Goal: Information Seeking & Learning: Learn about a topic

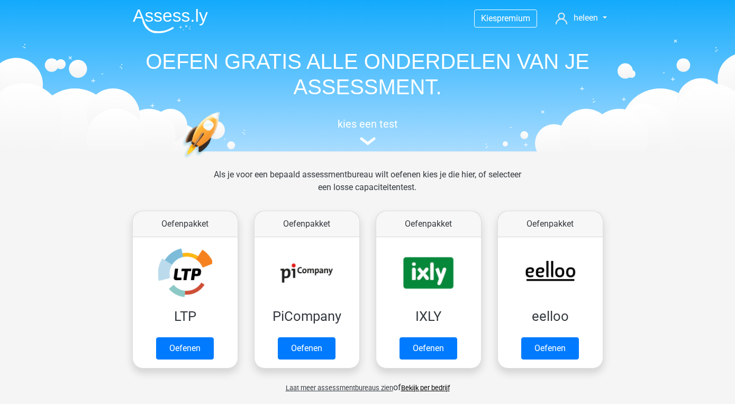
scroll to position [449, 0]
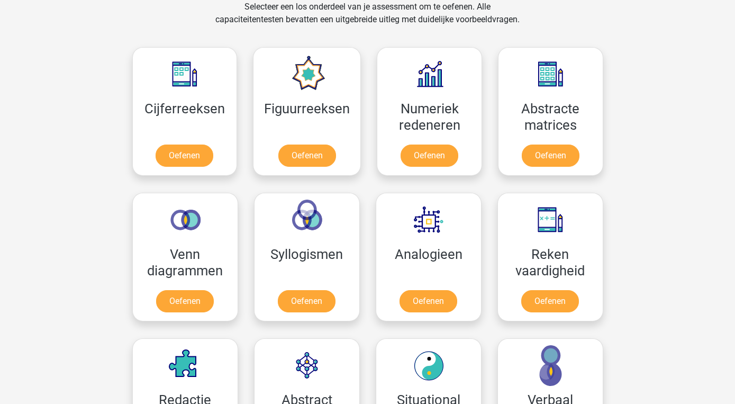
click at [210, 144] on link "Oefenen" at bounding box center [185, 155] width 58 height 22
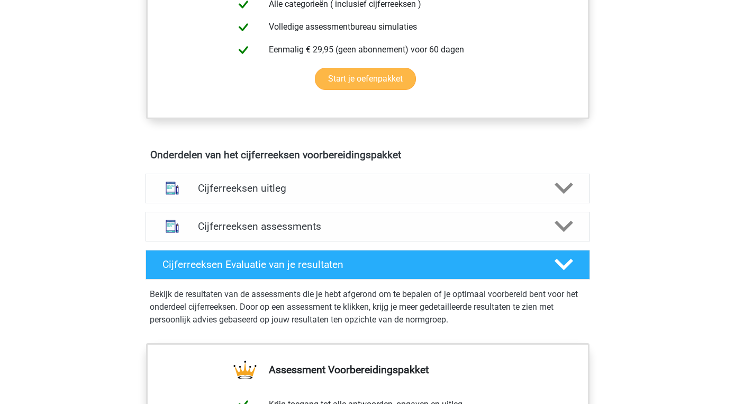
scroll to position [505, 0]
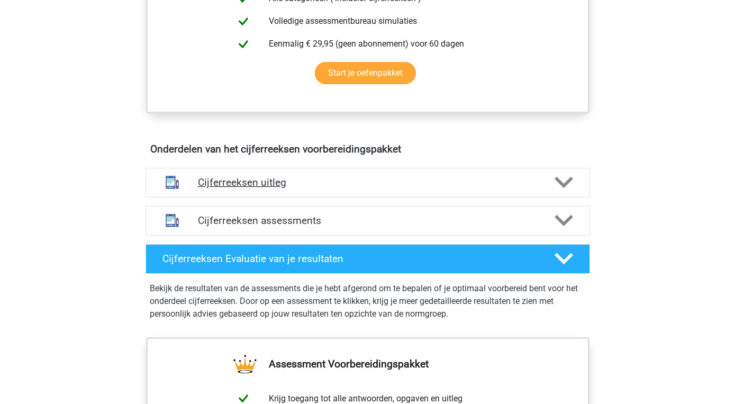
click at [565, 188] on polygon at bounding box center [564, 183] width 19 height 12
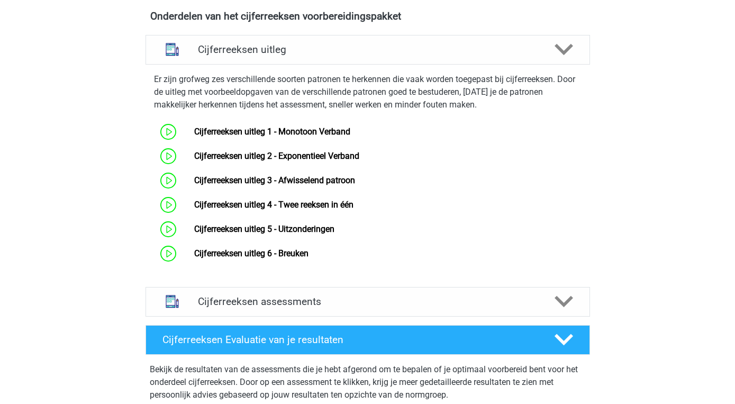
scroll to position [638, 0]
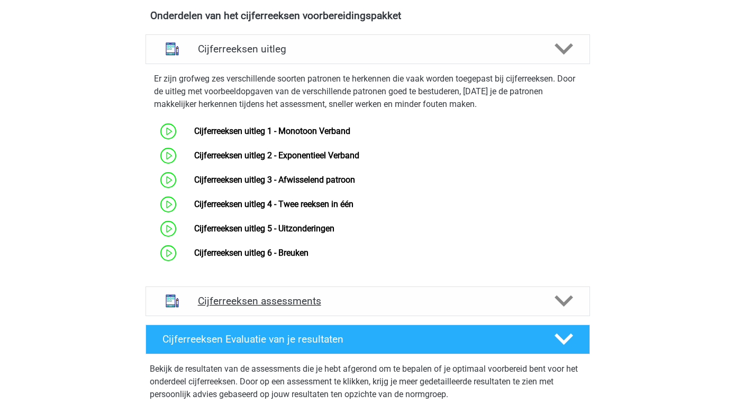
click at [561, 307] on polygon at bounding box center [564, 301] width 19 height 12
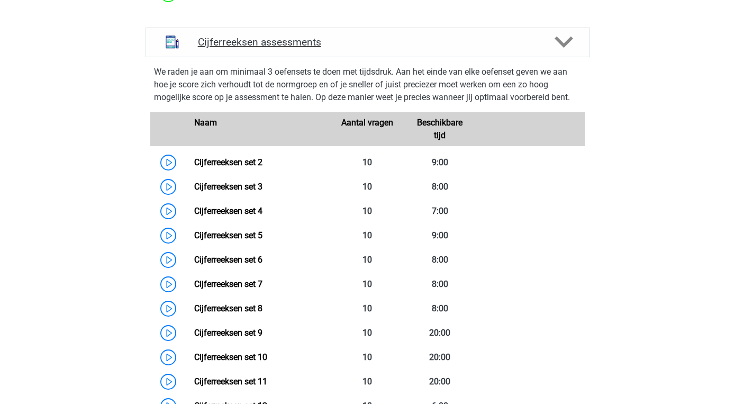
scroll to position [898, 0]
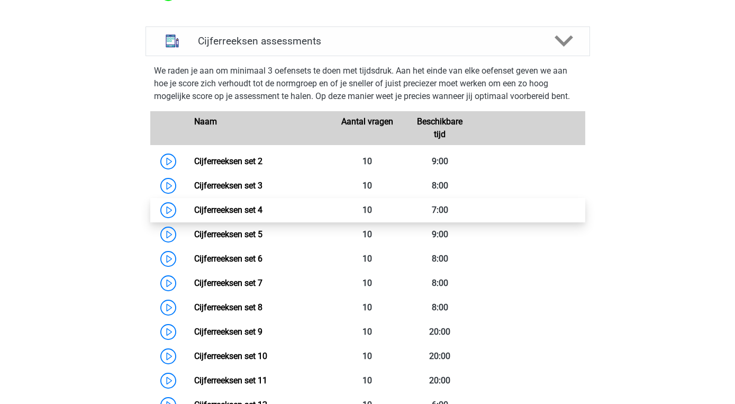
click at [237, 215] on link "Cijferreeksen set 4" at bounding box center [228, 210] width 68 height 10
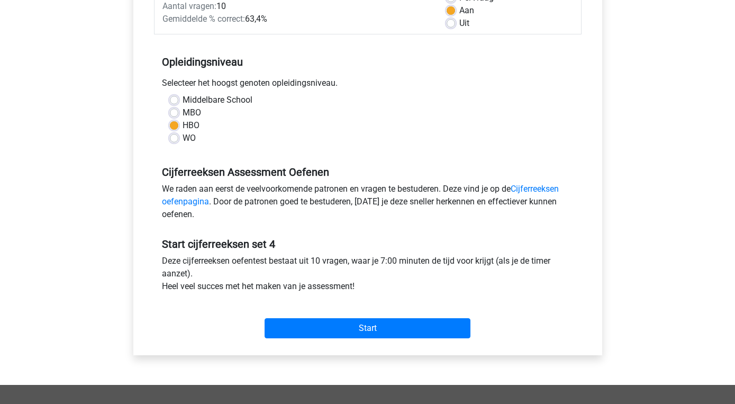
scroll to position [198, 0]
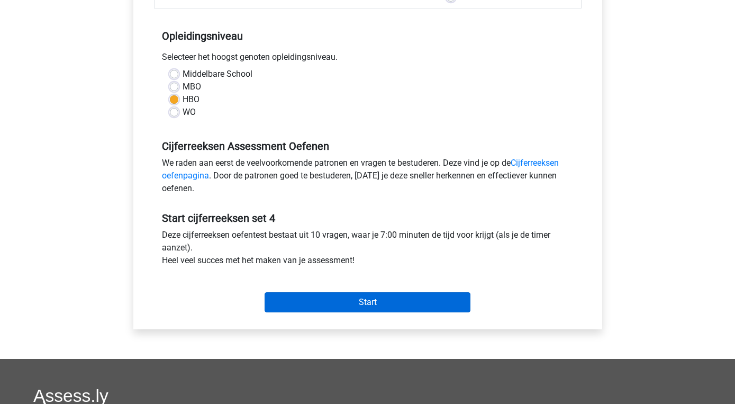
click at [375, 307] on input "Start" at bounding box center [368, 302] width 206 height 20
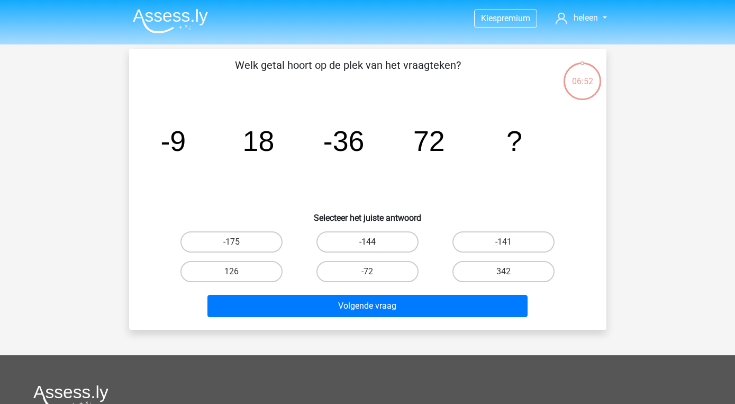
click at [362, 242] on label "-144" at bounding box center [367, 241] width 102 height 21
click at [367, 242] on input "-144" at bounding box center [370, 245] width 7 height 7
radio input "true"
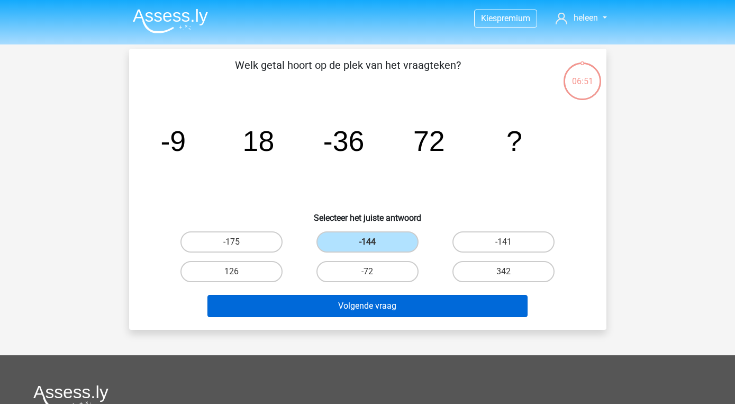
click at [374, 300] on button "Volgende vraag" at bounding box center [367, 306] width 320 height 22
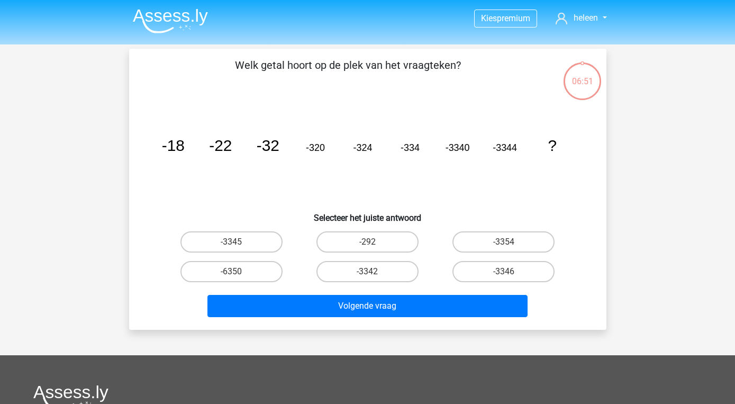
scroll to position [49, 0]
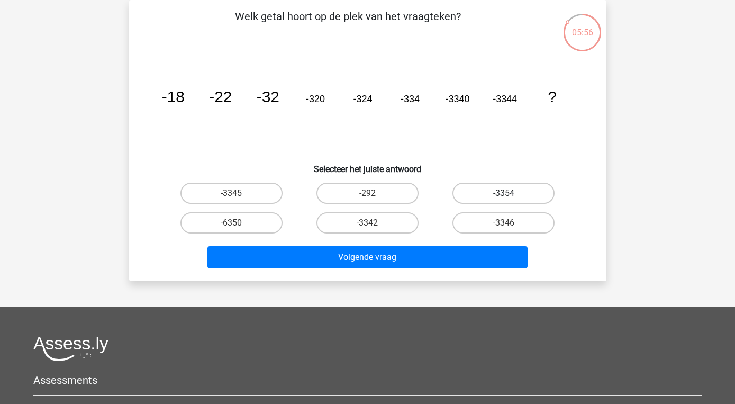
click at [501, 191] on label "-3354" at bounding box center [503, 193] width 102 height 21
click at [504, 193] on input "-3354" at bounding box center [507, 196] width 7 height 7
radio input "true"
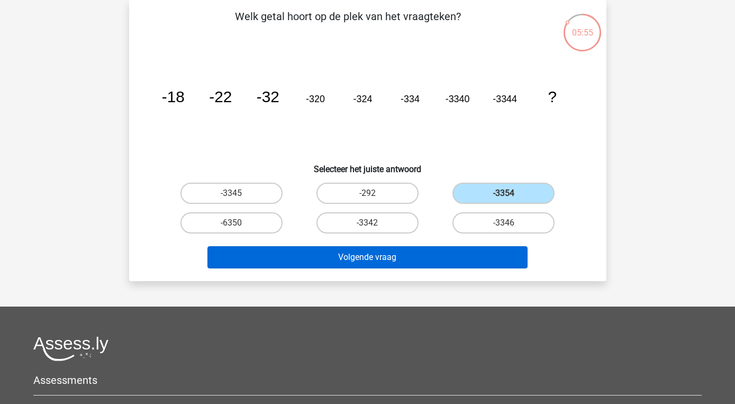
click at [378, 254] on button "Volgende vraag" at bounding box center [367, 257] width 320 height 22
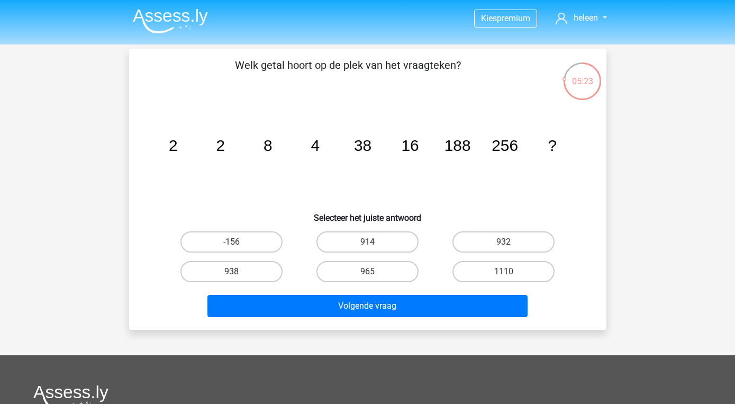
scroll to position [0, 0]
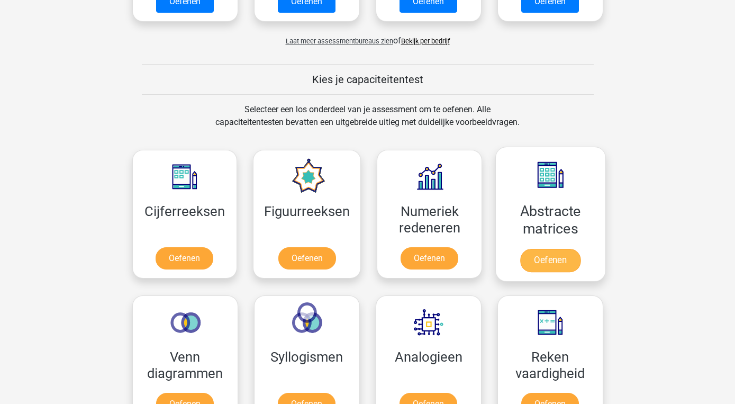
scroll to position [346, 0]
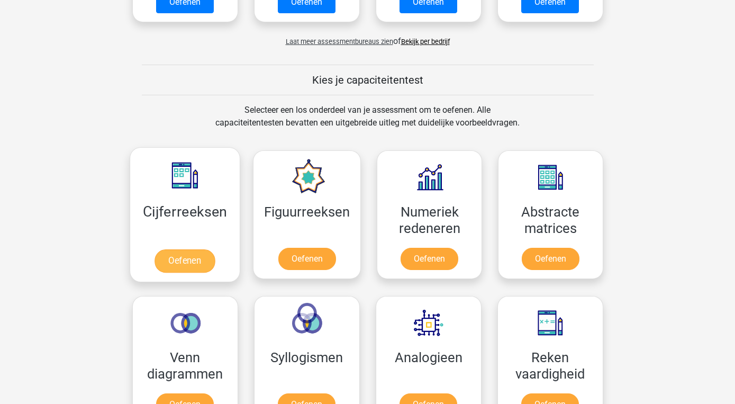
click at [211, 249] on link "Oefenen" at bounding box center [185, 260] width 60 height 23
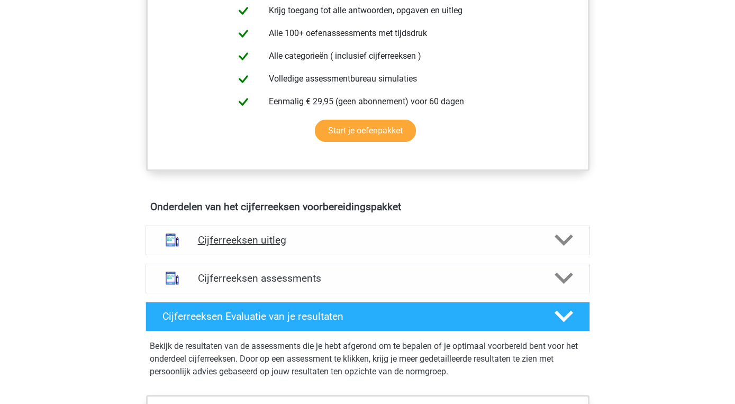
scroll to position [450, 0]
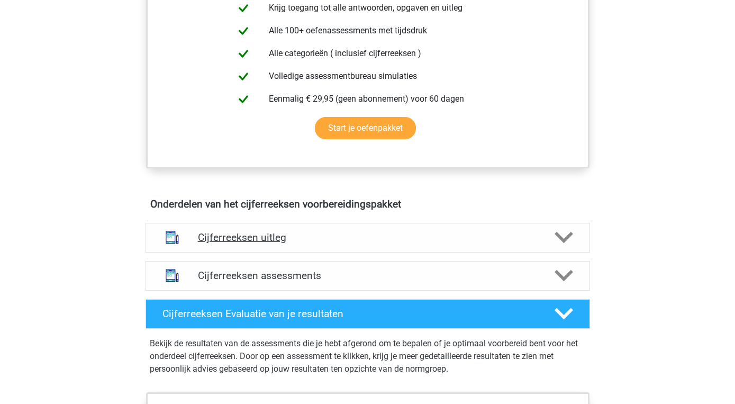
click at [564, 247] on icon at bounding box center [564, 237] width 19 height 19
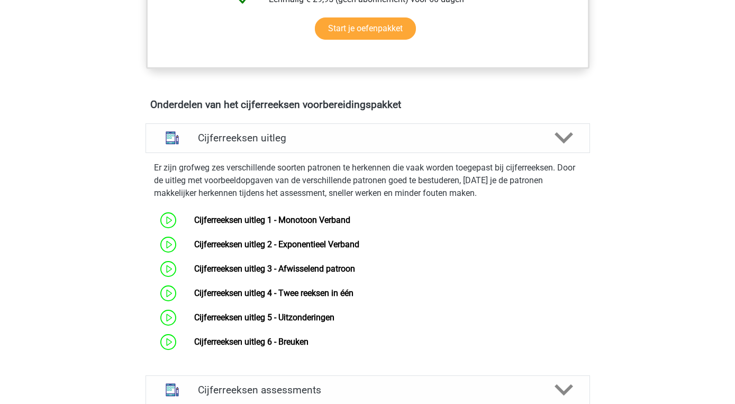
scroll to position [550, 0]
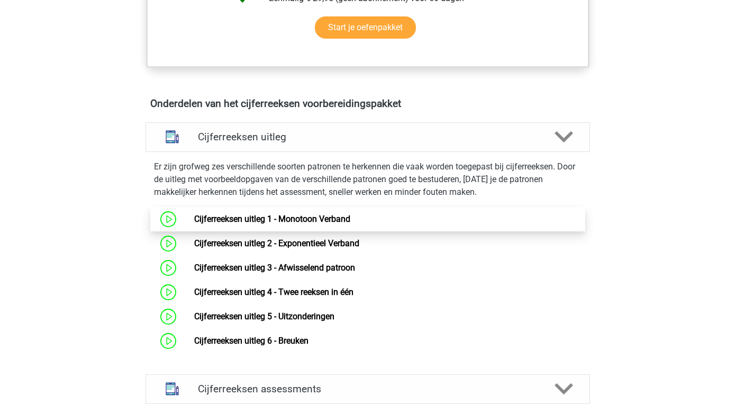
click at [339, 224] on link "Cijferreeksen uitleg 1 - Monotoon Verband" at bounding box center [272, 219] width 156 height 10
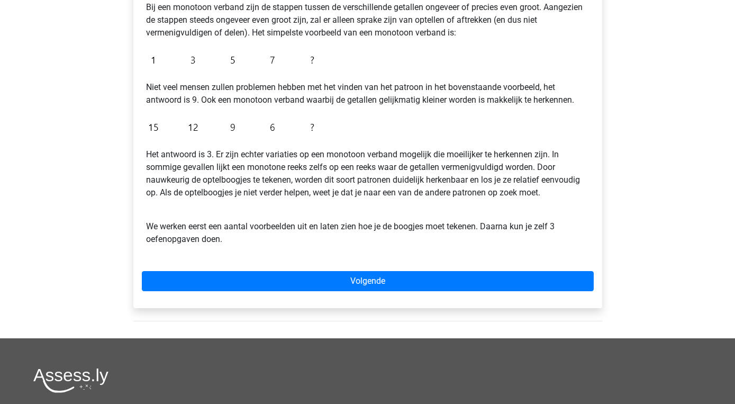
scroll to position [227, 0]
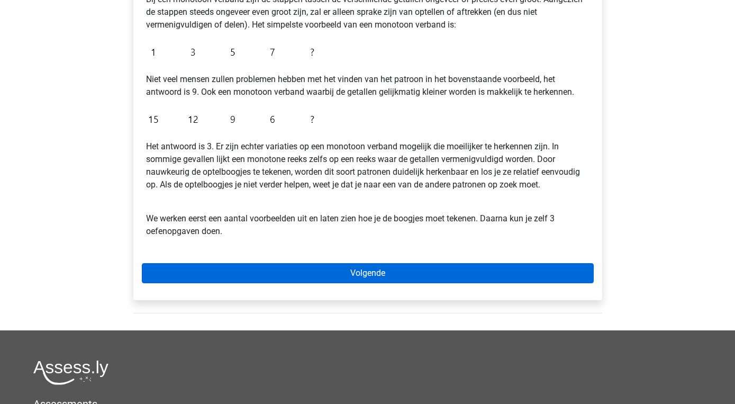
click at [373, 276] on link "Volgende" at bounding box center [368, 273] width 452 height 20
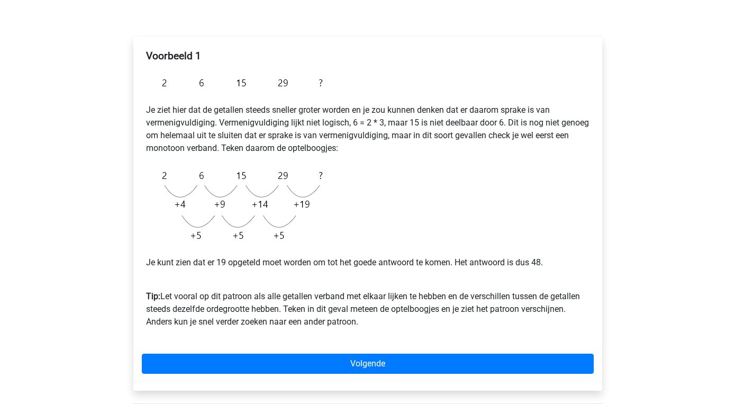
scroll to position [149, 0]
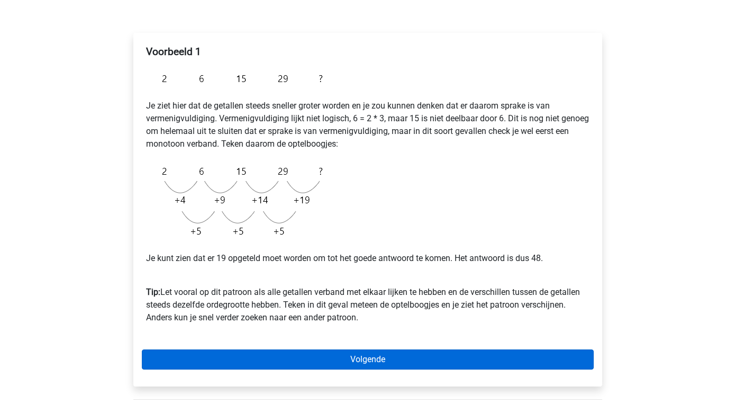
click at [376, 358] on link "Volgende" at bounding box center [368, 359] width 452 height 20
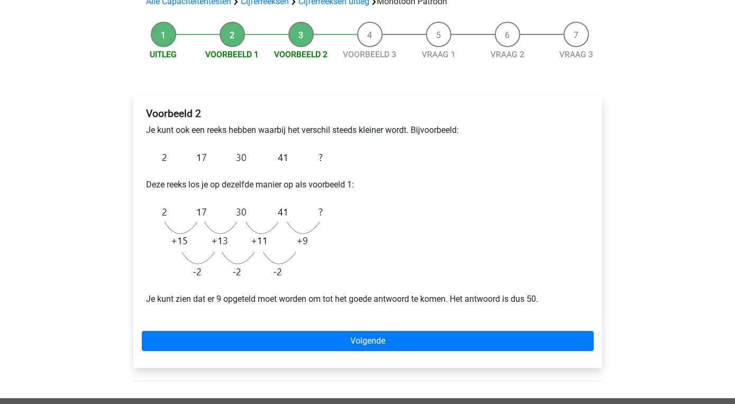
scroll to position [90, 0]
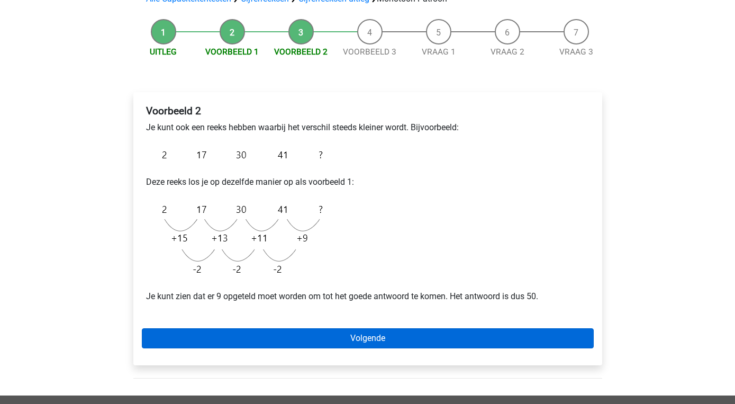
click at [376, 342] on link "Volgende" at bounding box center [368, 338] width 452 height 20
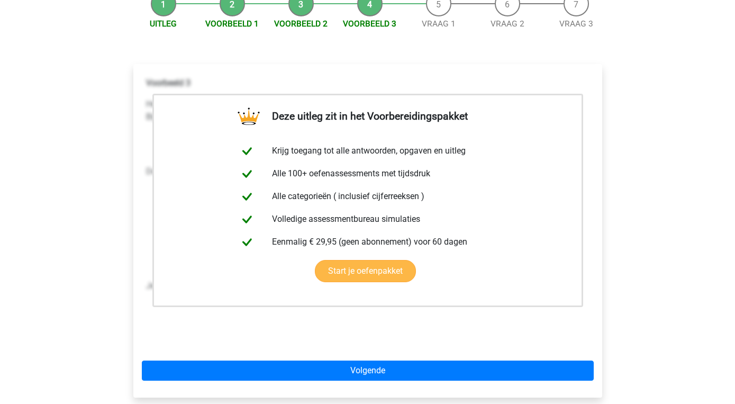
scroll to position [120, 0]
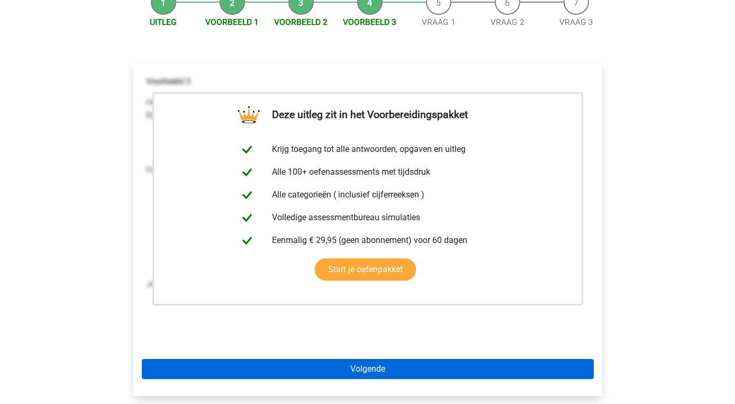
click at [372, 368] on link "Volgende" at bounding box center [368, 369] width 452 height 20
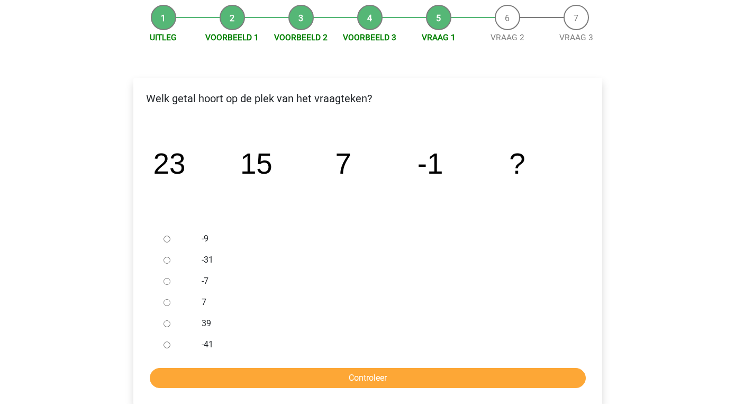
scroll to position [105, 0]
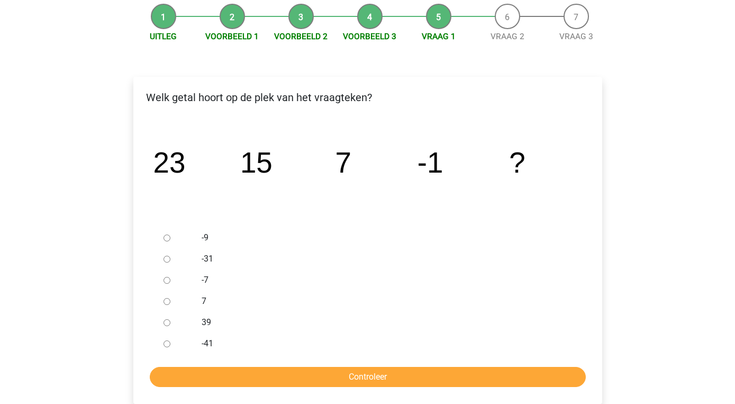
click at [166, 237] on input "-9" at bounding box center [167, 237] width 7 height 7
radio input "true"
click at [398, 379] on input "Controleer" at bounding box center [368, 377] width 436 height 20
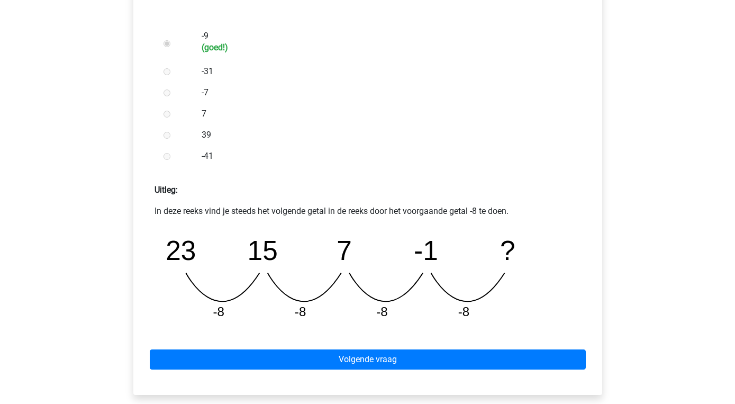
scroll to position [307, 0]
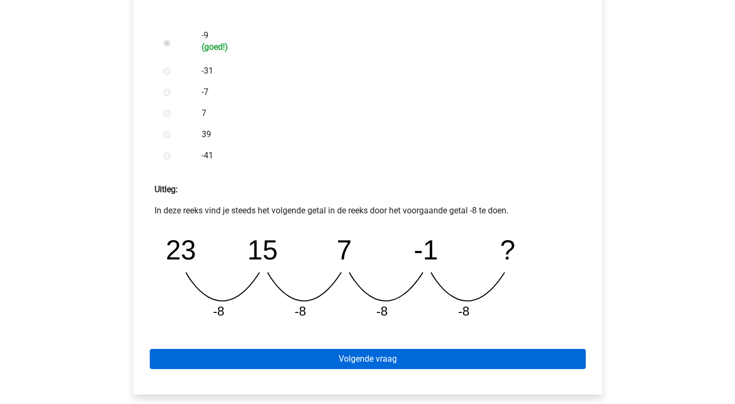
click at [384, 360] on link "Volgende vraag" at bounding box center [368, 359] width 436 height 20
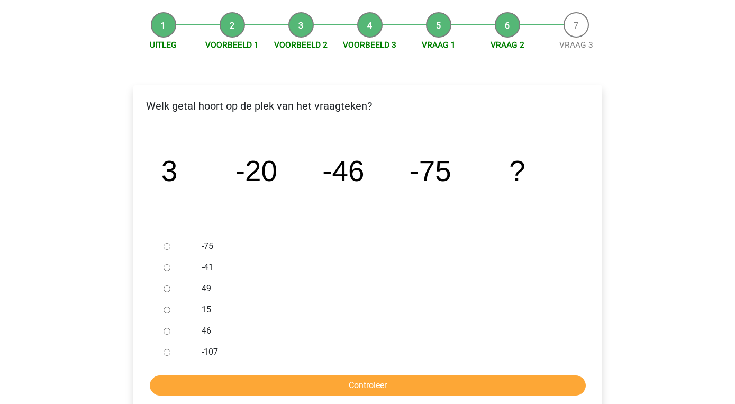
scroll to position [97, 0]
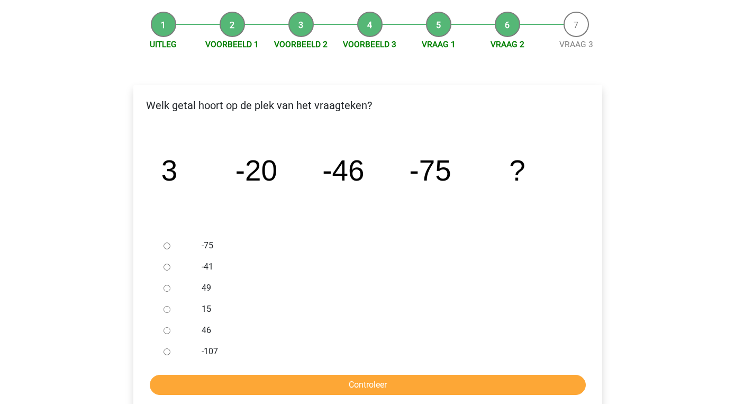
click at [201, 346] on div "-107" at bounding box center [385, 351] width 382 height 21
click at [206, 350] on label "-107" at bounding box center [385, 351] width 366 height 13
click at [170, 350] on input "-107" at bounding box center [167, 351] width 7 height 7
radio input "true"
click at [336, 390] on input "Controleer" at bounding box center [368, 385] width 436 height 20
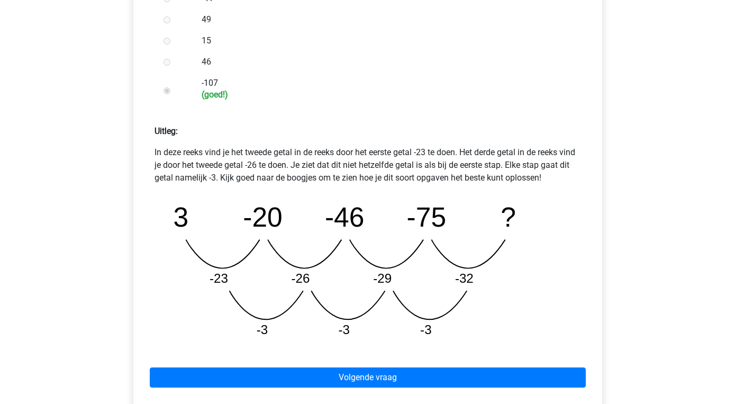
scroll to position [367, 0]
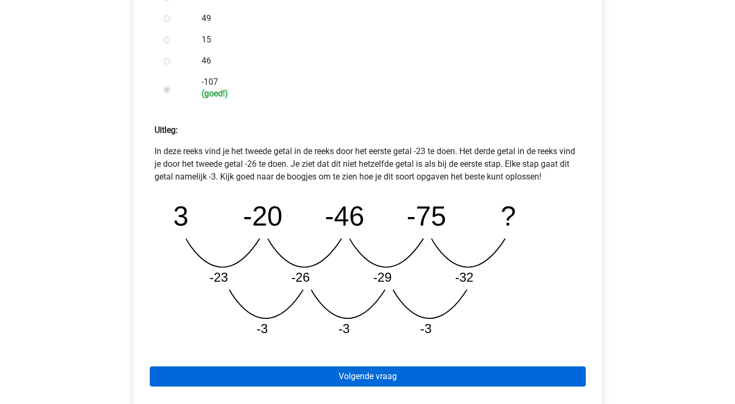
click at [364, 370] on link "Volgende vraag" at bounding box center [368, 376] width 436 height 20
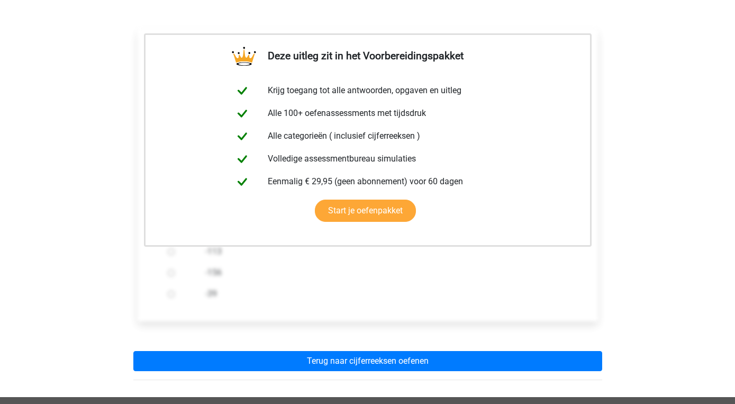
scroll to position [158, 0]
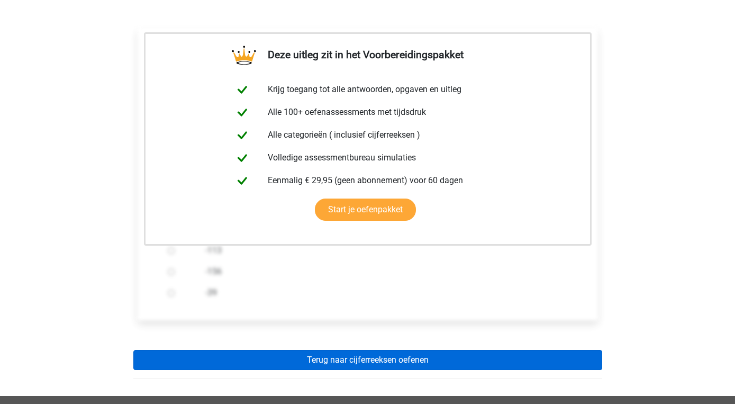
click at [365, 356] on link "Terug naar cijferreeksen oefenen" at bounding box center [367, 360] width 469 height 20
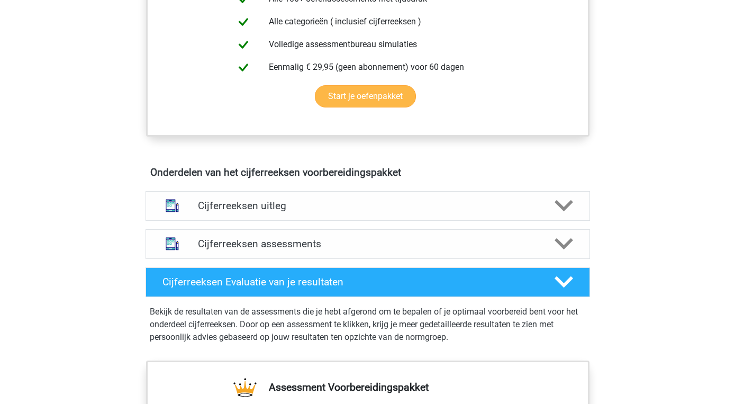
scroll to position [480, 0]
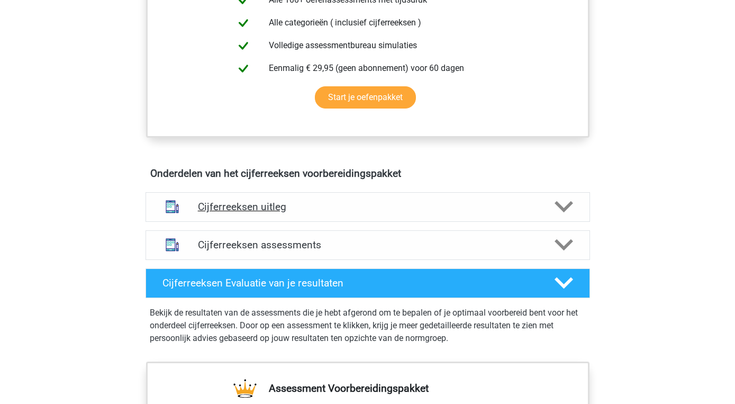
click at [564, 216] on icon at bounding box center [564, 206] width 19 height 19
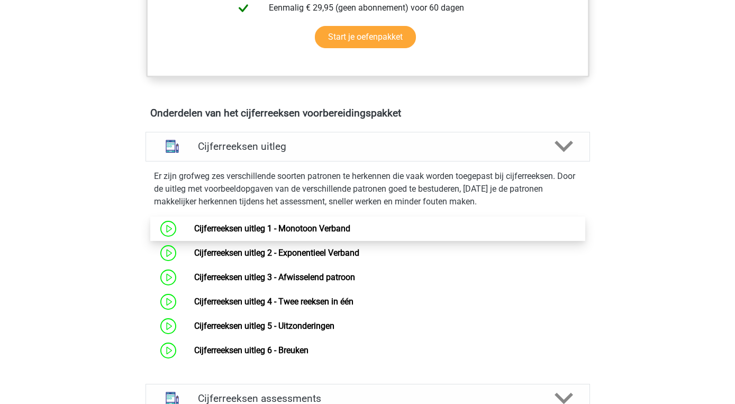
scroll to position [545, 0]
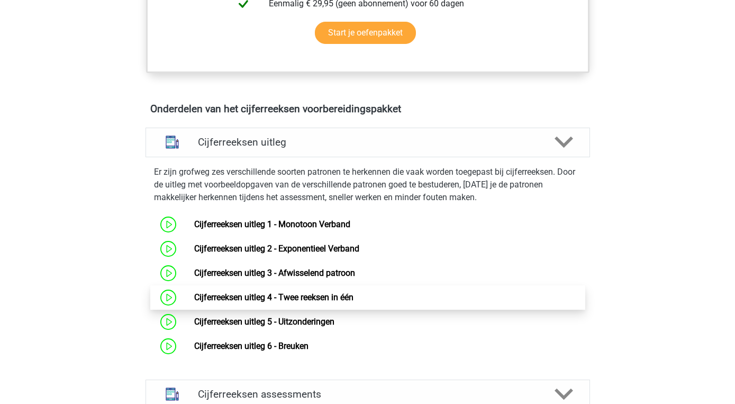
click at [325, 302] on link "Cijferreeksen uitleg 4 - Twee reeksen in één" at bounding box center [273, 297] width 159 height 10
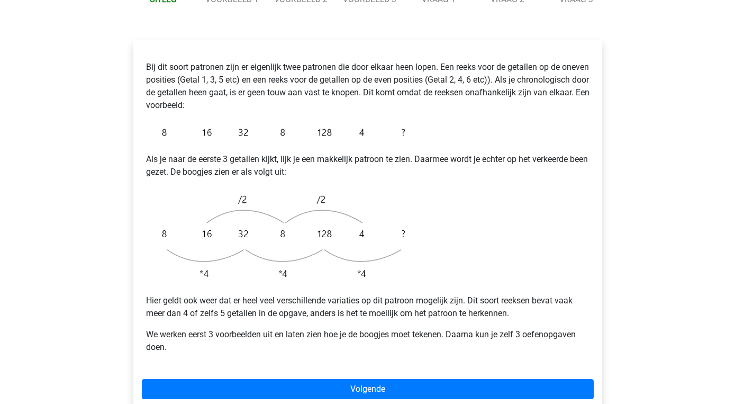
scroll to position [172, 0]
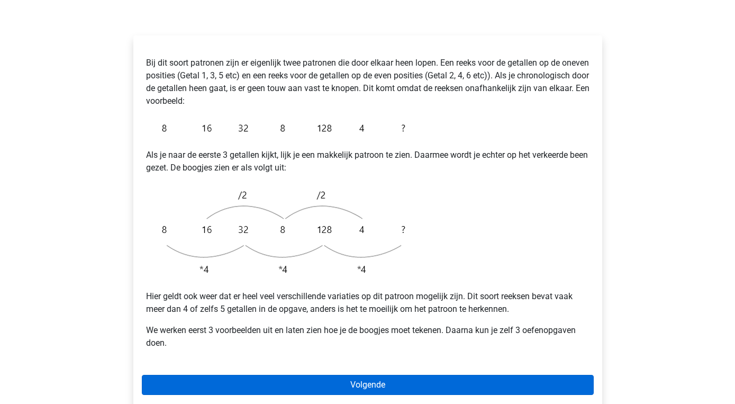
click at [354, 375] on link "Volgende" at bounding box center [368, 385] width 452 height 20
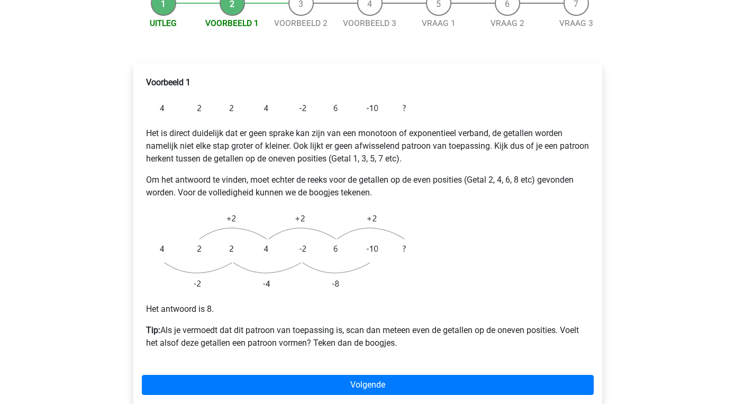
scroll to position [146, 0]
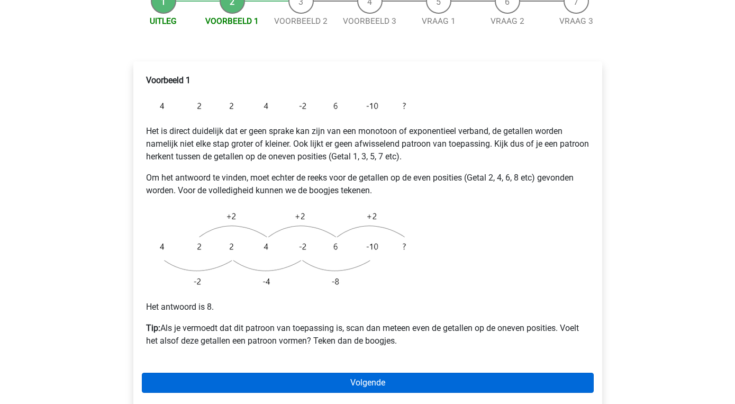
click at [354, 373] on link "Volgende" at bounding box center [368, 383] width 452 height 20
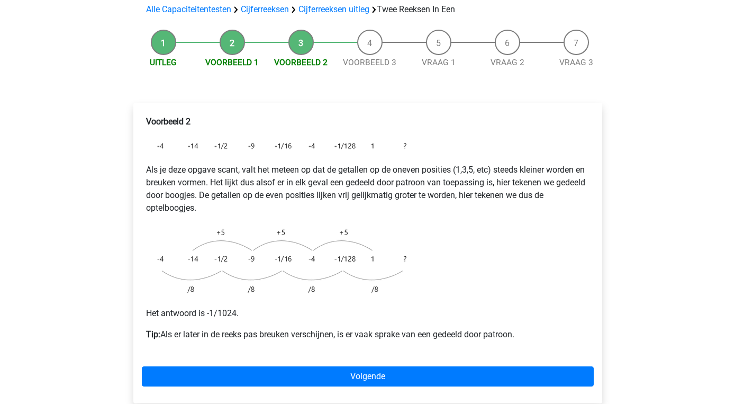
scroll to position [107, 0]
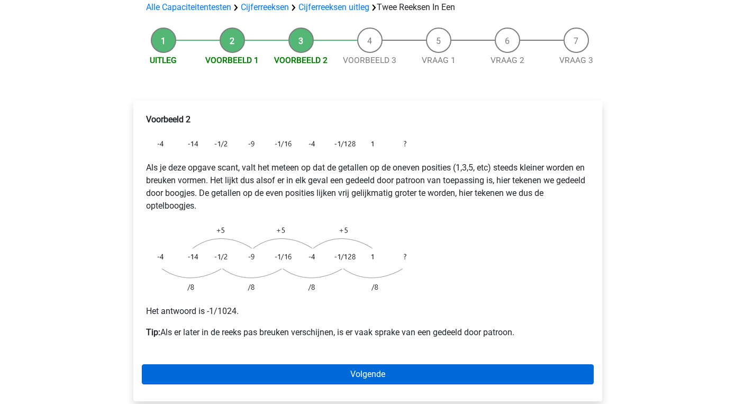
click at [364, 364] on link "Volgende" at bounding box center [368, 374] width 452 height 20
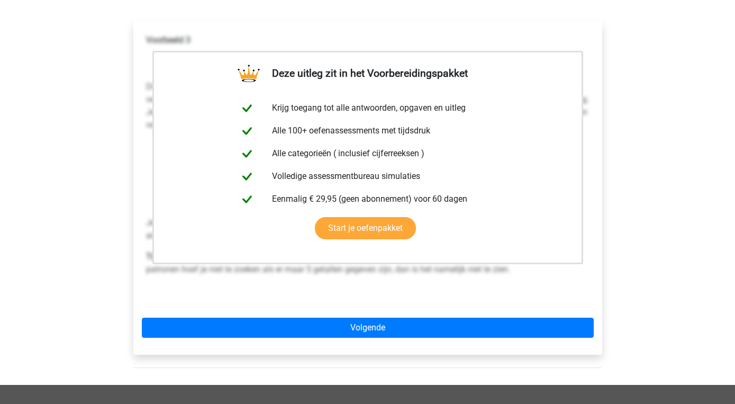
scroll to position [188, 0]
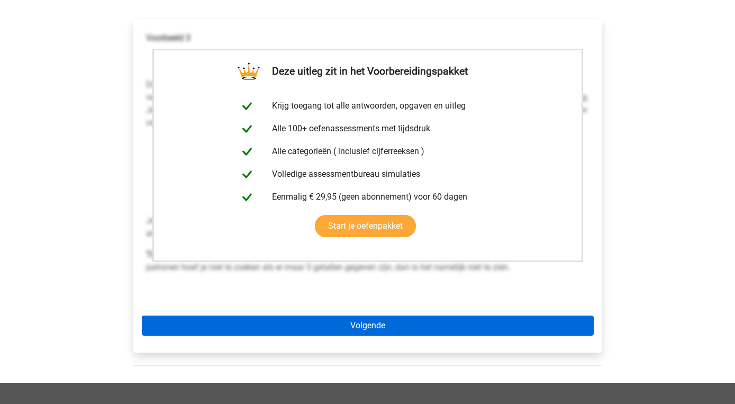
click at [375, 315] on link "Volgende" at bounding box center [368, 325] width 452 height 20
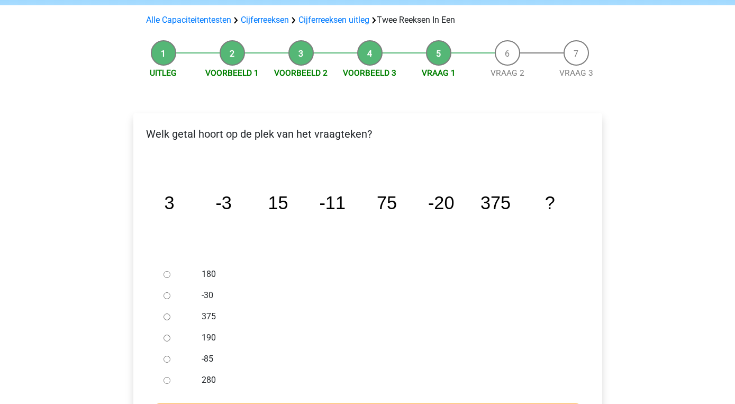
scroll to position [96, 0]
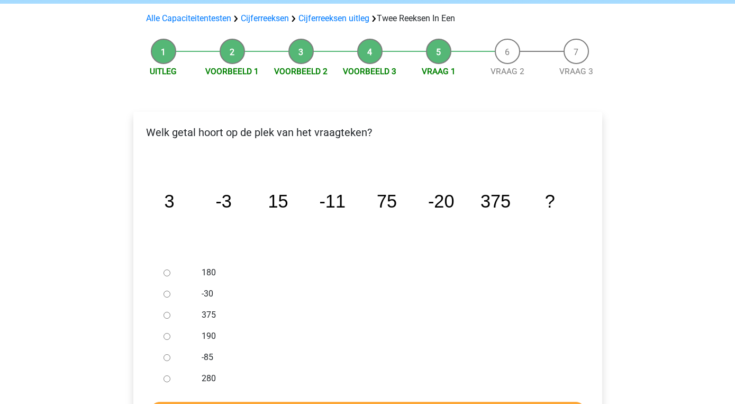
click at [207, 287] on label "-30" at bounding box center [385, 293] width 366 height 13
click at [170, 291] on input "-30" at bounding box center [167, 294] width 7 height 7
radio input "true"
click at [356, 402] on input "Controleer" at bounding box center [368, 412] width 436 height 20
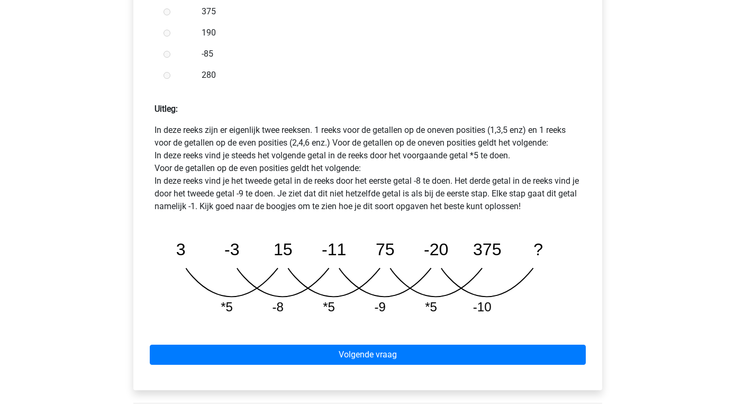
scroll to position [418, 0]
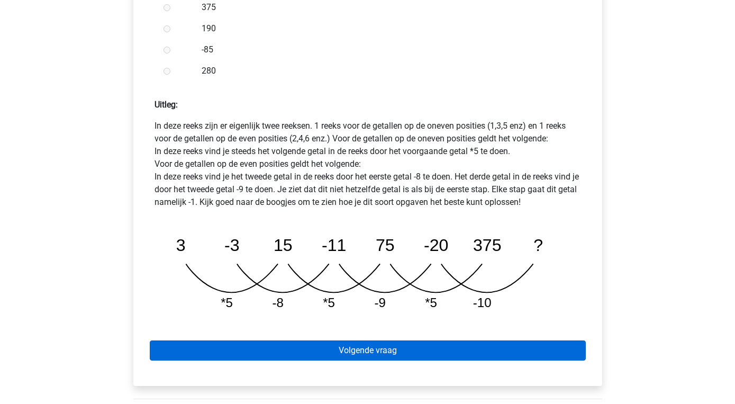
click at [382, 340] on link "Volgende vraag" at bounding box center [368, 350] width 436 height 20
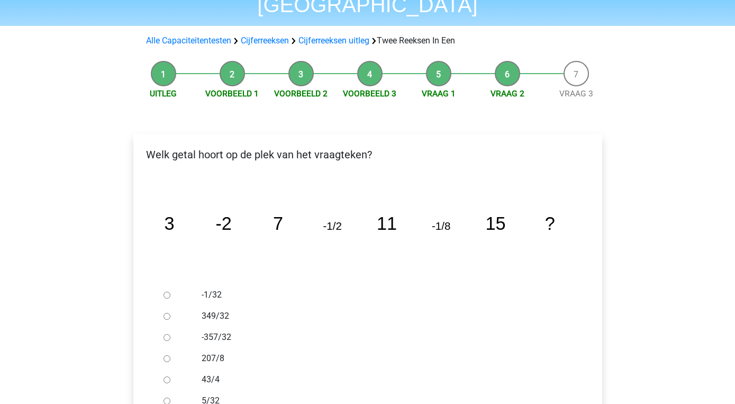
scroll to position [77, 0]
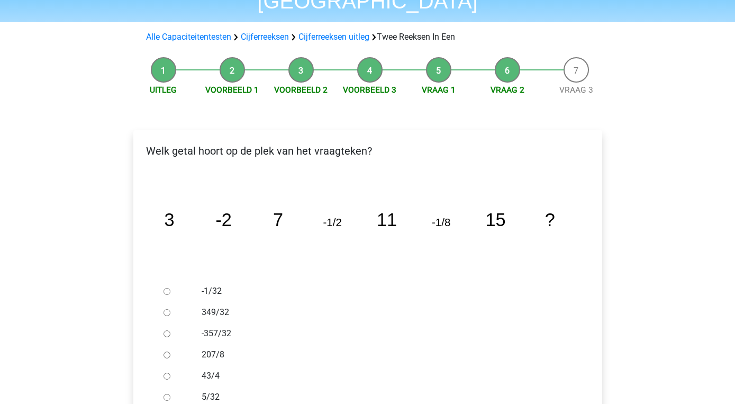
click at [215, 285] on label "-1/32" at bounding box center [385, 291] width 366 height 13
click at [170, 288] on input "-1/32" at bounding box center [167, 291] width 7 height 7
radio input "true"
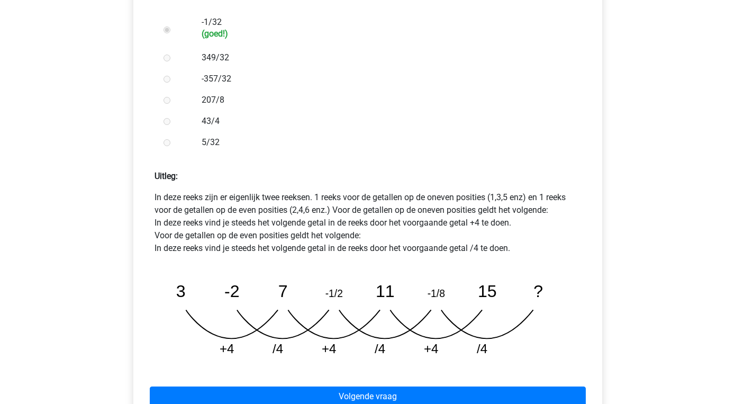
scroll to position [354, 0]
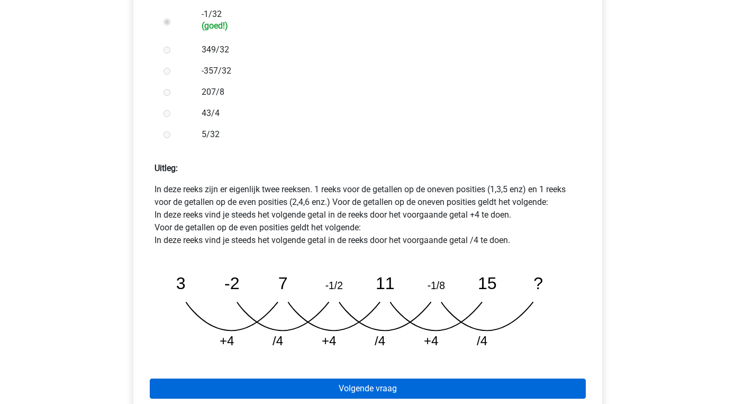
click at [363, 378] on link "Volgende vraag" at bounding box center [368, 388] width 436 height 20
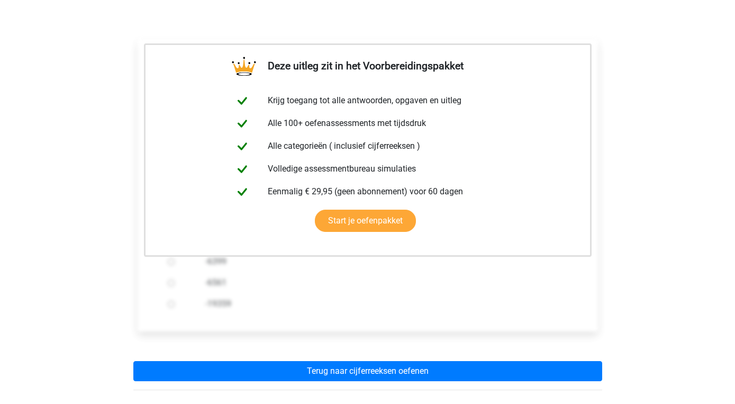
scroll to position [179, 0]
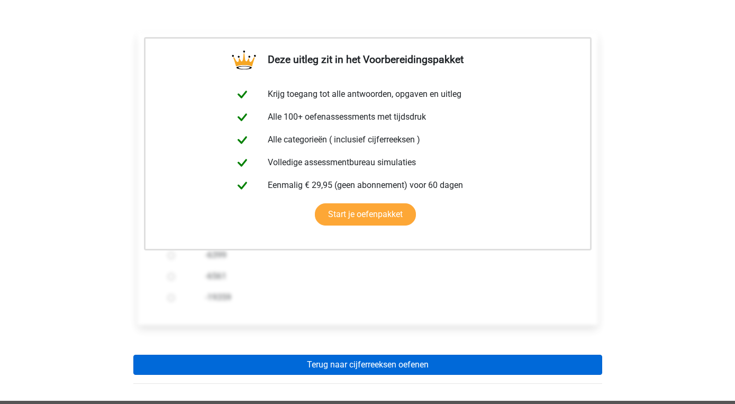
click at [375, 355] on link "Terug naar cijferreeksen oefenen" at bounding box center [367, 365] width 469 height 20
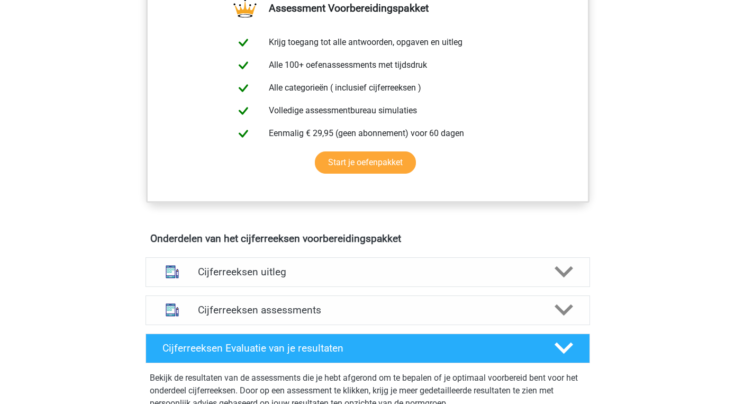
scroll to position [441, 0]
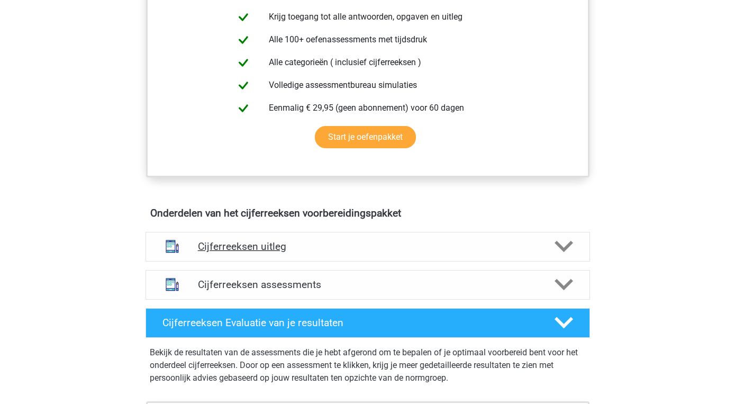
click at [562, 256] on icon at bounding box center [564, 246] width 19 height 19
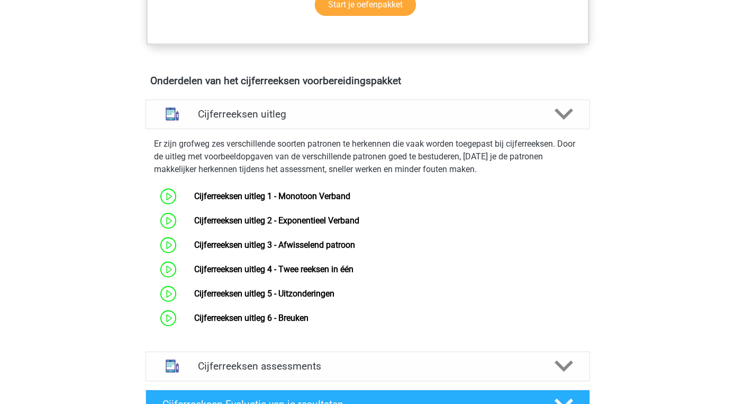
scroll to position [582, 0]
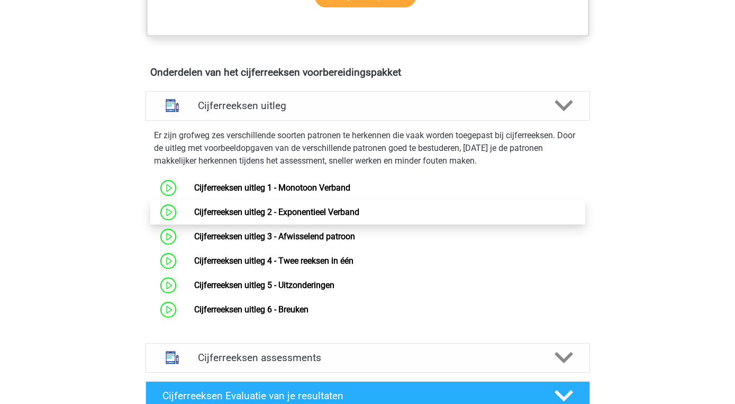
click at [359, 217] on link "Cijferreeksen uitleg 2 - Exponentieel Verband" at bounding box center [276, 212] width 165 height 10
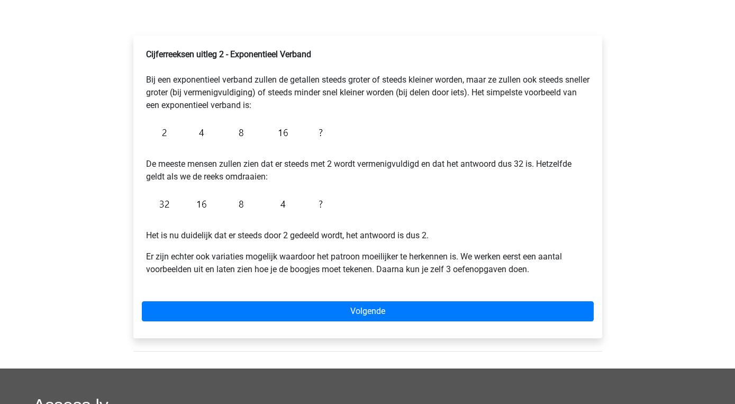
scroll to position [148, 0]
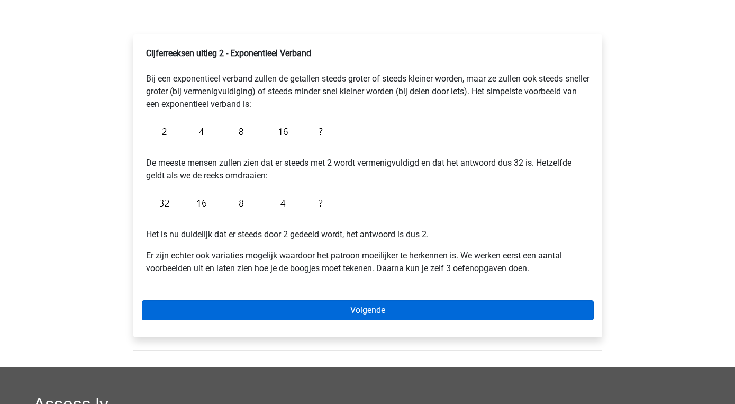
click at [373, 312] on link "Volgende" at bounding box center [368, 310] width 452 height 20
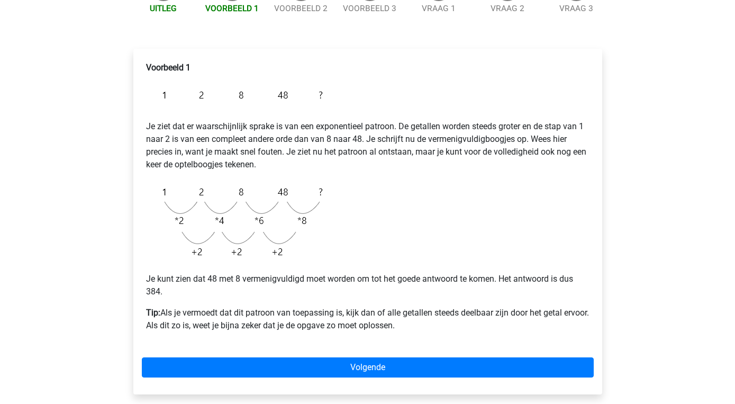
scroll to position [142, 0]
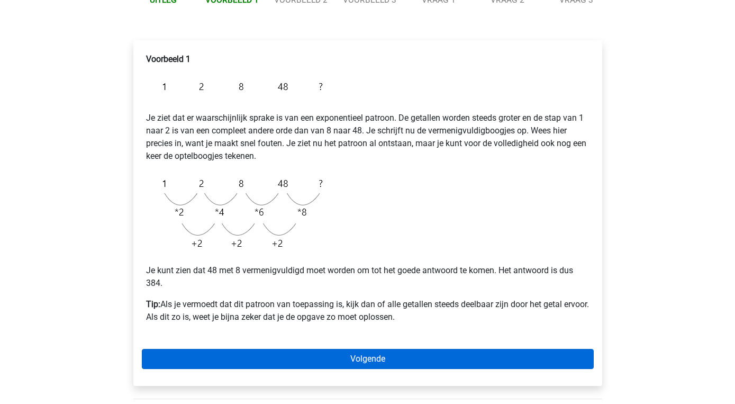
click at [377, 358] on link "Volgende" at bounding box center [368, 359] width 452 height 20
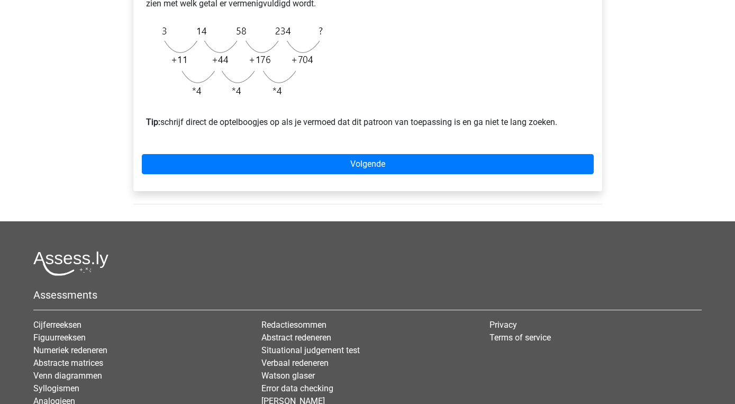
scroll to position [385, 0]
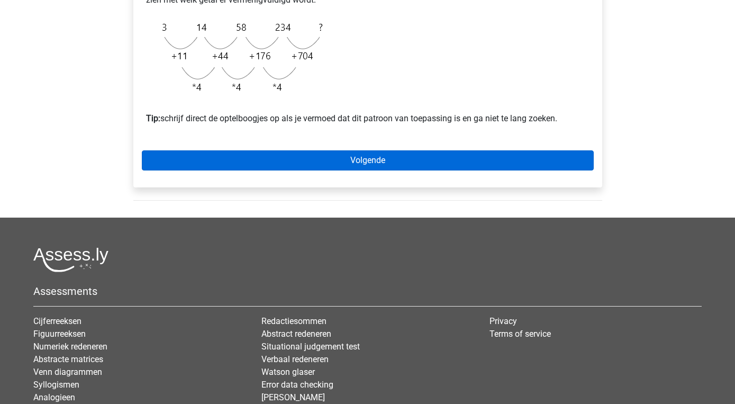
click at [373, 170] on link "Volgende" at bounding box center [368, 160] width 452 height 20
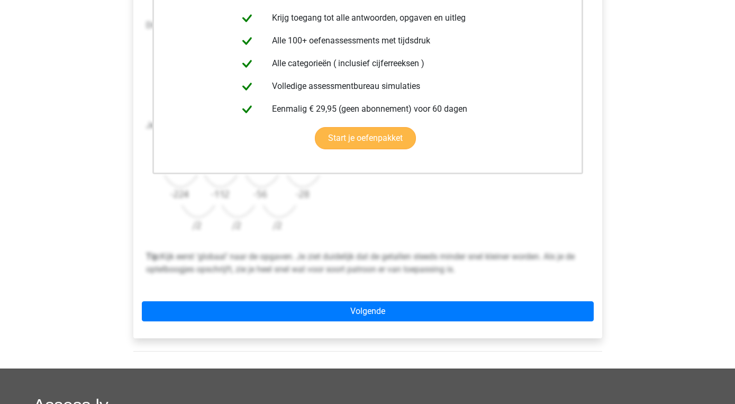
scroll to position [262, 0]
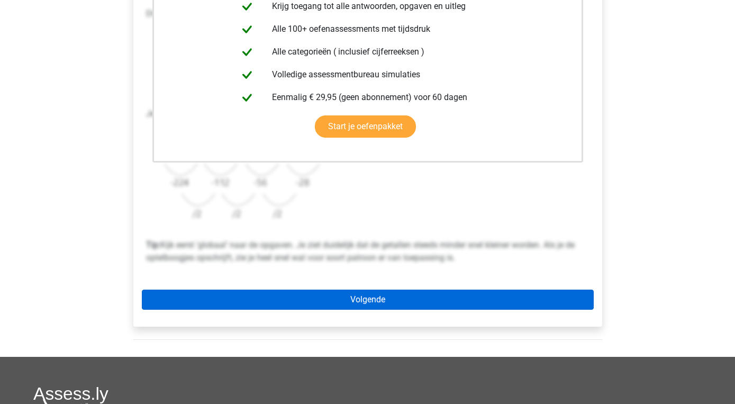
click at [353, 296] on link "Volgende" at bounding box center [368, 299] width 452 height 20
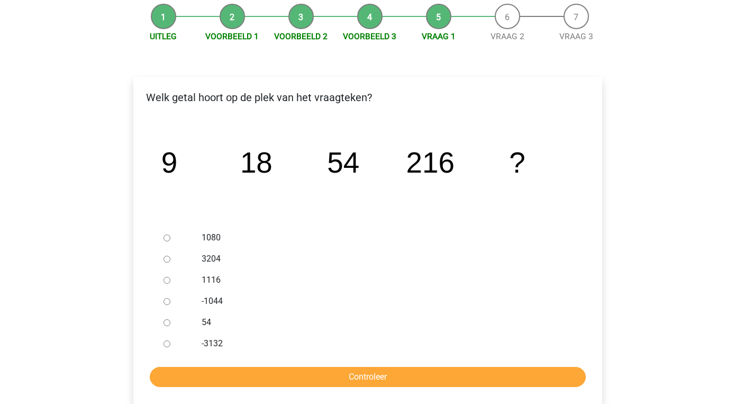
scroll to position [108, 0]
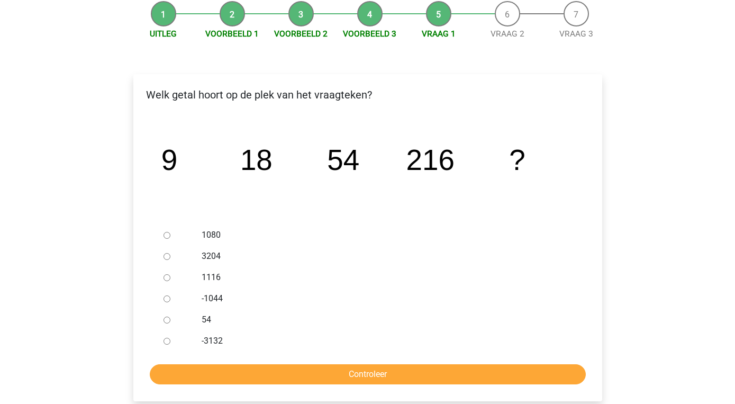
click at [214, 232] on label "1080" at bounding box center [385, 235] width 366 height 13
click at [170, 232] on input "1080" at bounding box center [167, 235] width 7 height 7
radio input "true"
click at [382, 370] on input "Controleer" at bounding box center [368, 374] width 436 height 20
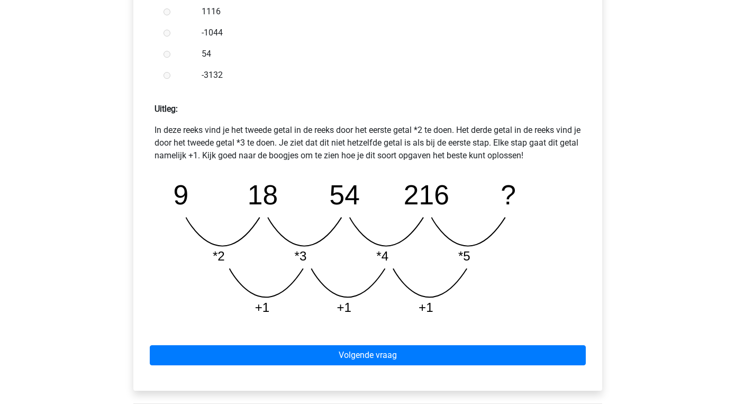
scroll to position [395, 0]
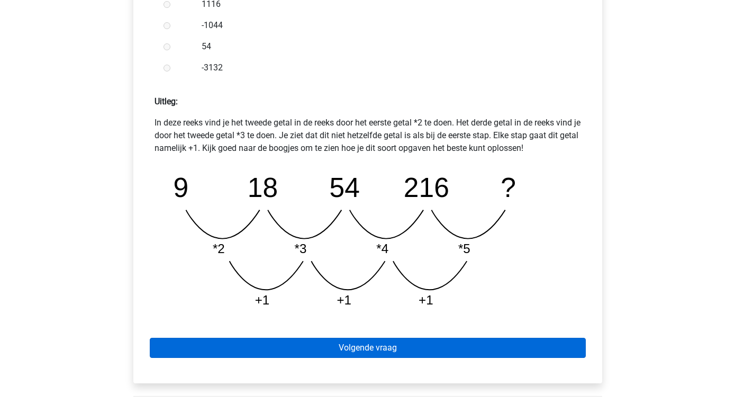
click at [367, 347] on link "Volgende vraag" at bounding box center [368, 348] width 436 height 20
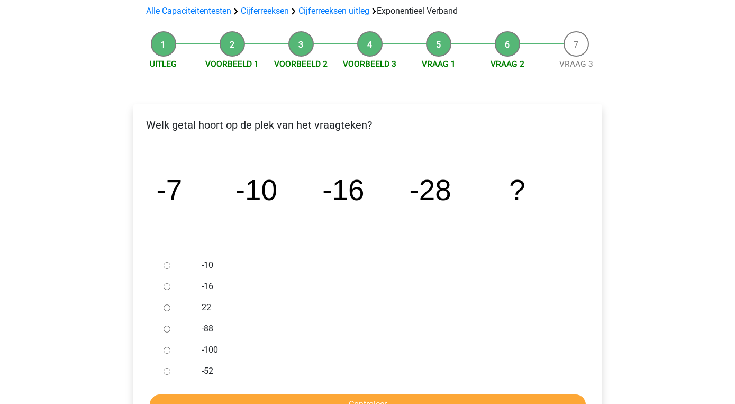
scroll to position [79, 0]
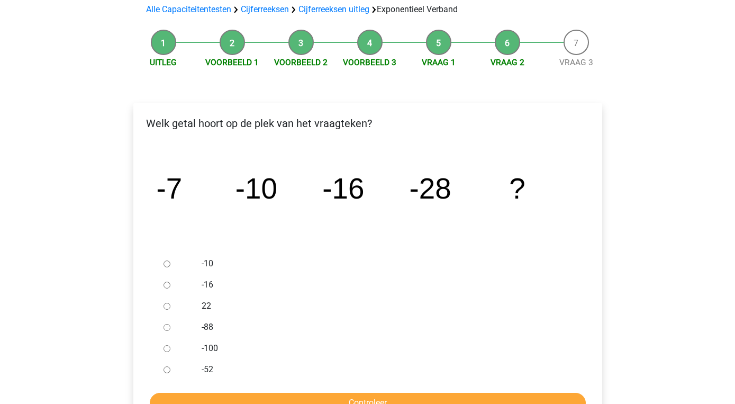
click at [200, 371] on div "-52" at bounding box center [385, 369] width 382 height 21
click at [171, 370] on div at bounding box center [176, 369] width 35 height 21
click at [217, 370] on label "-52" at bounding box center [385, 369] width 366 height 13
click at [170, 370] on input "-52" at bounding box center [167, 369] width 7 height 7
radio input "true"
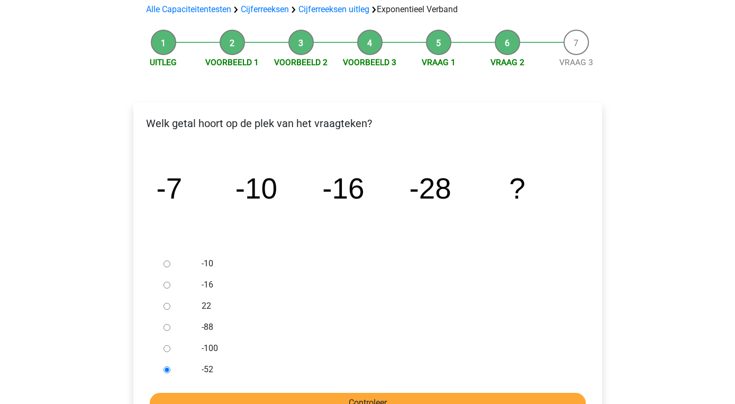
click at [347, 395] on input "Controleer" at bounding box center [368, 403] width 436 height 20
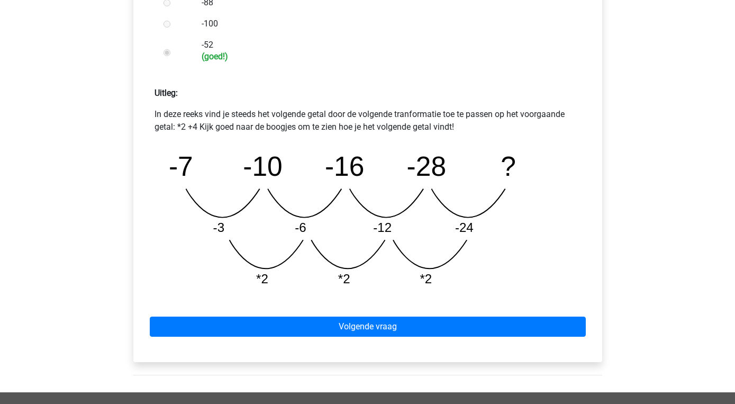
scroll to position [405, 0]
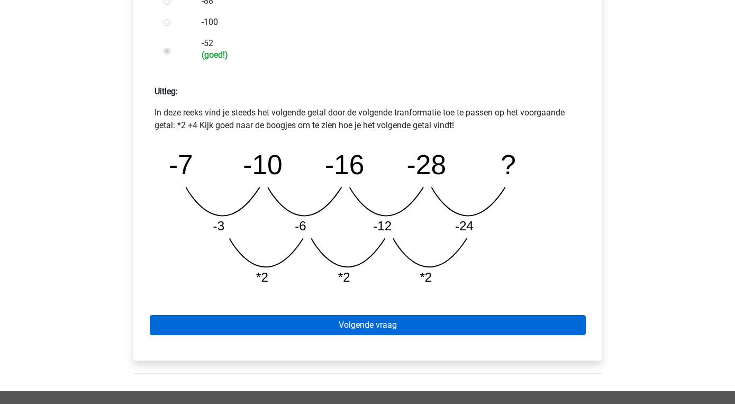
click at [368, 326] on link "Volgende vraag" at bounding box center [368, 325] width 436 height 20
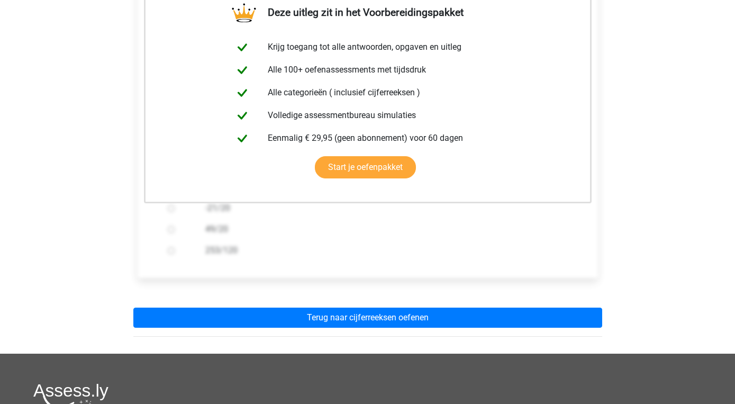
scroll to position [202, 0]
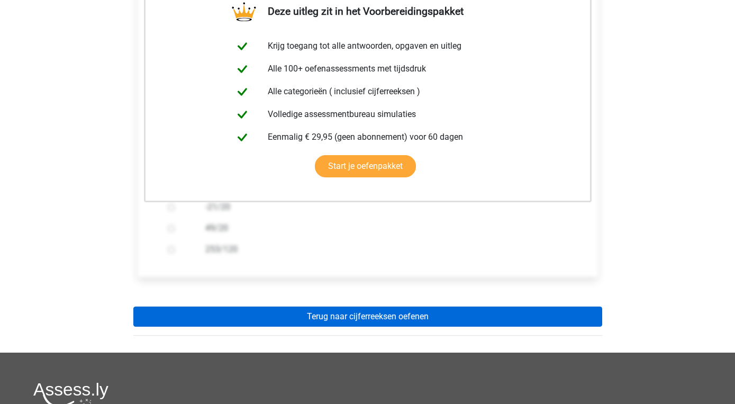
click at [373, 318] on link "Terug naar cijferreeksen oefenen" at bounding box center [367, 316] width 469 height 20
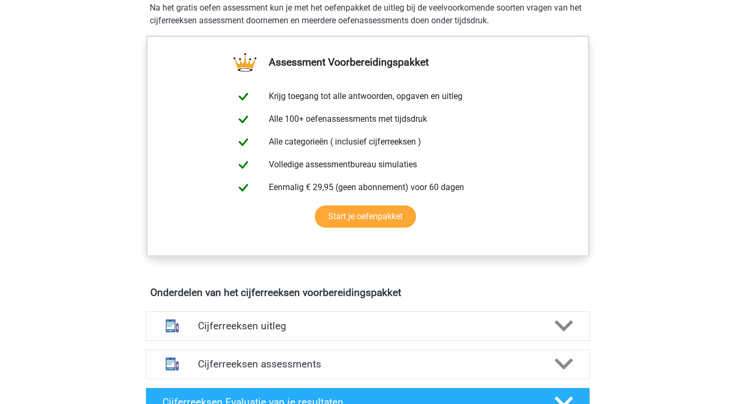
scroll to position [362, 0]
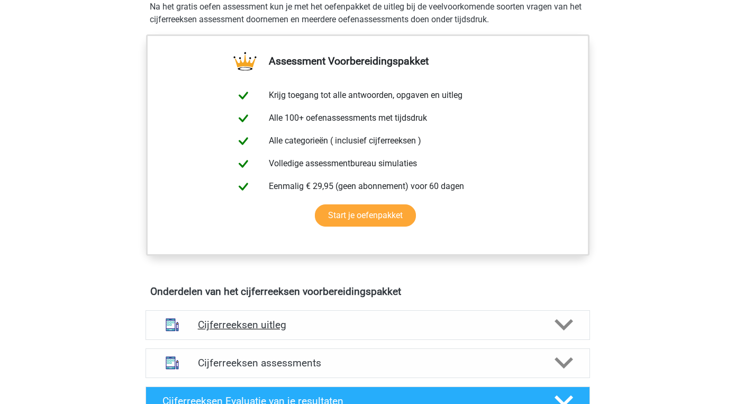
click at [565, 331] on polygon at bounding box center [564, 325] width 19 height 12
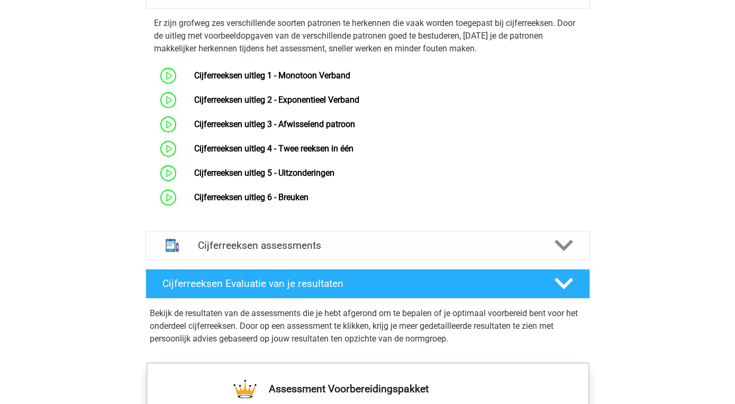
scroll to position [688, 0]
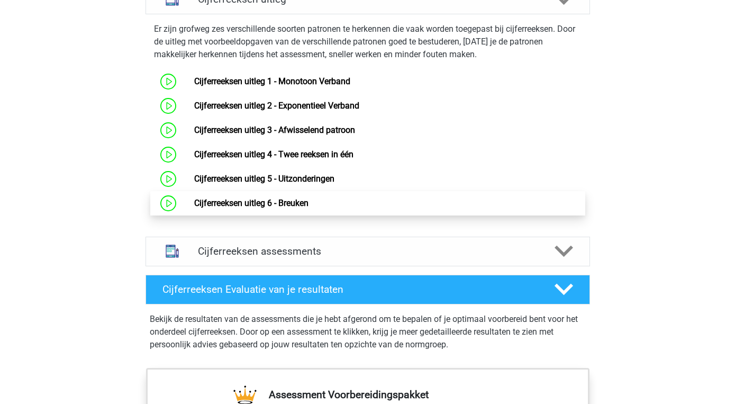
click at [301, 208] on link "Cijferreeksen uitleg 6 - Breuken" at bounding box center [251, 203] width 114 height 10
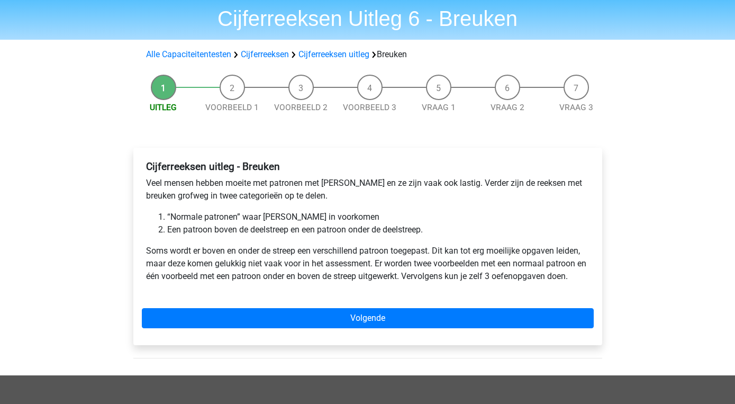
scroll to position [34, 0]
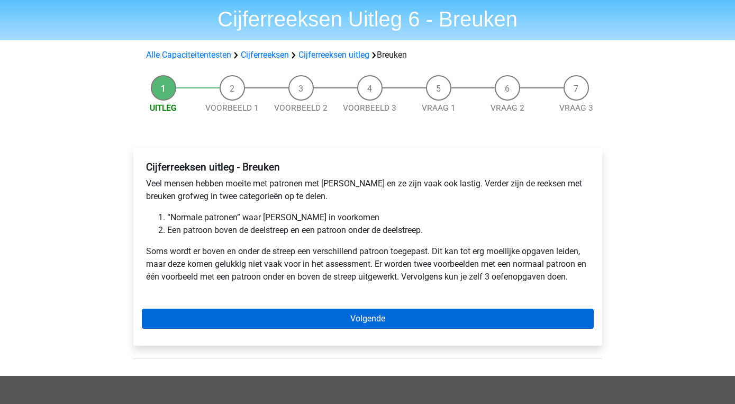
click at [358, 316] on link "Volgende" at bounding box center [368, 319] width 452 height 20
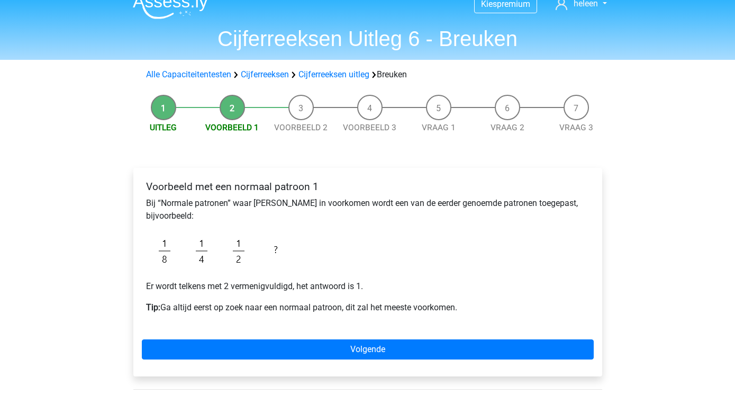
scroll to position [19, 0]
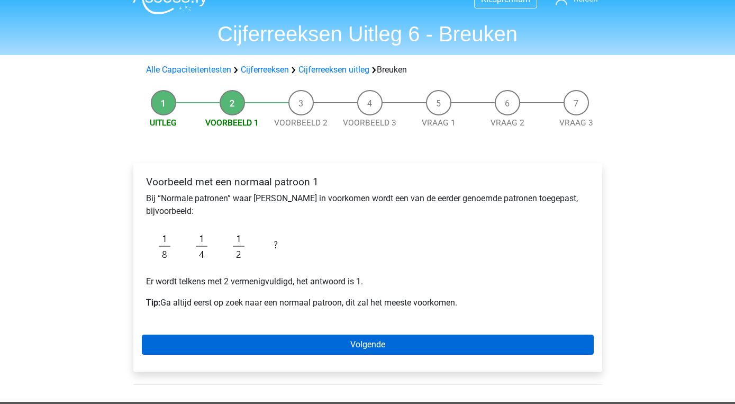
click at [361, 343] on link "Volgende" at bounding box center [368, 344] width 452 height 20
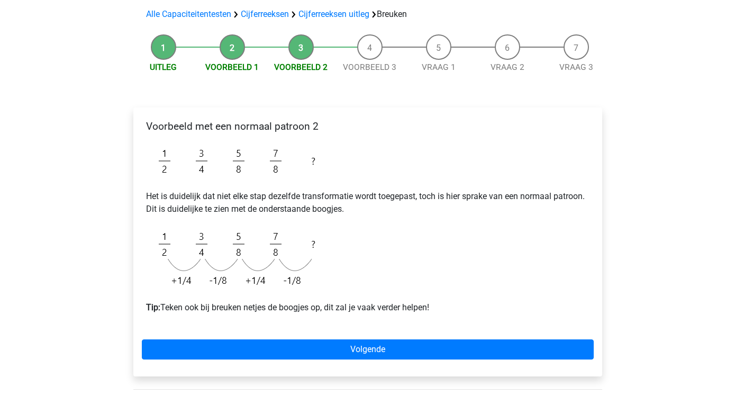
scroll to position [80, 0]
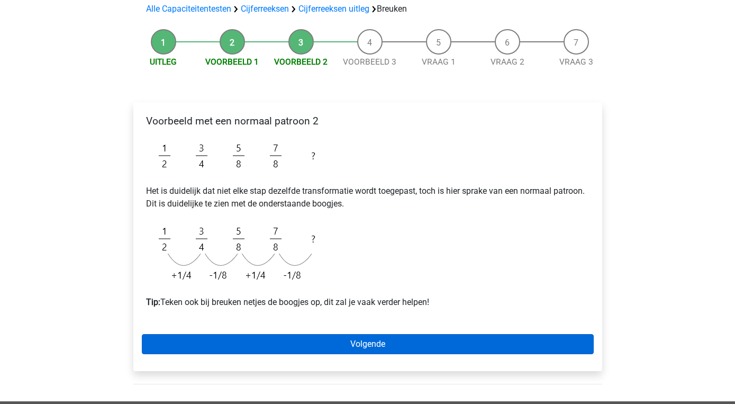
click at [359, 349] on link "Volgende" at bounding box center [368, 344] width 452 height 20
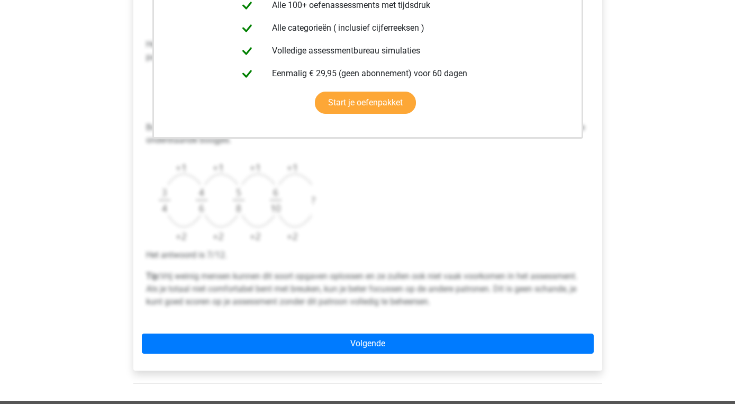
scroll to position [290, 0]
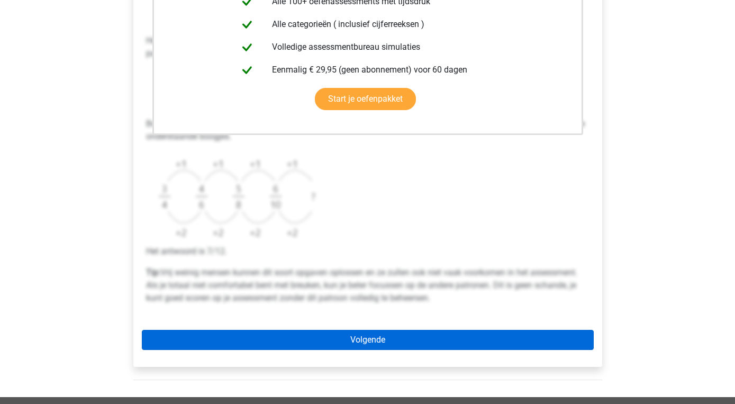
click at [359, 349] on link "Volgende" at bounding box center [368, 340] width 452 height 20
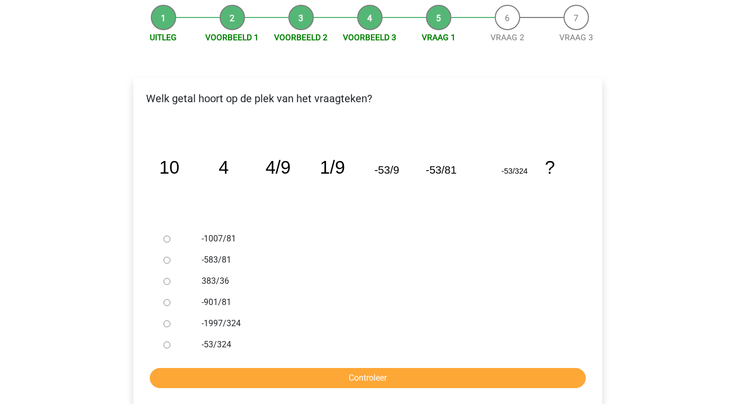
scroll to position [114, 0]
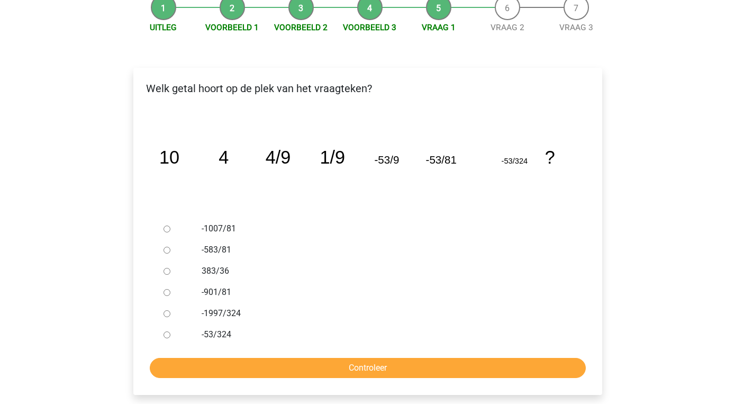
click at [220, 230] on label "-1007/81" at bounding box center [385, 228] width 366 height 13
click at [170, 230] on input "-1007/81" at bounding box center [167, 228] width 7 height 7
radio input "true"
click at [379, 369] on input "Controleer" at bounding box center [368, 368] width 436 height 20
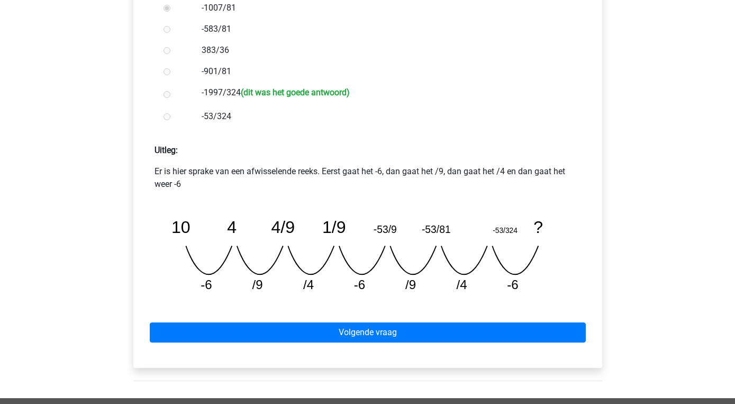
scroll to position [337, 0]
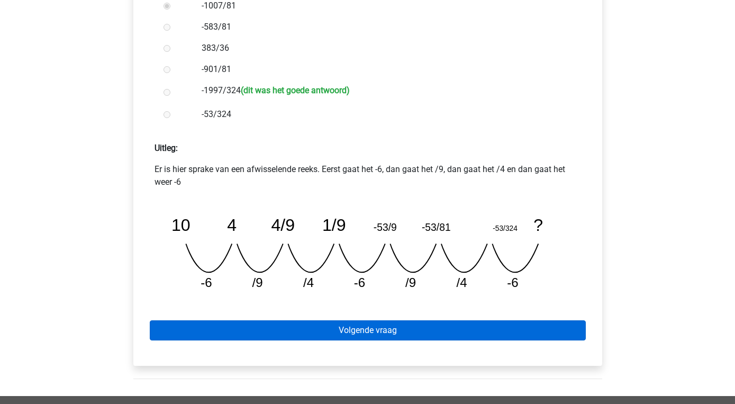
click at [370, 330] on link "Volgende vraag" at bounding box center [368, 330] width 436 height 20
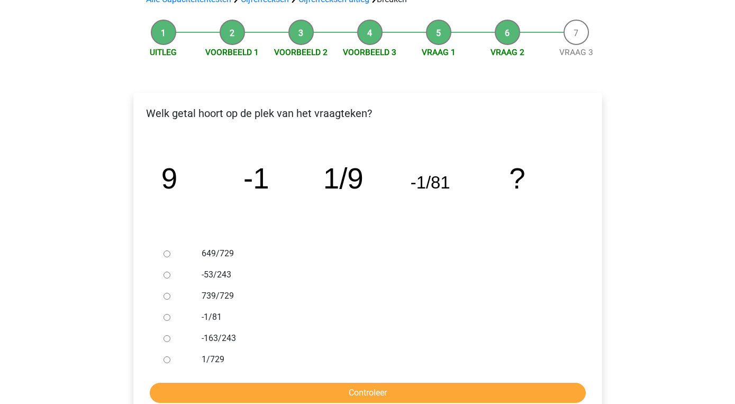
scroll to position [103, 0]
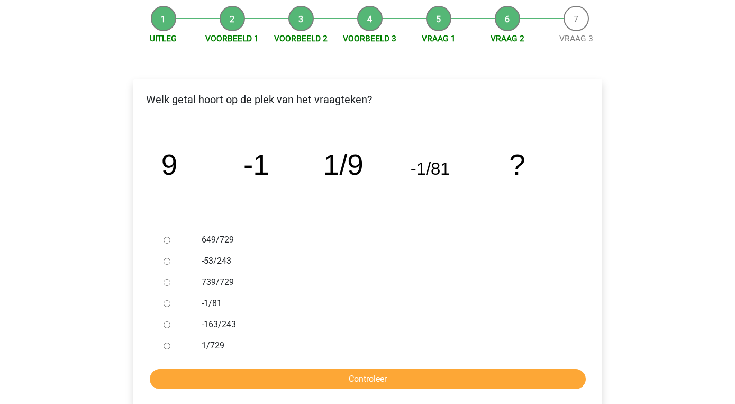
click at [215, 344] on label "1/729" at bounding box center [385, 345] width 366 height 13
click at [170, 344] on input "1/729" at bounding box center [167, 345] width 7 height 7
radio input "true"
click at [314, 375] on input "Controleer" at bounding box center [368, 379] width 436 height 20
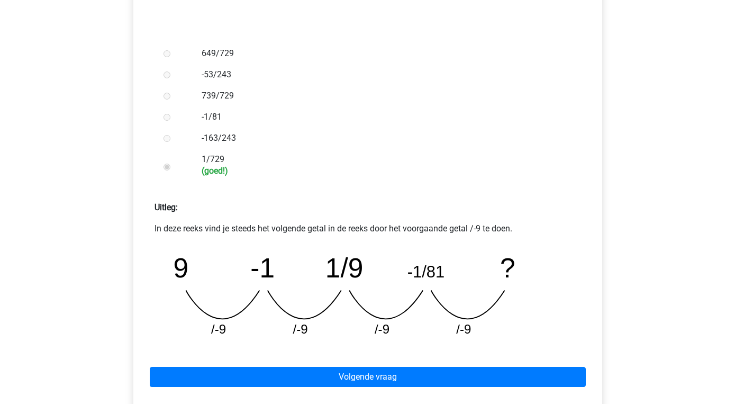
scroll to position [296, 0]
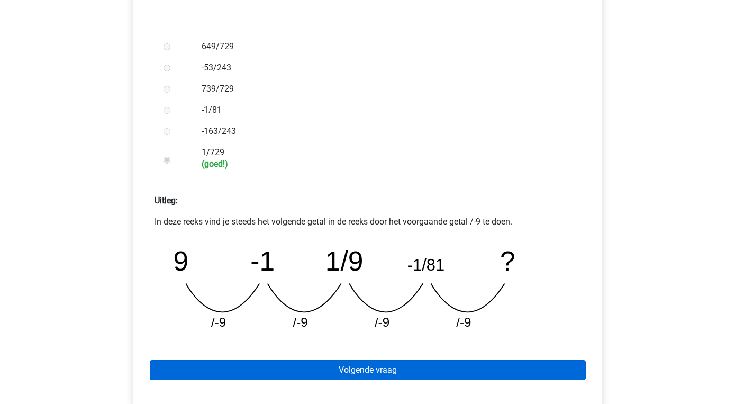
click at [351, 370] on link "Volgende vraag" at bounding box center [368, 370] width 436 height 20
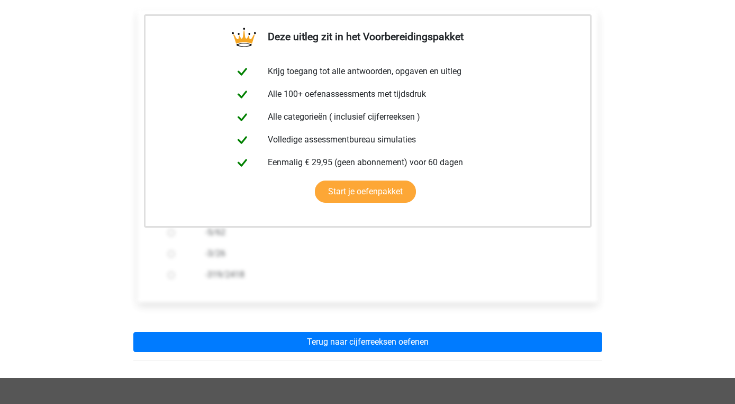
scroll to position [178, 0]
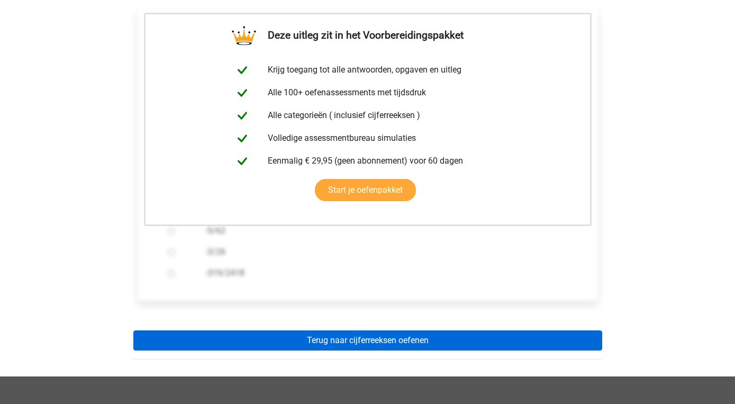
click at [364, 341] on link "Terug naar cijferreeksen oefenen" at bounding box center [367, 340] width 469 height 20
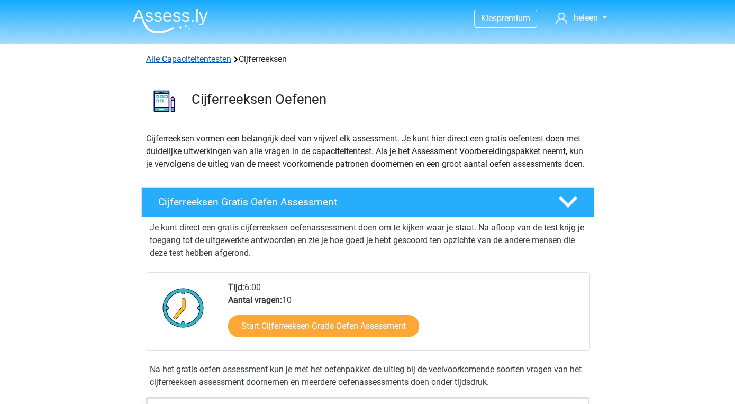
click at [212, 56] on link "Alle Capaciteitentesten" at bounding box center [188, 59] width 85 height 10
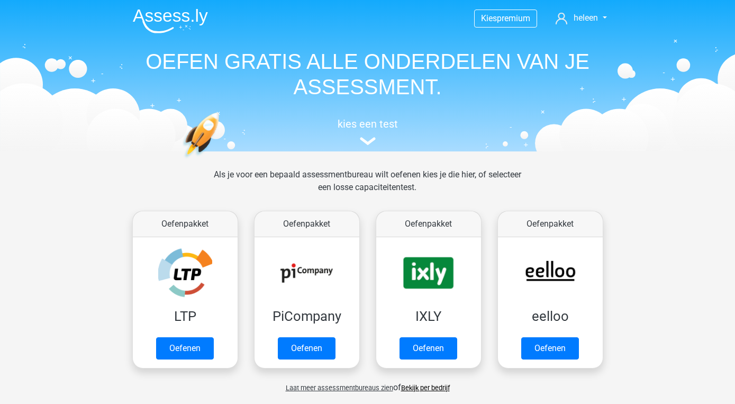
scroll to position [449, 0]
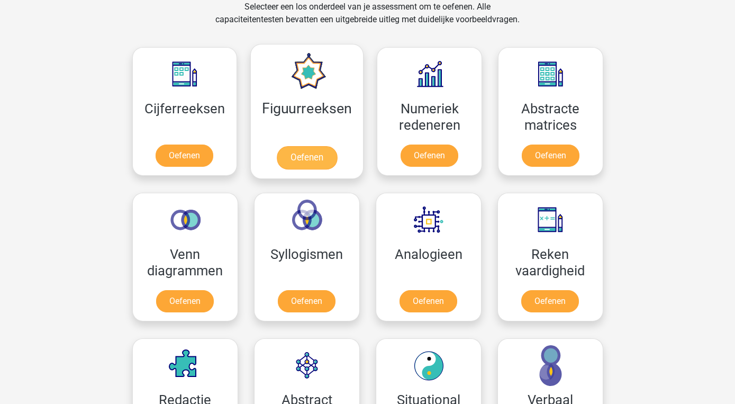
click at [300, 146] on link "Oefenen" at bounding box center [307, 157] width 60 height 23
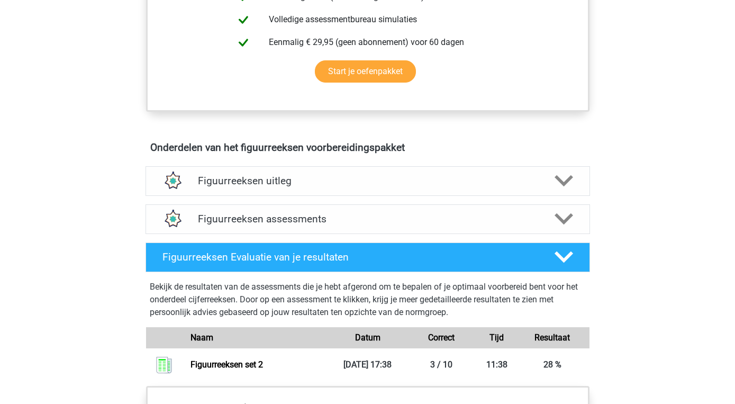
scroll to position [515, 0]
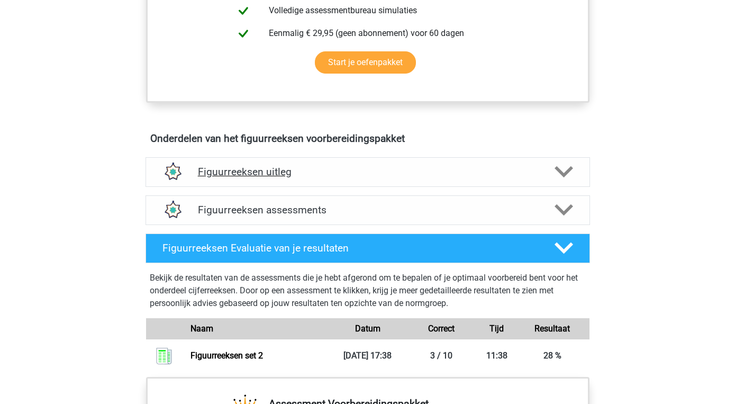
click at [563, 173] on polygon at bounding box center [564, 172] width 19 height 12
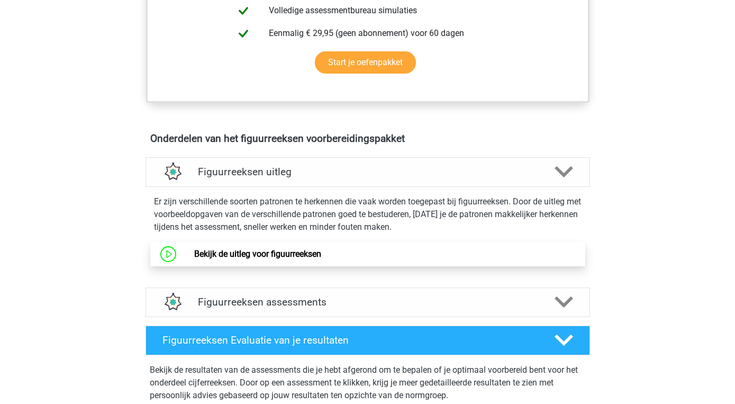
click at [319, 256] on link "Bekijk de uitleg voor figuurreeksen" at bounding box center [257, 254] width 127 height 10
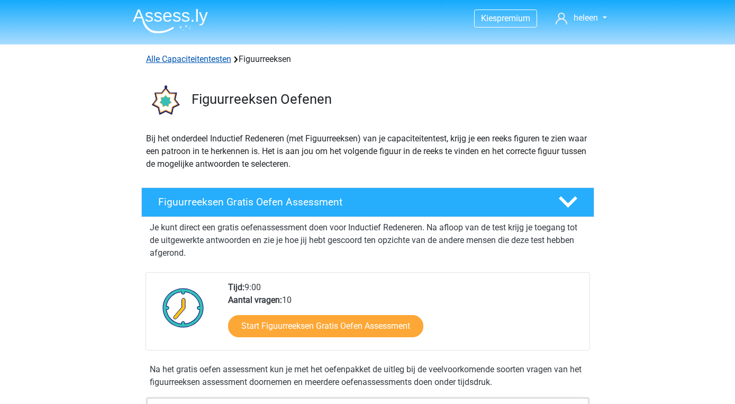
click at [191, 62] on link "Alle Capaciteitentesten" at bounding box center [188, 59] width 85 height 10
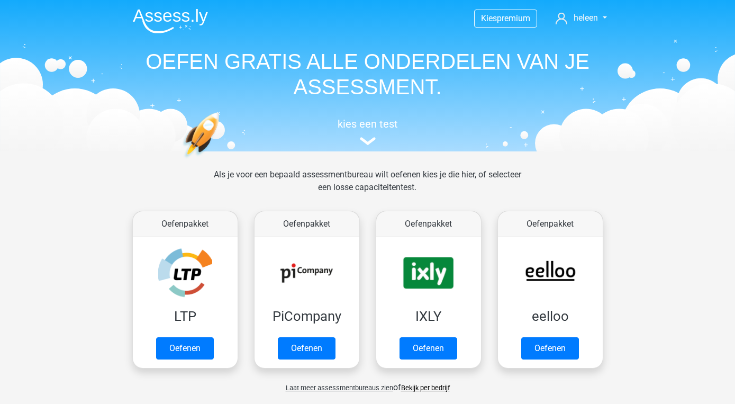
scroll to position [449, 0]
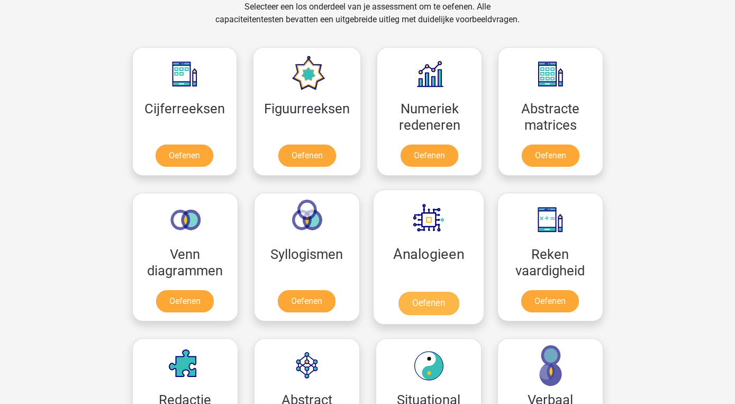
click at [449, 292] on link "Oefenen" at bounding box center [428, 303] width 60 height 23
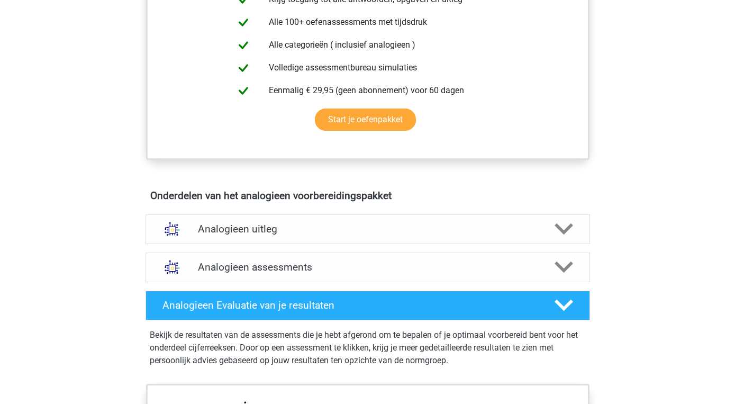
scroll to position [438, 0]
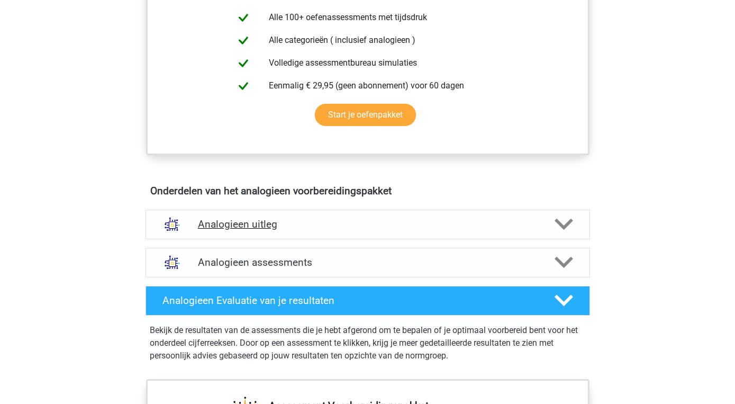
click at [568, 234] on div "Analogieen uitleg" at bounding box center [368, 225] width 445 height 30
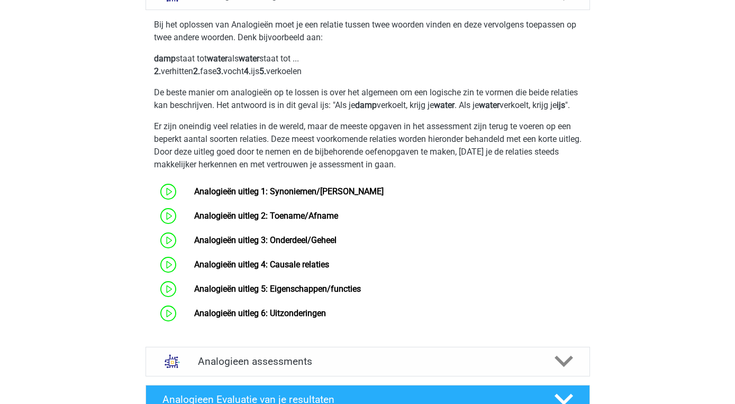
scroll to position [669, 0]
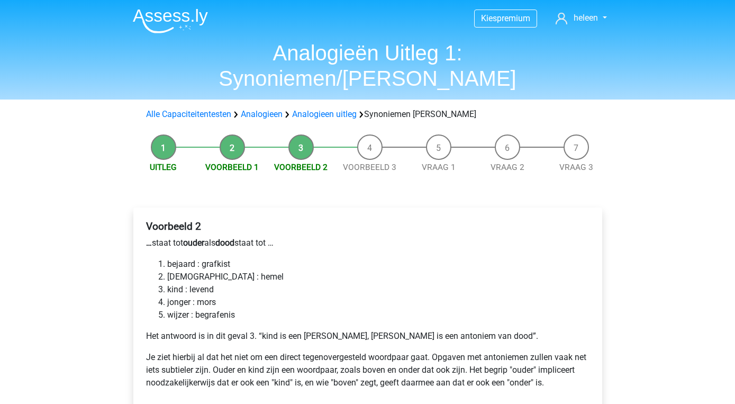
click at [178, 283] on li "kind : levend" at bounding box center [378, 289] width 422 height 13
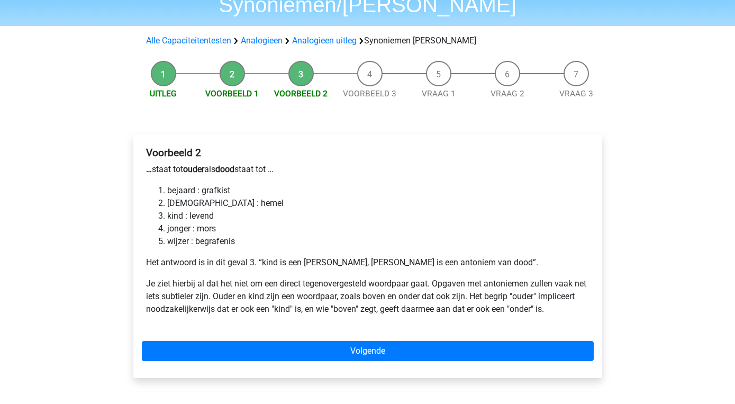
scroll to position [74, 0]
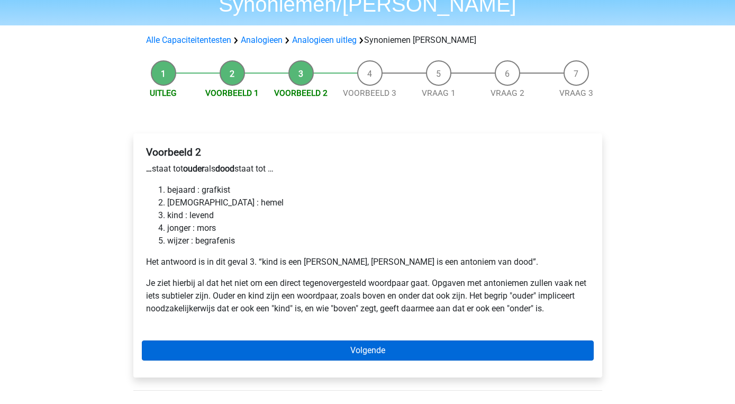
click at [362, 340] on link "Volgende" at bounding box center [368, 350] width 452 height 20
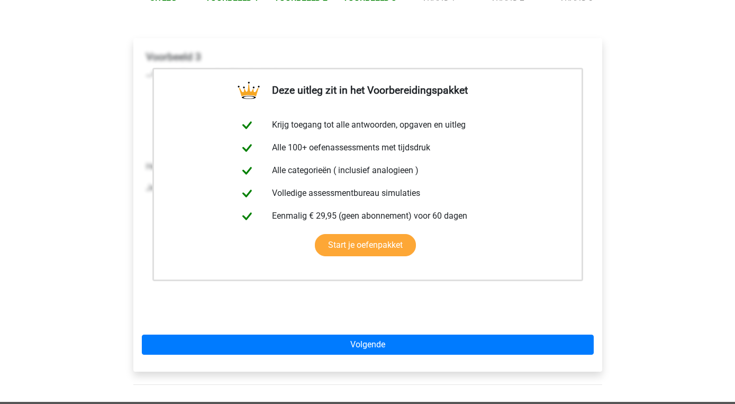
scroll to position [170, 0]
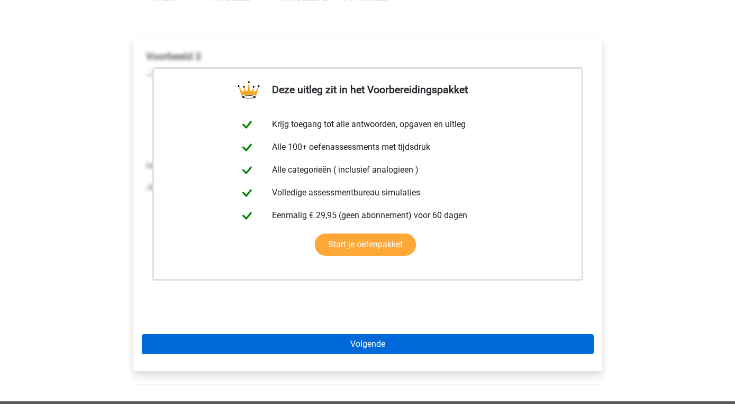
click at [364, 334] on link "Volgende" at bounding box center [368, 344] width 452 height 20
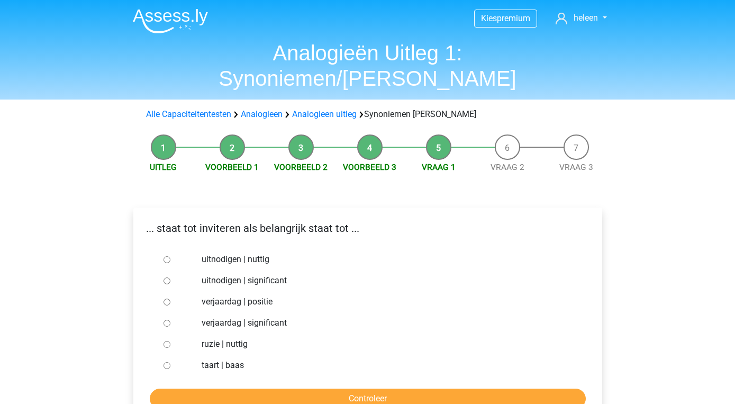
click at [226, 274] on label "uitnodigen | significant" at bounding box center [385, 280] width 366 height 13
click at [170, 277] on input "uitnodigen | significant" at bounding box center [167, 280] width 7 height 7
radio input "true"
click at [357, 388] on input "Controleer" at bounding box center [368, 398] width 436 height 20
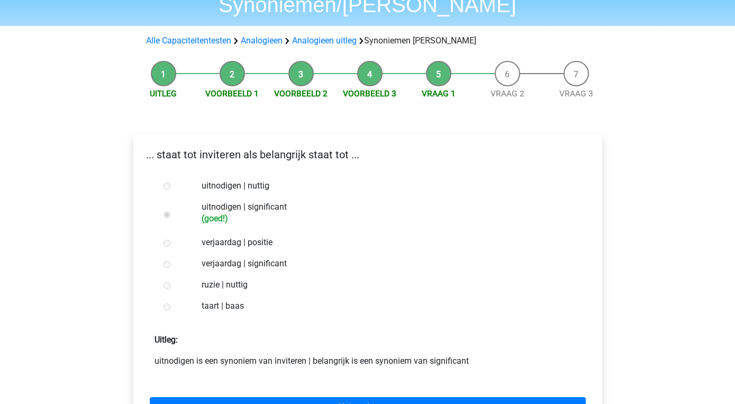
scroll to position [74, 0]
click at [358, 396] on link "Volgende vraag" at bounding box center [368, 406] width 436 height 20
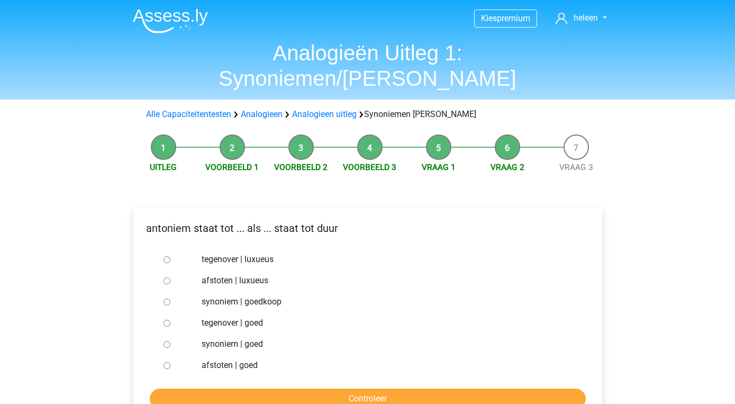
click at [214, 295] on label "synoniem | goedkoop" at bounding box center [385, 301] width 366 height 13
click at [170, 298] on input "synoniem | goedkoop" at bounding box center [167, 301] width 7 height 7
radio input "true"
click at [378, 388] on input "Controleer" at bounding box center [368, 398] width 436 height 20
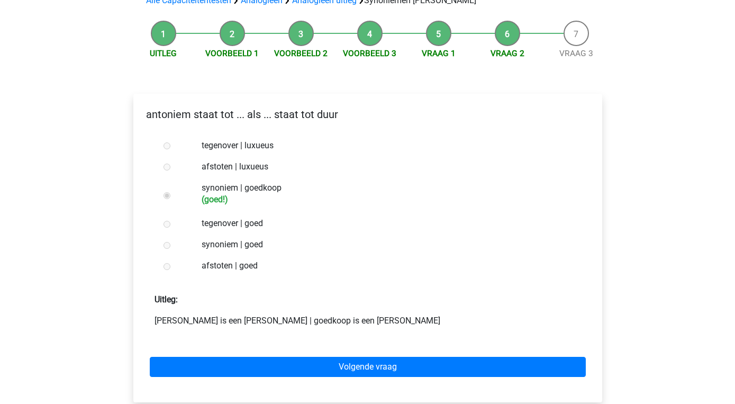
scroll to position [119, 0]
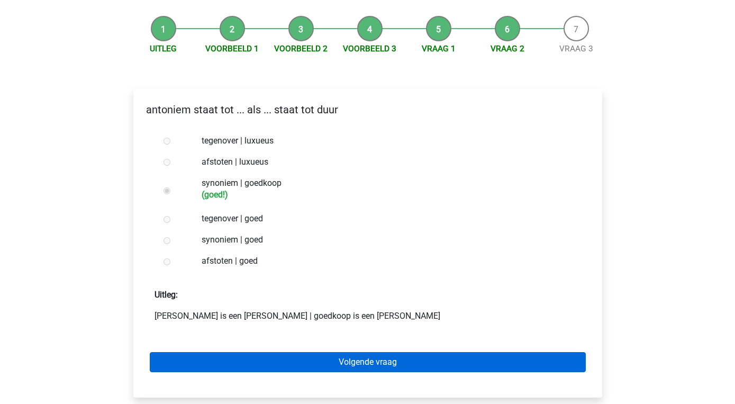
click at [375, 352] on link "Volgende vraag" at bounding box center [368, 362] width 436 height 20
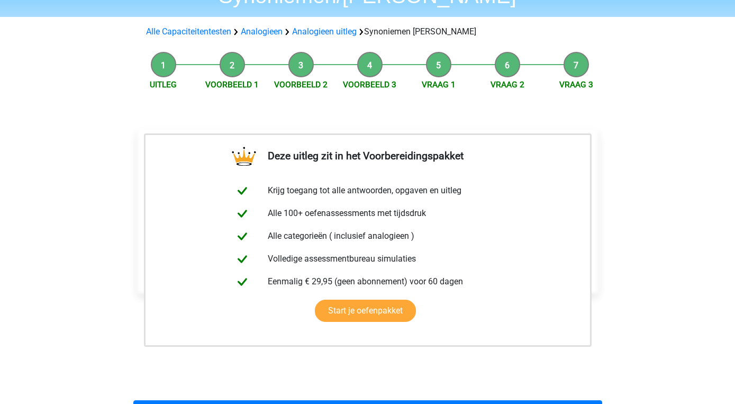
scroll to position [84, 0]
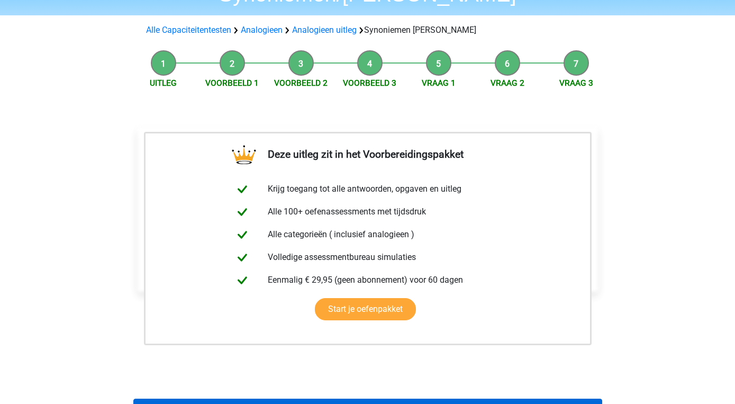
click at [377, 398] on link "Terug naar analogieën oefenen" at bounding box center [367, 408] width 469 height 20
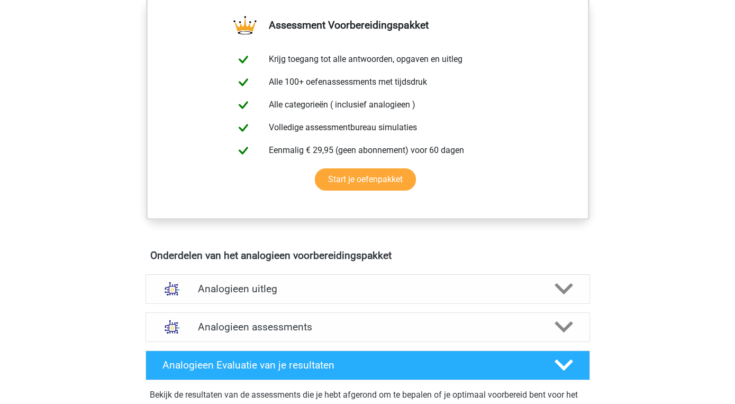
scroll to position [374, 0]
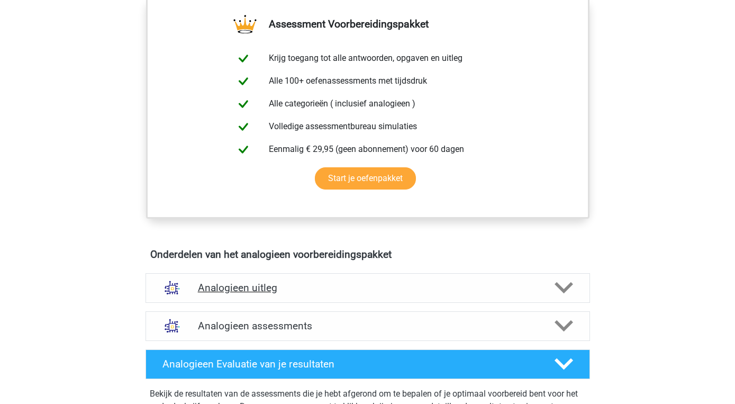
click at [563, 284] on icon at bounding box center [564, 287] width 19 height 19
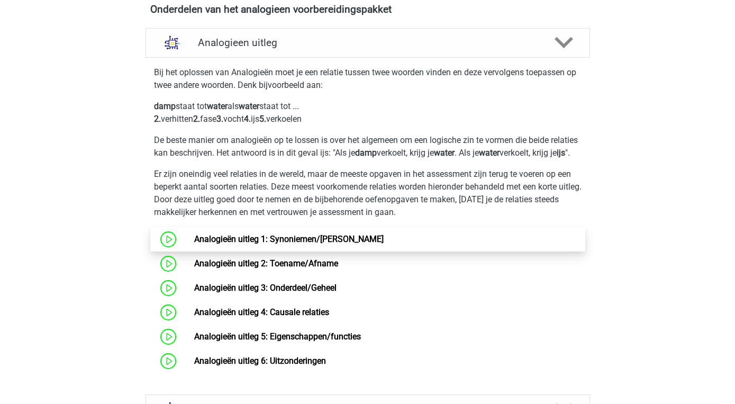
scroll to position [620, 0]
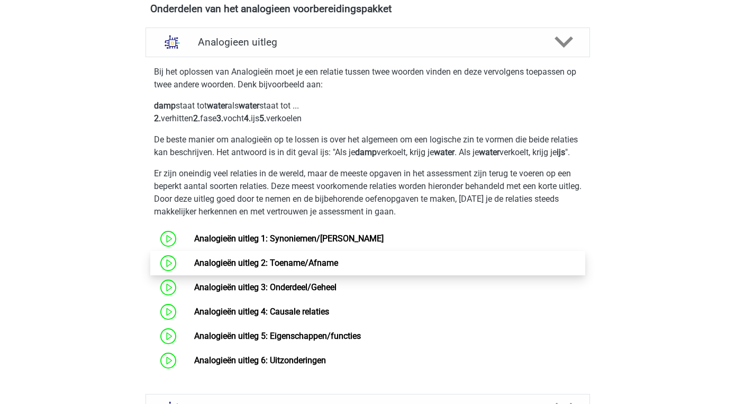
click at [311, 268] on link "Analogieën uitleg 2: Toename/Afname" at bounding box center [266, 263] width 144 height 10
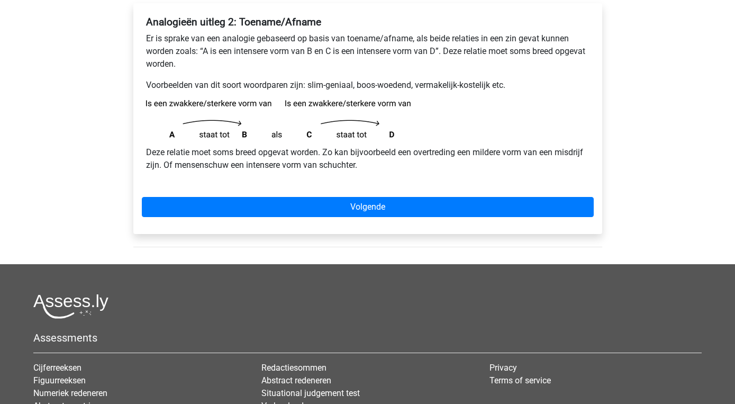
scroll to position [179, 0]
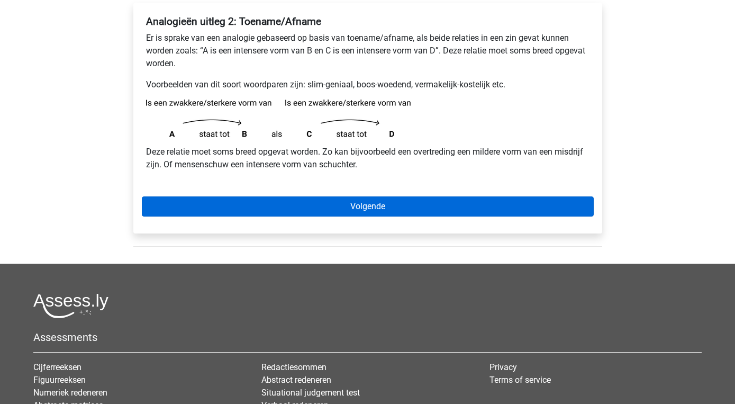
click at [377, 207] on link "Volgende" at bounding box center [368, 206] width 452 height 20
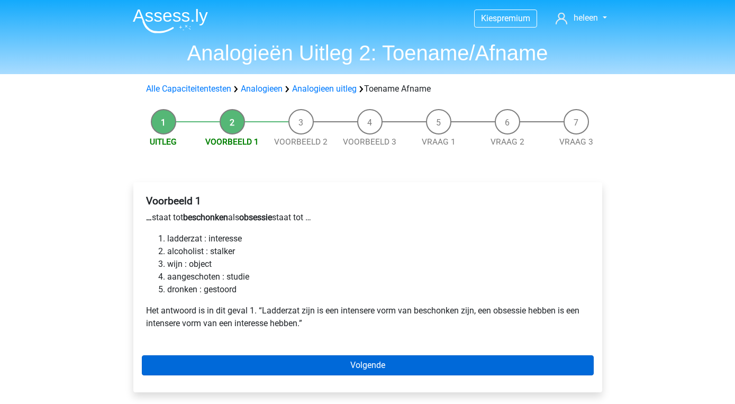
click at [351, 364] on link "Volgende" at bounding box center [368, 365] width 452 height 20
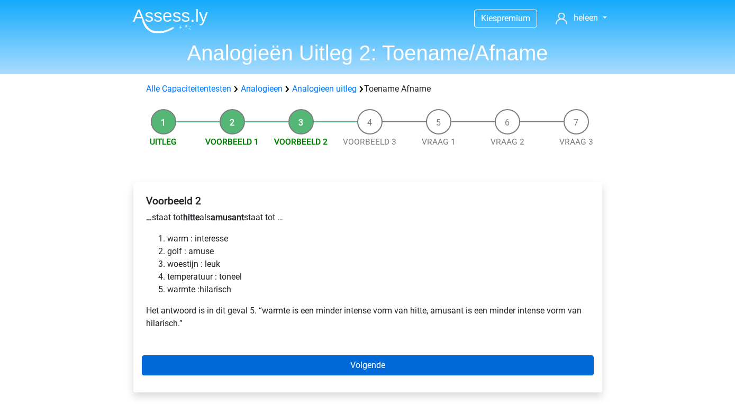
click at [372, 364] on link "Volgende" at bounding box center [368, 365] width 452 height 20
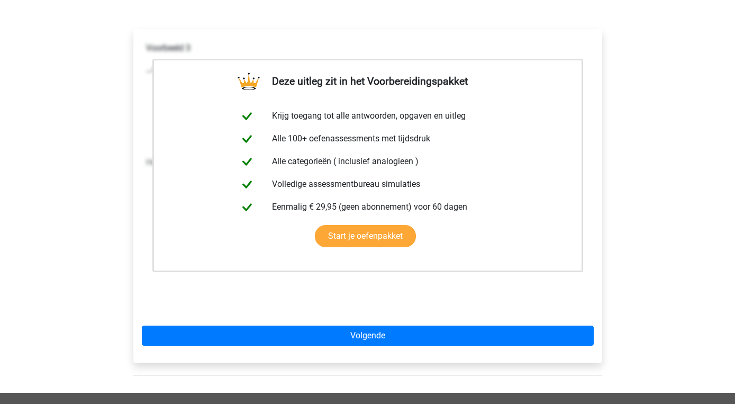
scroll to position [155, 0]
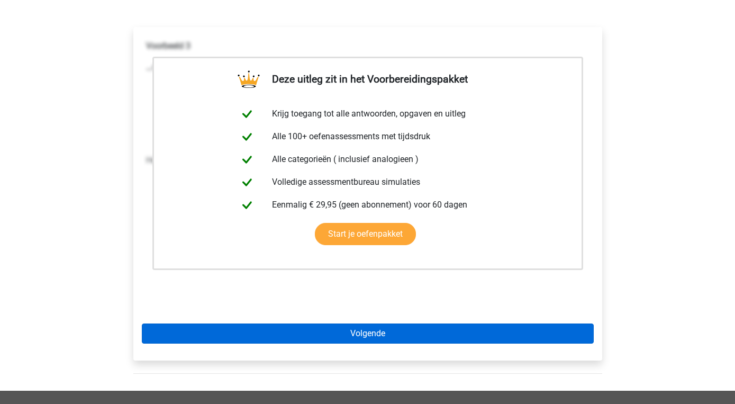
click at [364, 342] on link "Volgende" at bounding box center [368, 333] width 452 height 20
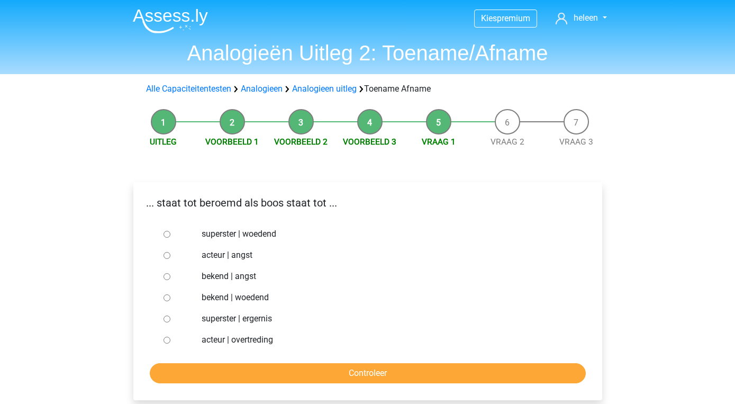
click at [214, 296] on label "bekend | woedend" at bounding box center [385, 297] width 366 height 13
click at [170, 296] on input "bekend | woedend" at bounding box center [167, 297] width 7 height 7
radio input "true"
click at [380, 375] on input "Controleer" at bounding box center [368, 373] width 436 height 20
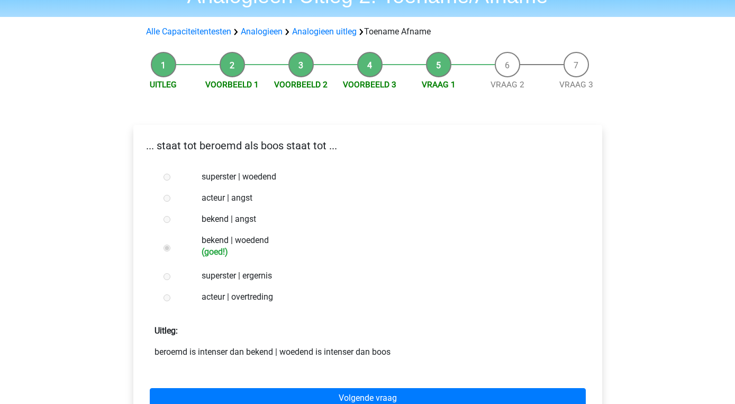
scroll to position [68, 0]
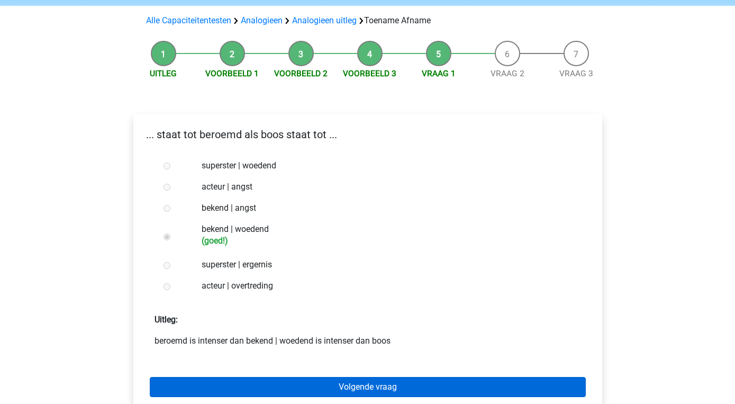
click at [375, 384] on link "Volgende vraag" at bounding box center [368, 387] width 436 height 20
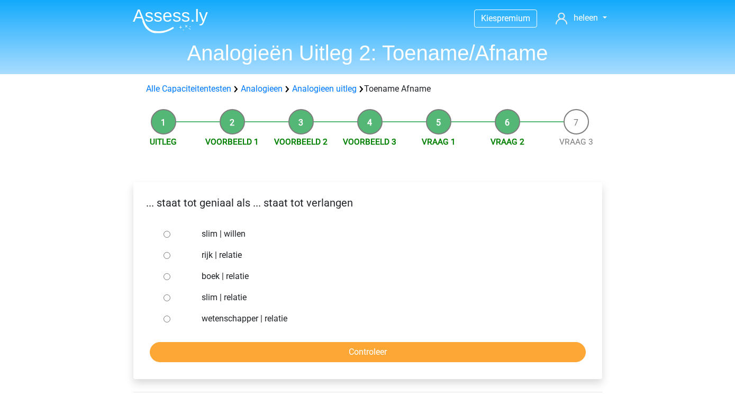
click at [215, 236] on label "slim | willen" at bounding box center [385, 234] width 366 height 13
click at [170, 236] on input "slim | willen" at bounding box center [167, 234] width 7 height 7
radio input "true"
click at [356, 355] on input "Controleer" at bounding box center [368, 352] width 436 height 20
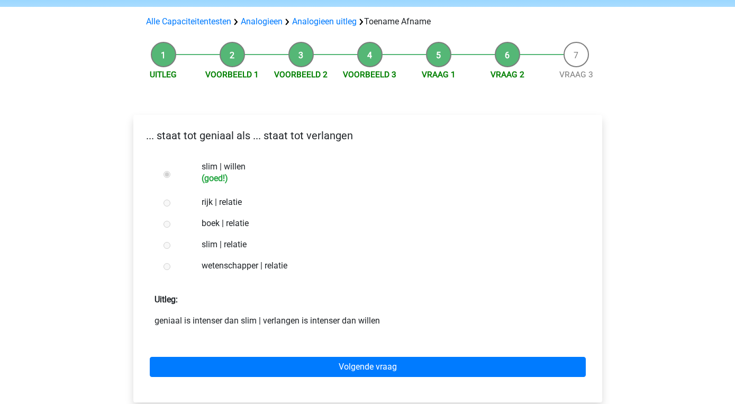
scroll to position [69, 0]
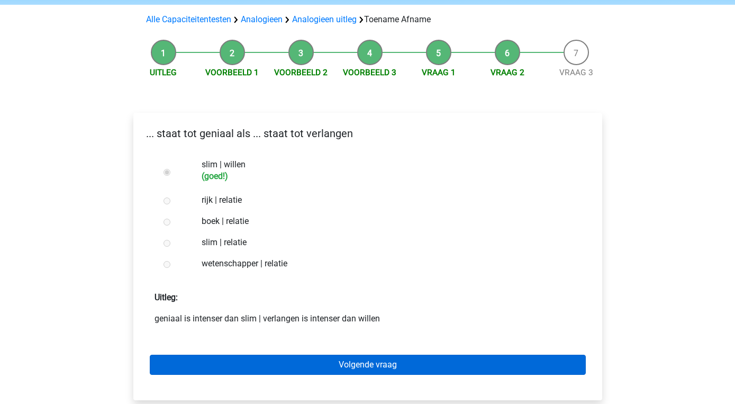
click at [358, 371] on link "Volgende vraag" at bounding box center [368, 365] width 436 height 20
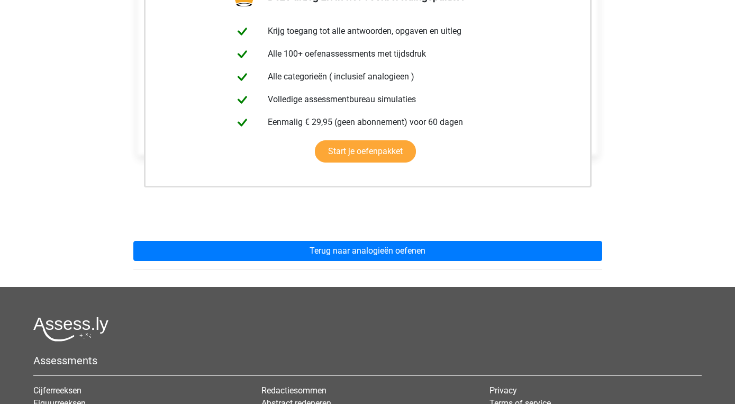
scroll to position [218, 0]
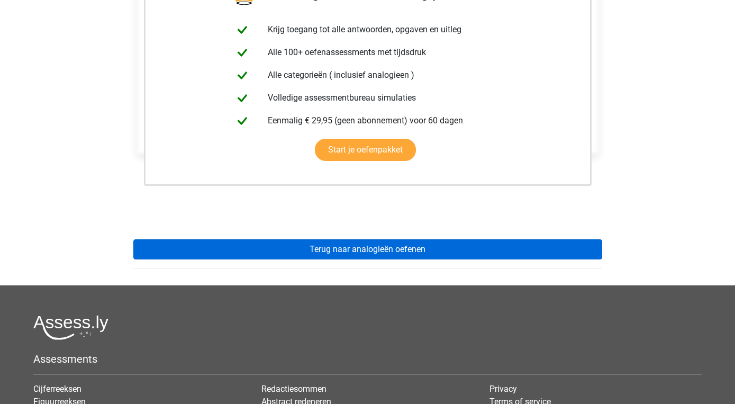
click at [368, 255] on link "Terug naar analogieën oefenen" at bounding box center [367, 249] width 469 height 20
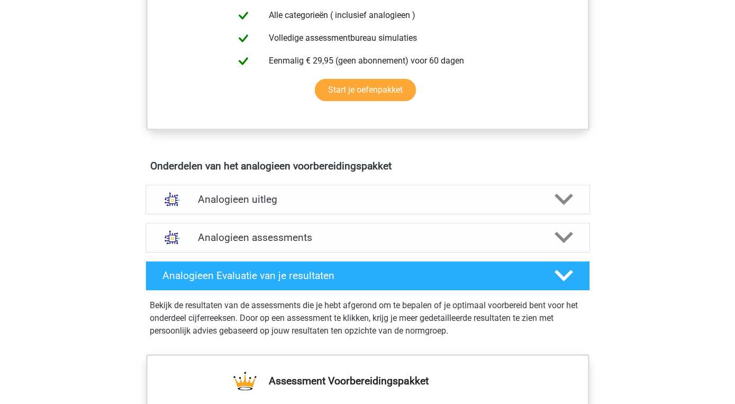
scroll to position [465, 0]
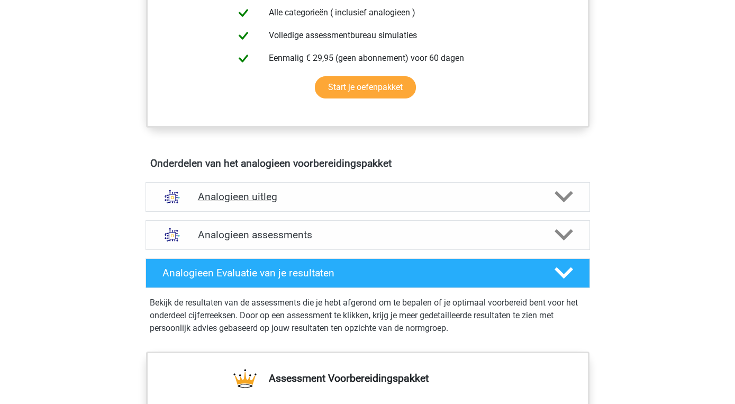
click at [559, 195] on polygon at bounding box center [564, 197] width 19 height 12
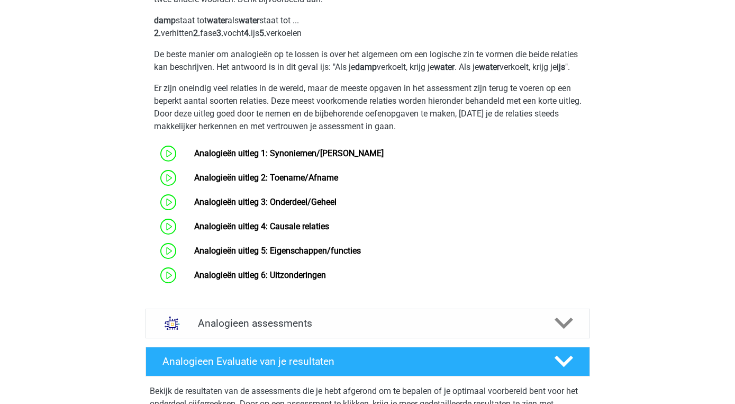
scroll to position [709, 0]
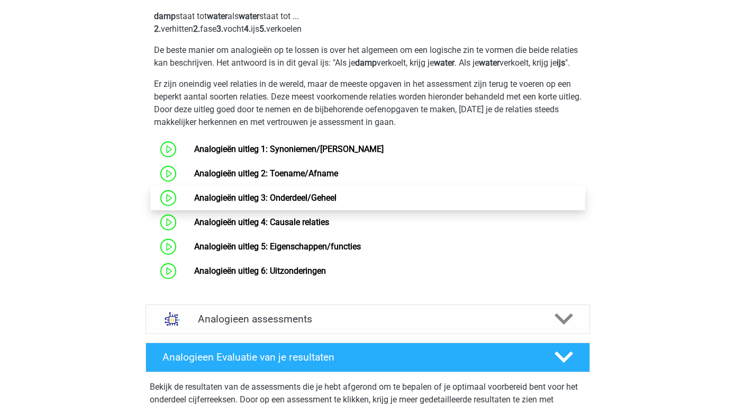
click at [337, 203] on link "Analogieën uitleg 3: Onderdeel/Geheel" at bounding box center [265, 198] width 142 height 10
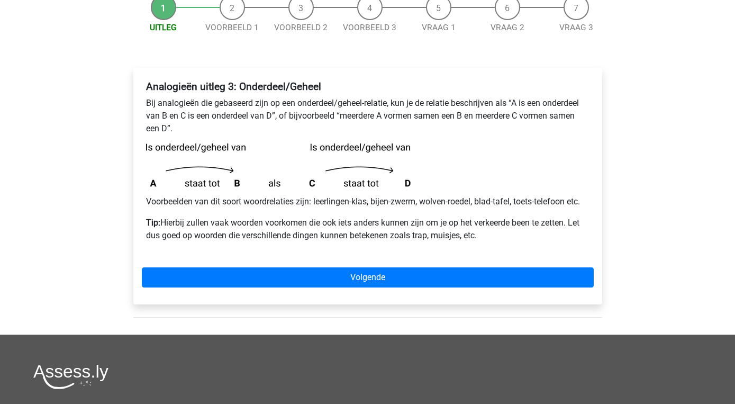
scroll to position [116, 0]
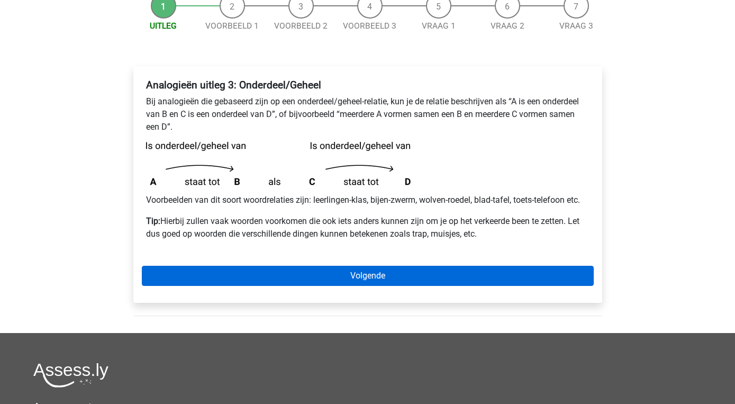
click at [372, 272] on link "Volgende" at bounding box center [368, 276] width 452 height 20
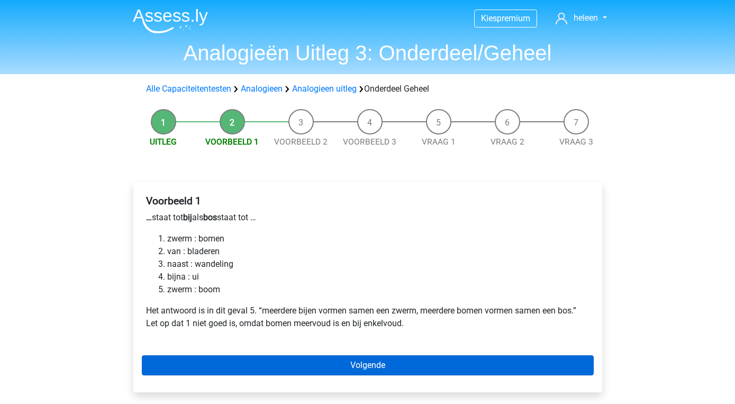
click at [365, 365] on link "Volgende" at bounding box center [368, 365] width 452 height 20
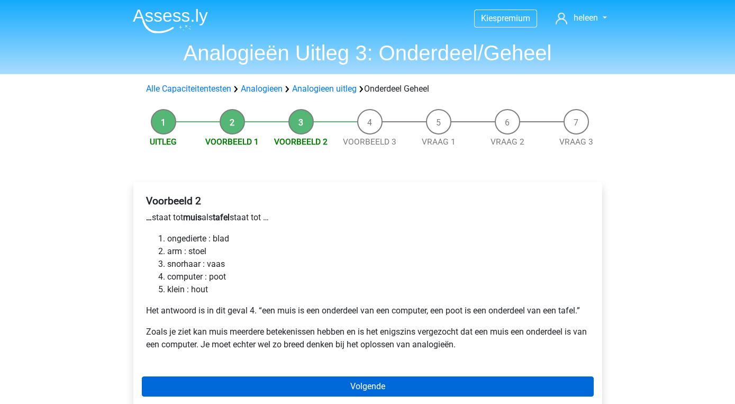
click at [367, 383] on link "Volgende" at bounding box center [368, 386] width 452 height 20
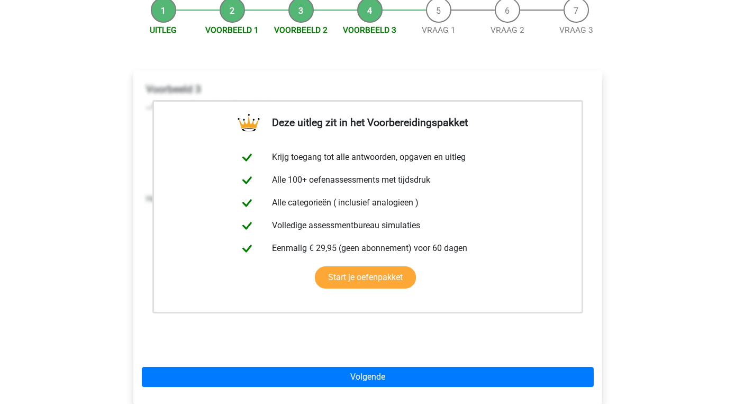
scroll to position [125, 0]
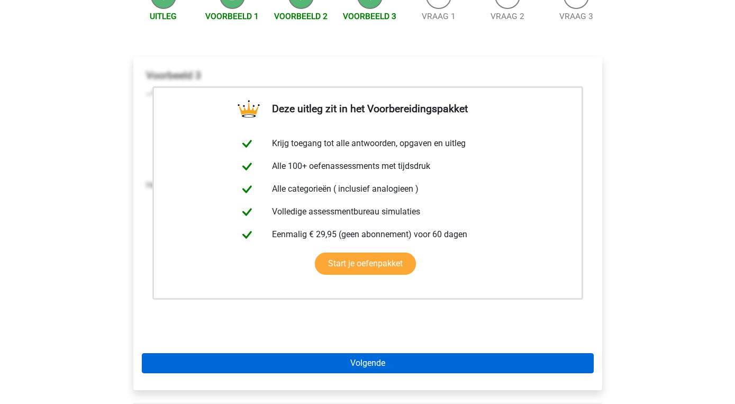
click at [368, 368] on link "Volgende" at bounding box center [368, 363] width 452 height 20
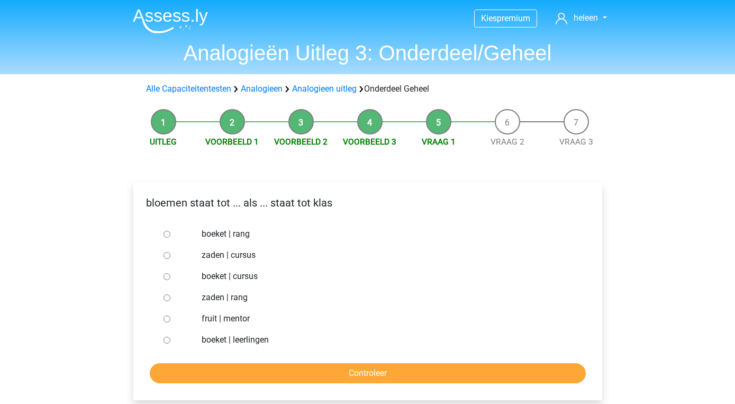
click at [212, 342] on label "boeket | leerlingen" at bounding box center [385, 339] width 366 height 13
click at [170, 342] on input "boeket | leerlingen" at bounding box center [167, 340] width 7 height 7
radio input "true"
click at [346, 371] on input "Controleer" at bounding box center [368, 373] width 436 height 20
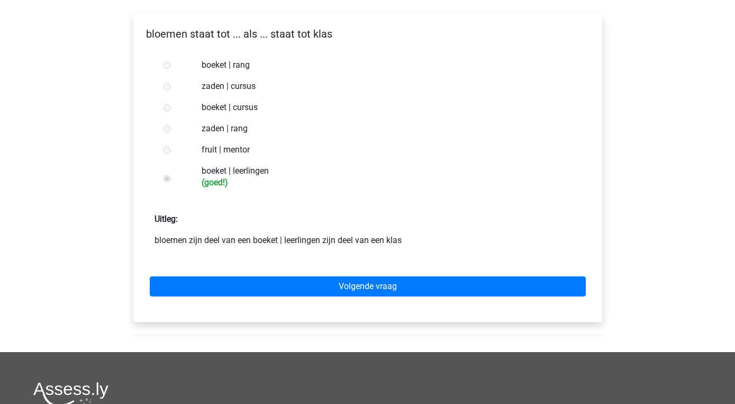
scroll to position [172, 0]
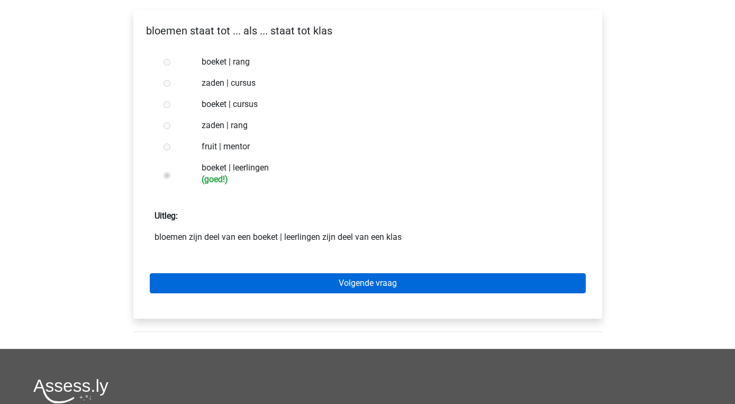
click at [368, 282] on link "Volgende vraag" at bounding box center [368, 283] width 436 height 20
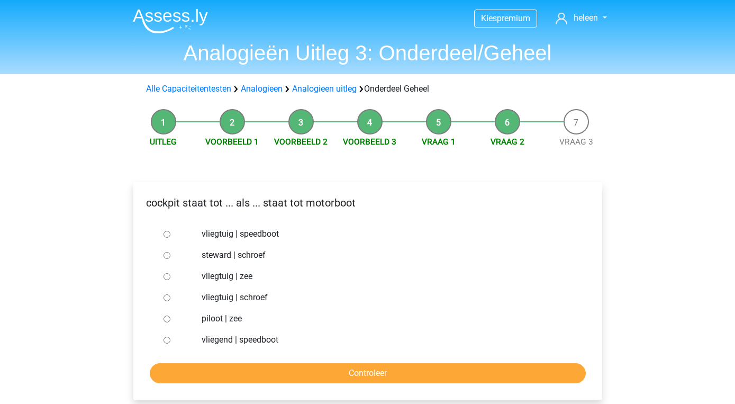
click at [217, 297] on label "vliegtuig | schroef" at bounding box center [385, 297] width 366 height 13
click at [170, 297] on input "vliegtuig | schroef" at bounding box center [167, 297] width 7 height 7
radio input "true"
click at [377, 374] on input "Controleer" at bounding box center [368, 373] width 436 height 20
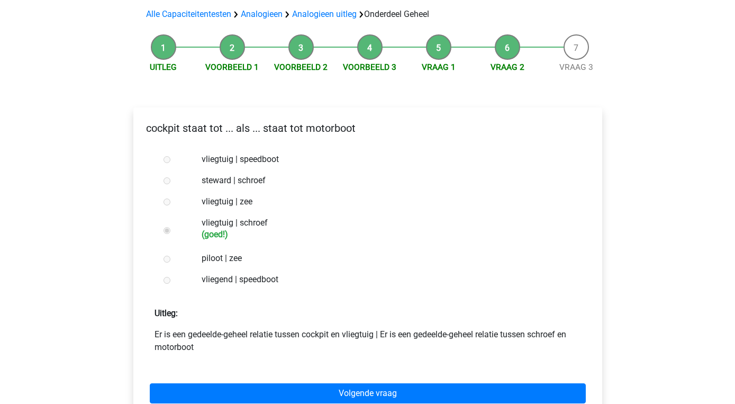
scroll to position [80, 0]
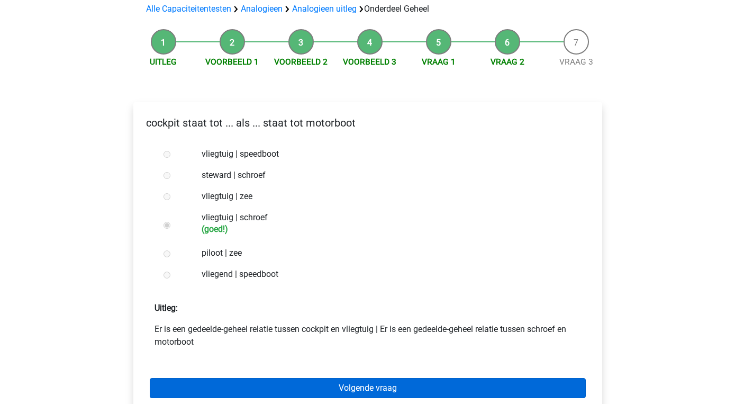
click at [374, 388] on link "Volgende vraag" at bounding box center [368, 388] width 436 height 20
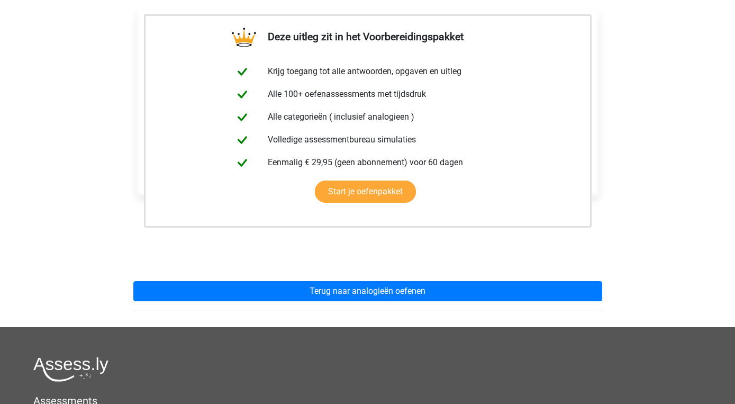
scroll to position [181, 0]
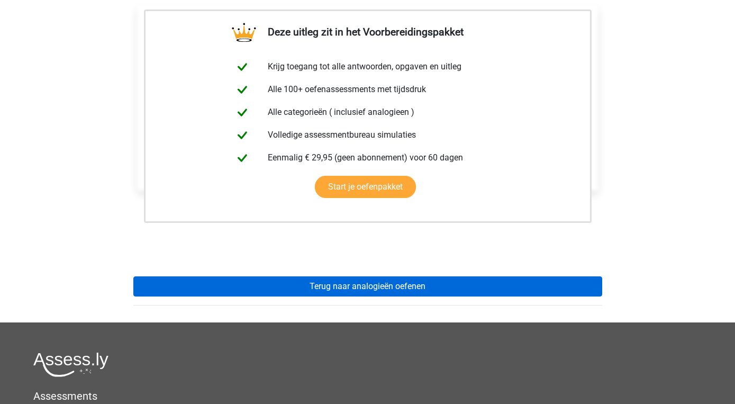
click at [387, 288] on link "Terug naar analogieën oefenen" at bounding box center [367, 286] width 469 height 20
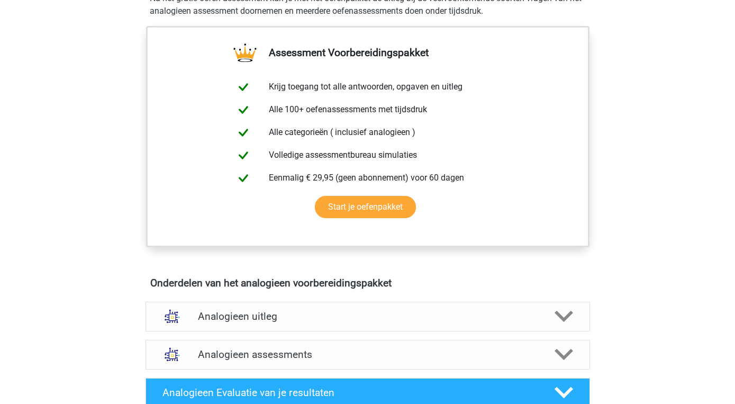
scroll to position [374, 0]
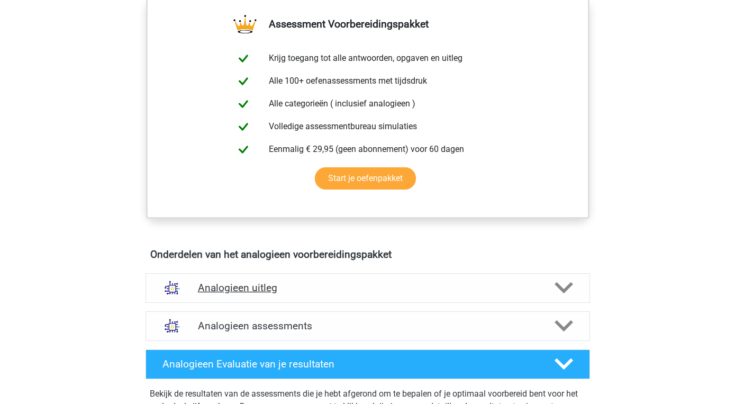
click at [567, 289] on polygon at bounding box center [564, 288] width 19 height 12
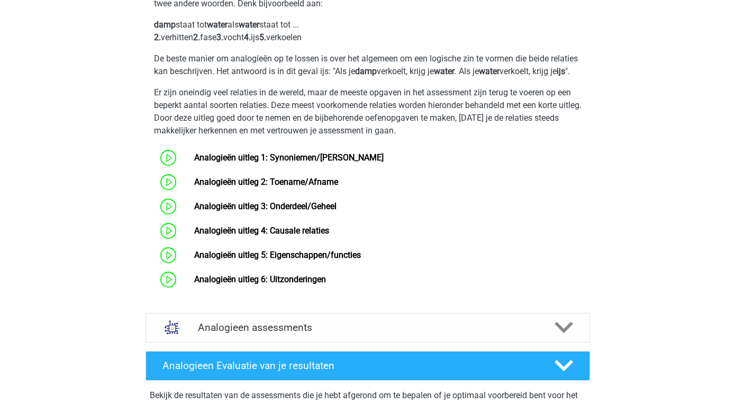
scroll to position [702, 0]
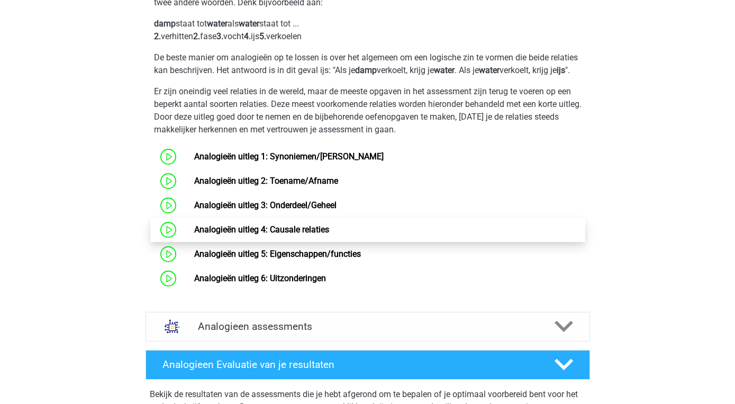
click at [323, 234] on link "Analogieën uitleg 4: Causale relaties" at bounding box center [261, 229] width 135 height 10
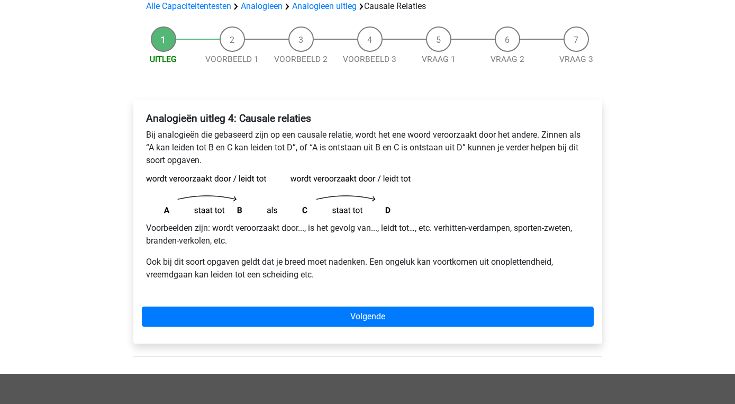
scroll to position [83, 0]
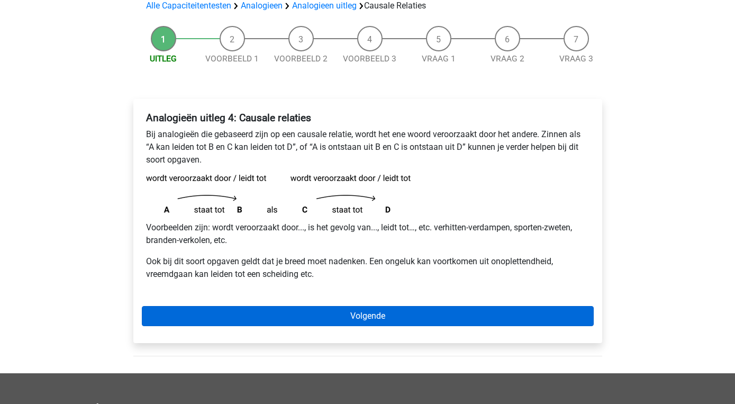
click at [372, 315] on link "Volgende" at bounding box center [368, 316] width 452 height 20
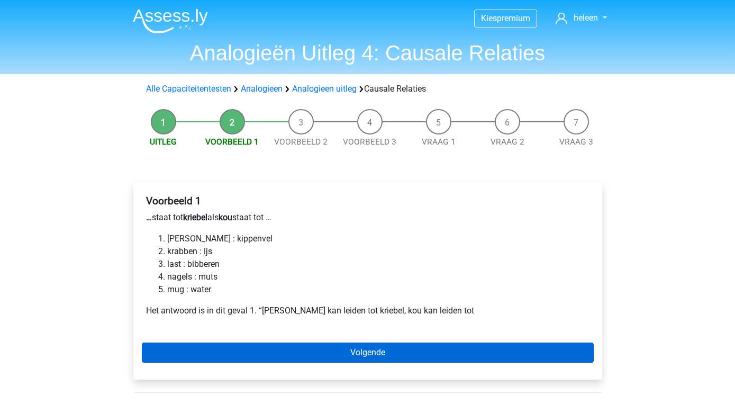
click at [353, 350] on link "Volgende" at bounding box center [368, 352] width 452 height 20
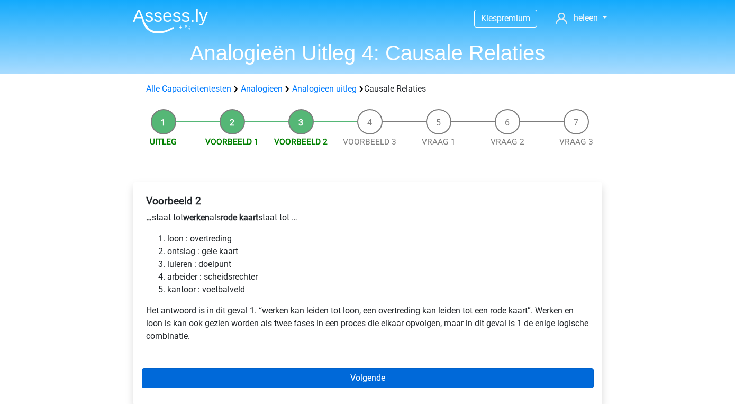
click at [368, 377] on link "Volgende" at bounding box center [368, 378] width 452 height 20
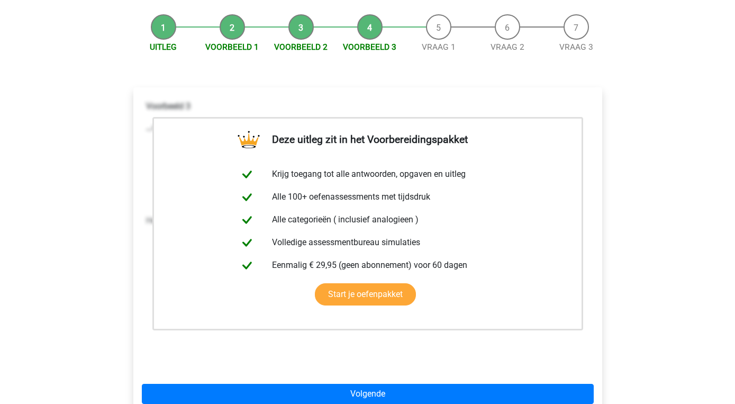
scroll to position [107, 0]
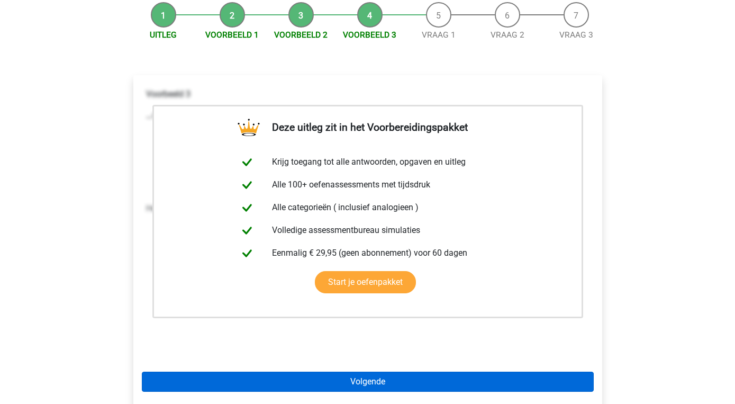
click at [368, 377] on link "Volgende" at bounding box center [368, 381] width 452 height 20
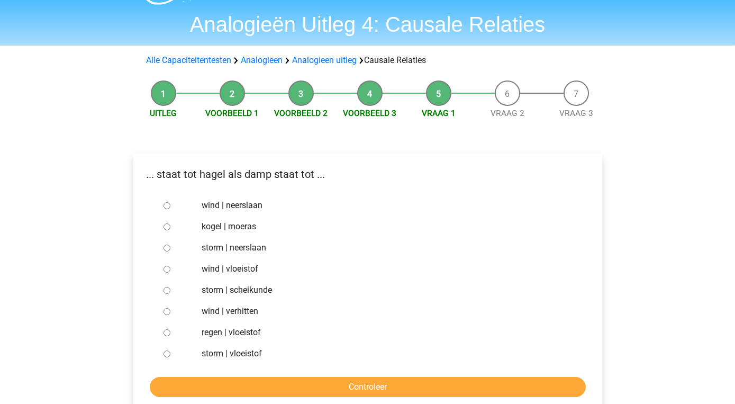
scroll to position [30, 0]
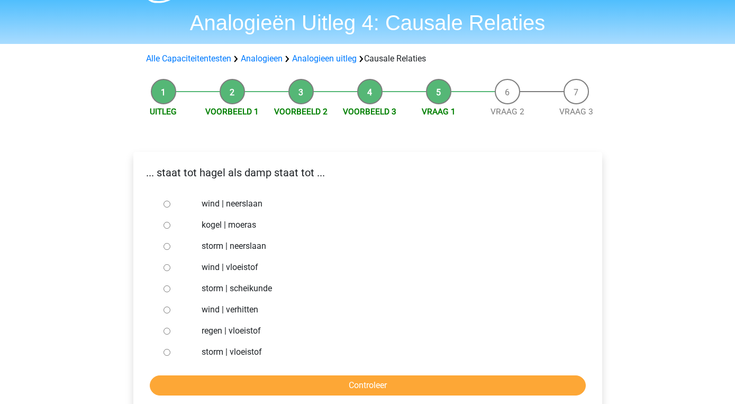
click at [213, 330] on label "regen | vloeistof" at bounding box center [385, 330] width 366 height 13
click at [170, 330] on input "regen | vloeistof" at bounding box center [167, 331] width 7 height 7
radio input "true"
click at [300, 385] on input "Controleer" at bounding box center [368, 385] width 436 height 20
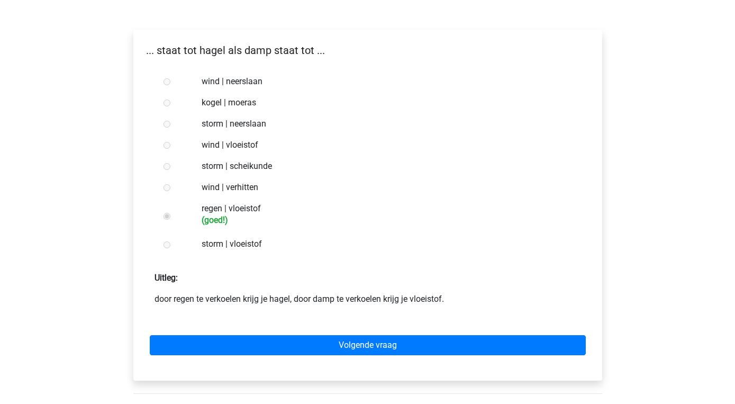
scroll to position [153, 0]
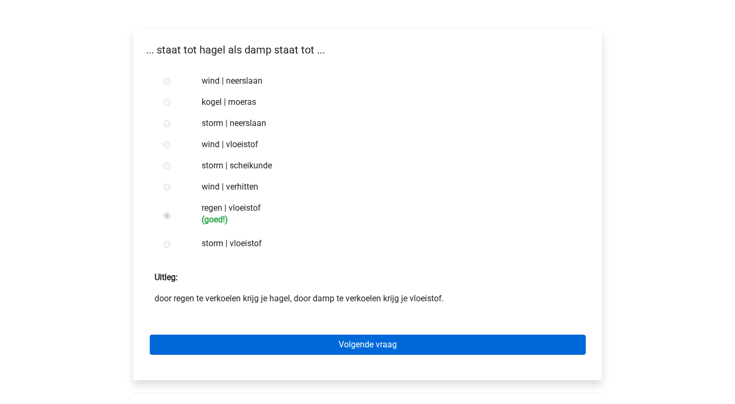
click at [367, 339] on link "Volgende vraag" at bounding box center [368, 344] width 436 height 20
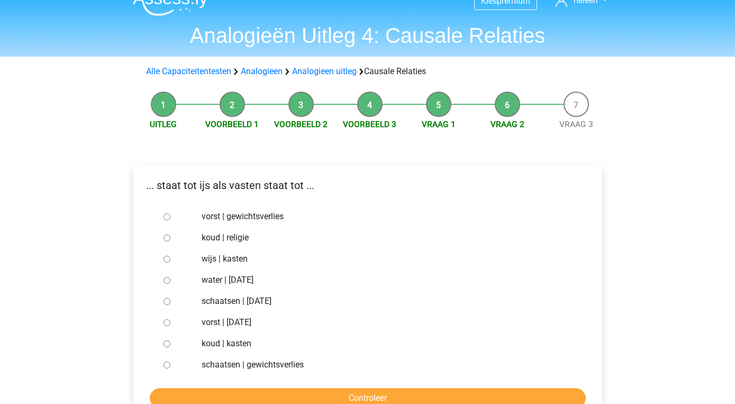
scroll to position [20, 0]
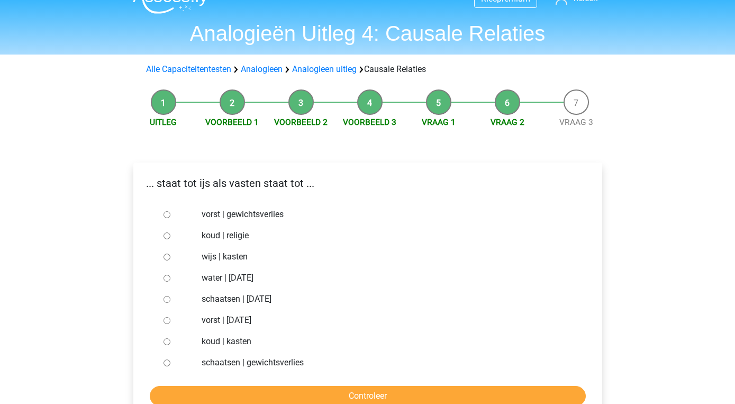
click at [244, 215] on label "vorst | gewichtsverlies" at bounding box center [385, 214] width 366 height 13
click at [170, 215] on input "vorst | gewichtsverlies" at bounding box center [167, 214] width 7 height 7
radio input "true"
click at [336, 395] on input "Controleer" at bounding box center [368, 396] width 436 height 20
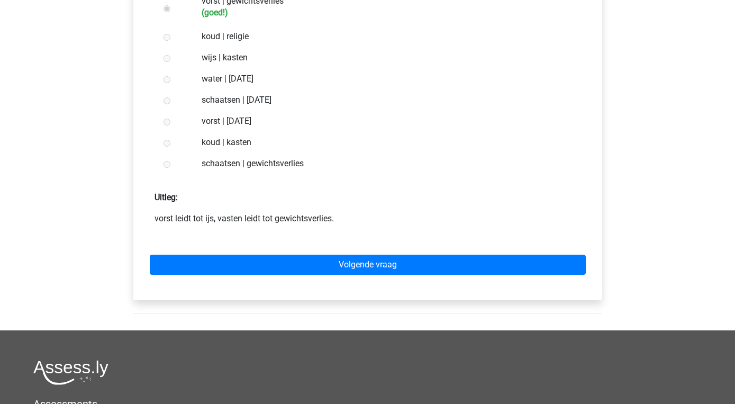
scroll to position [236, 0]
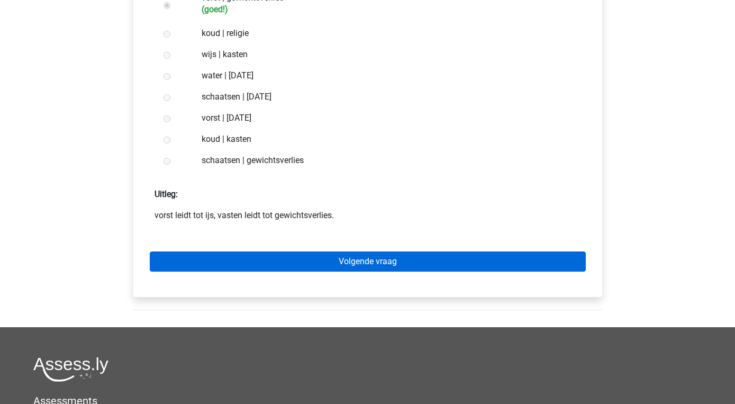
click at [370, 263] on link "Volgende vraag" at bounding box center [368, 261] width 436 height 20
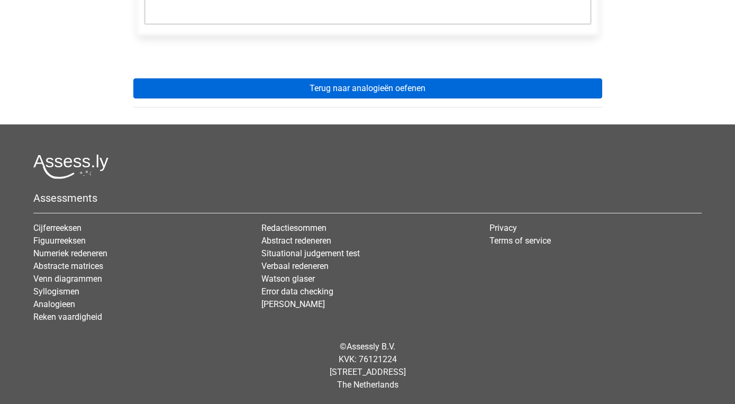
scroll to position [379, 0]
click at [384, 83] on link "Terug naar analogieën oefenen" at bounding box center [367, 88] width 469 height 20
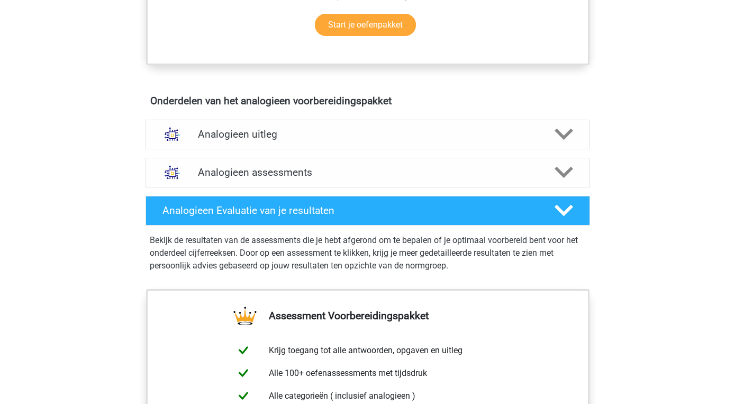
scroll to position [529, 0]
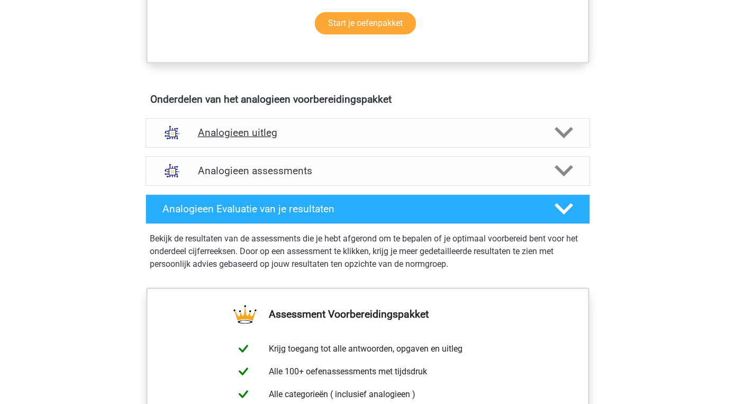
click at [568, 132] on polygon at bounding box center [564, 133] width 19 height 12
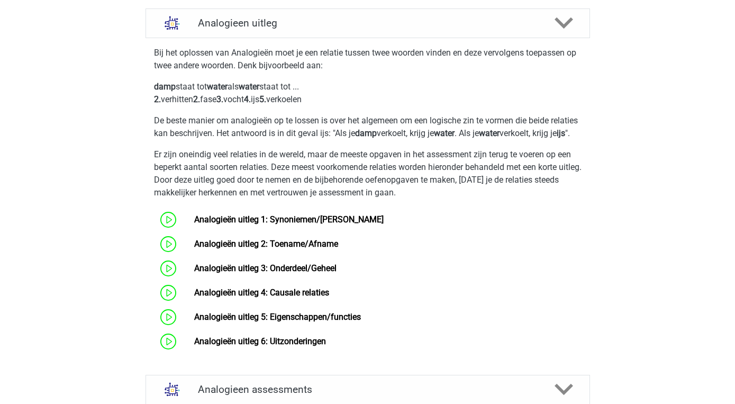
scroll to position [665, 0]
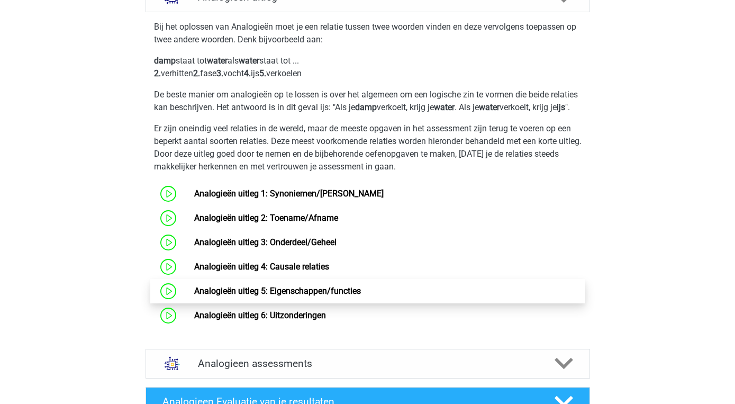
click at [338, 296] on link "Analogieën uitleg 5: Eigenschappen/functies" at bounding box center [277, 291] width 167 height 10
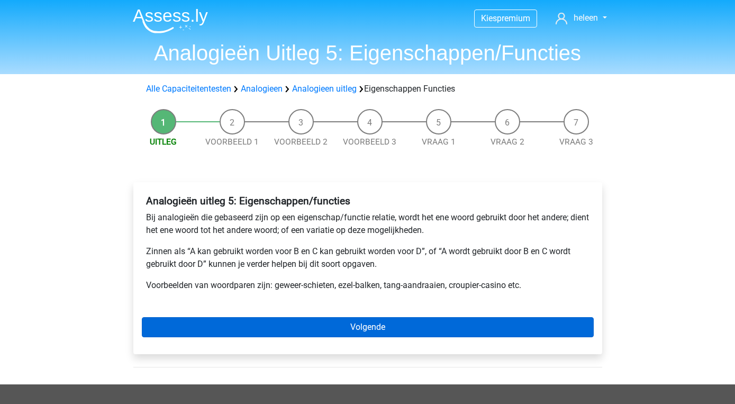
click at [353, 323] on link "Volgende" at bounding box center [368, 327] width 452 height 20
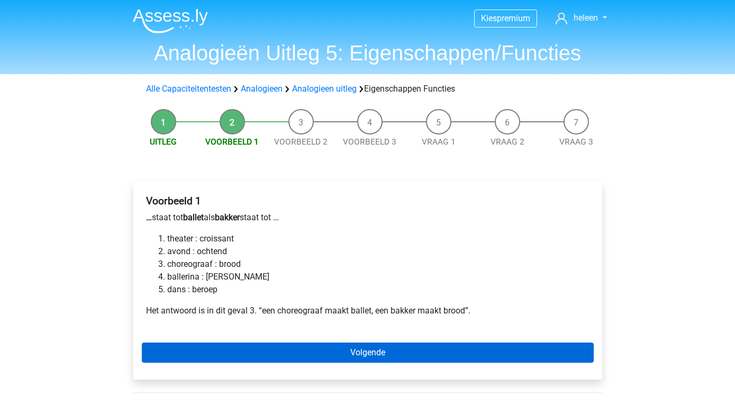
click at [365, 356] on link "Volgende" at bounding box center [368, 352] width 452 height 20
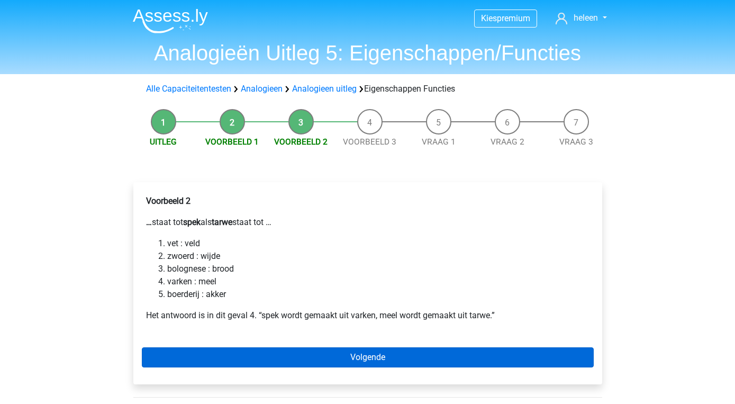
click at [354, 354] on link "Volgende" at bounding box center [368, 357] width 452 height 20
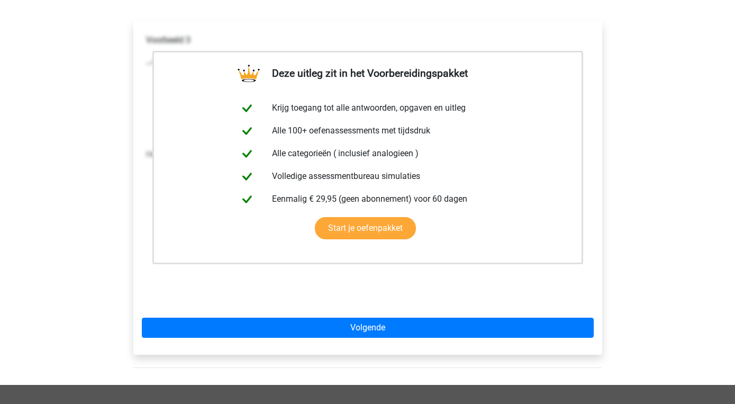
scroll to position [183, 0]
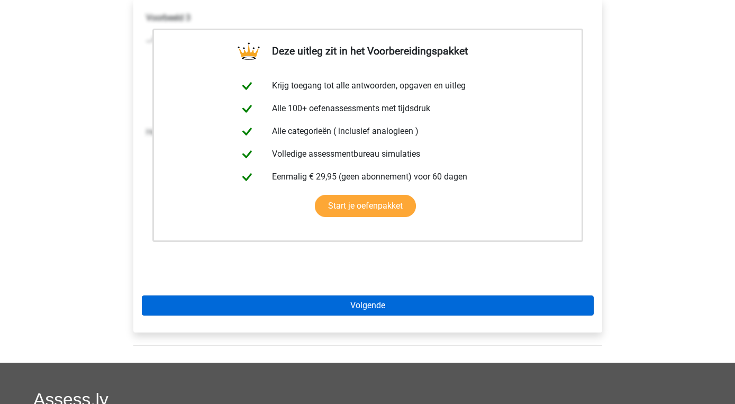
click at [366, 310] on link "Volgende" at bounding box center [368, 305] width 452 height 20
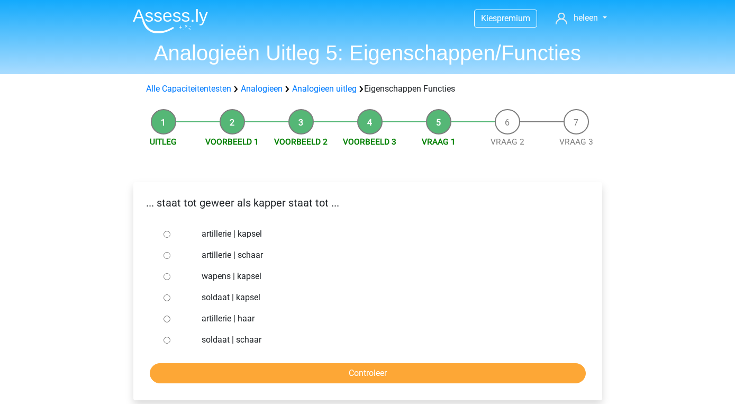
click at [217, 278] on label "wapens | kapsel" at bounding box center [385, 276] width 366 height 13
click at [170, 278] on input "wapens | kapsel" at bounding box center [167, 276] width 7 height 7
radio input "true"
click at [213, 297] on label "soldaat | kapsel" at bounding box center [385, 297] width 366 height 13
click at [170, 297] on input "soldaat | kapsel" at bounding box center [167, 297] width 7 height 7
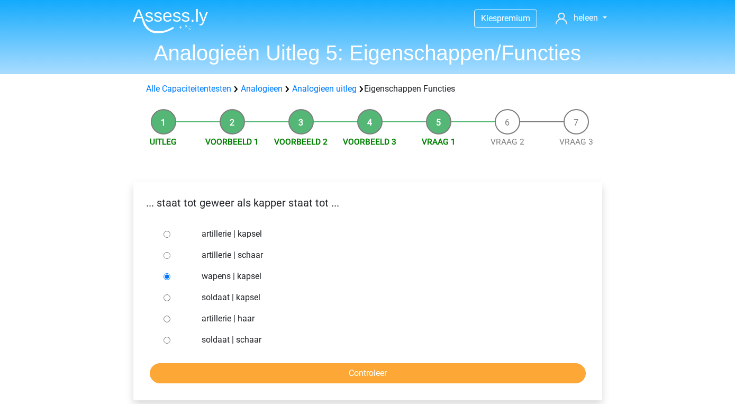
radio input "true"
click at [384, 373] on input "Controleer" at bounding box center [368, 373] width 436 height 20
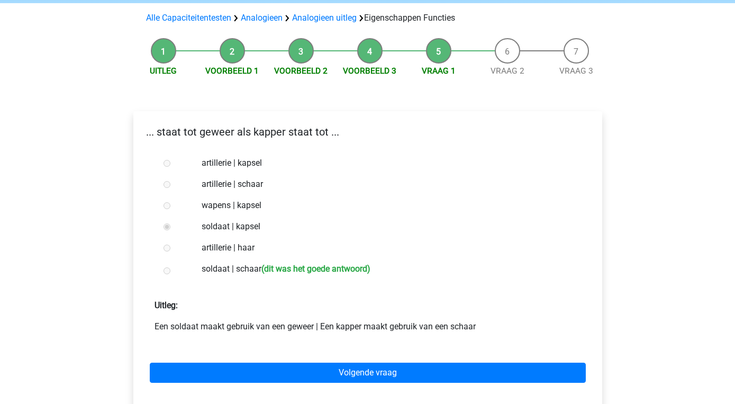
scroll to position [72, 0]
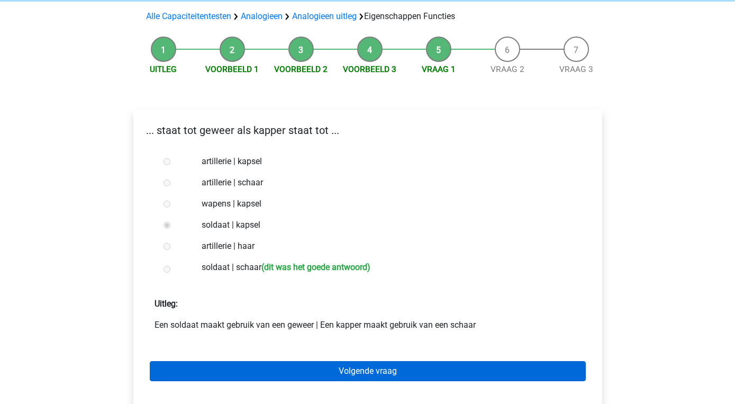
click at [379, 372] on link "Volgende vraag" at bounding box center [368, 371] width 436 height 20
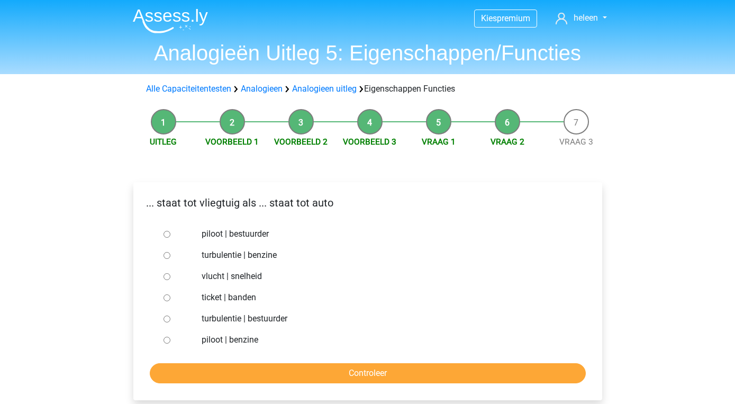
click at [215, 233] on label "piloot | bestuurder" at bounding box center [385, 234] width 366 height 13
click at [170, 233] on input "piloot | bestuurder" at bounding box center [167, 234] width 7 height 7
radio input "true"
click at [291, 373] on input "Controleer" at bounding box center [368, 373] width 436 height 20
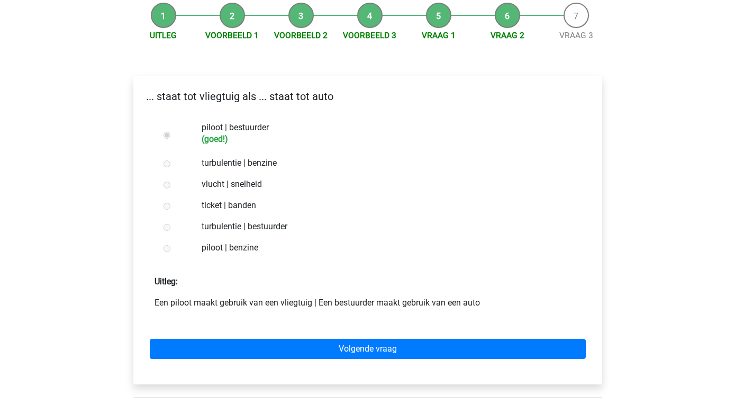
scroll to position [108, 0]
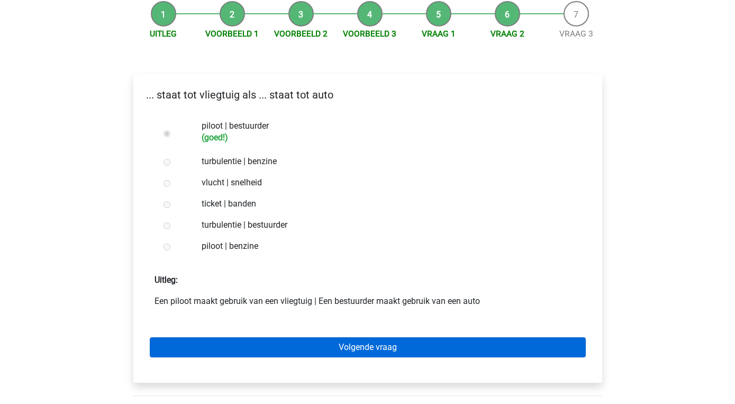
click at [336, 349] on link "Volgende vraag" at bounding box center [368, 347] width 436 height 20
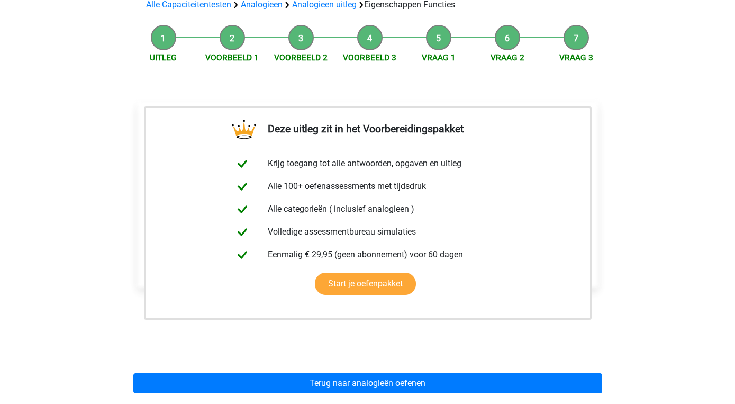
scroll to position [92, 0]
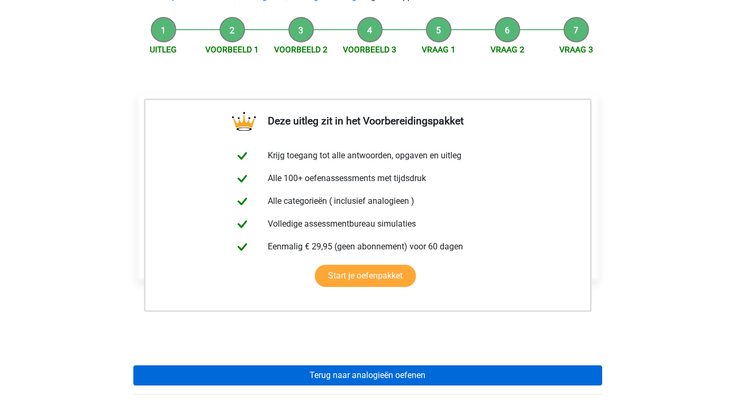
click at [342, 367] on link "Terug naar analogieën oefenen" at bounding box center [367, 375] width 469 height 20
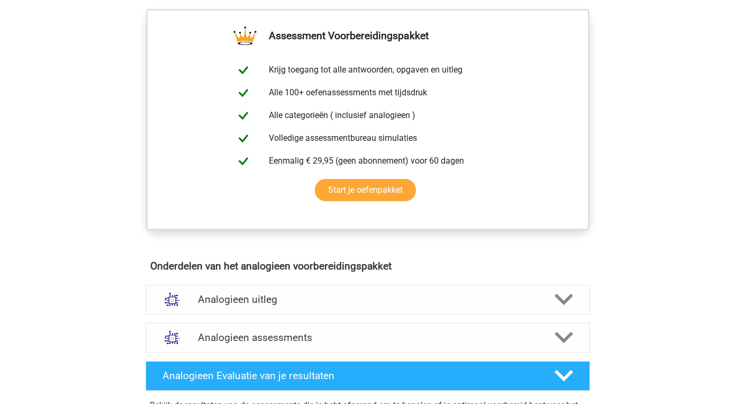
scroll to position [369, 0]
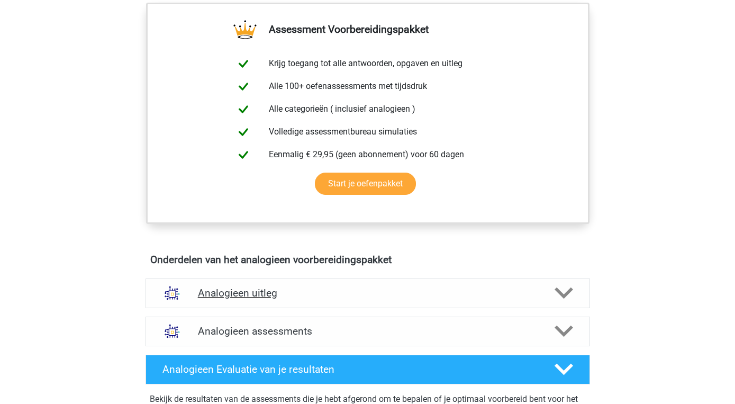
click at [570, 285] on icon at bounding box center [564, 293] width 19 height 19
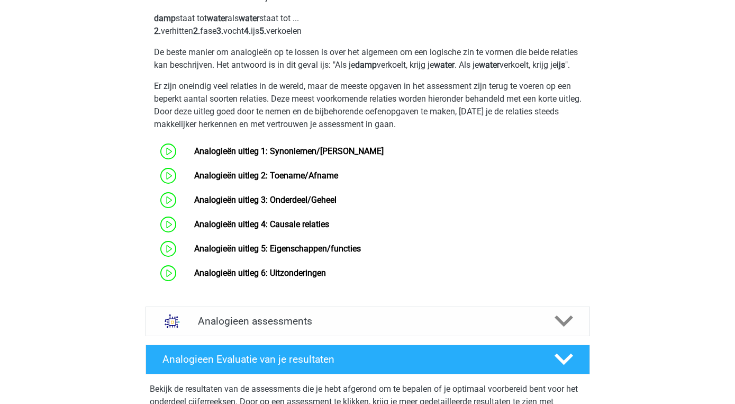
scroll to position [715, 0]
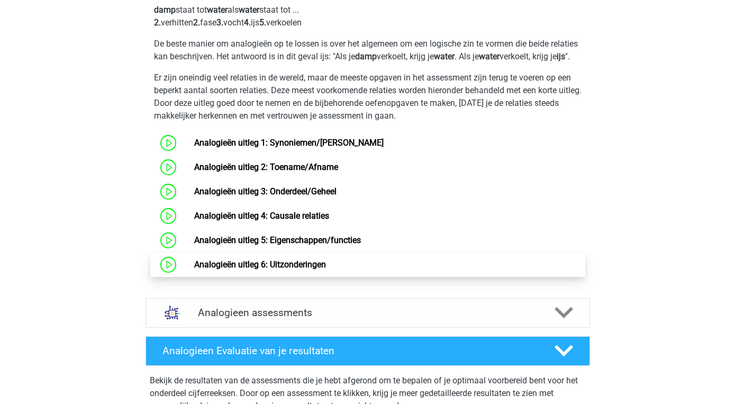
click at [326, 269] on link "Analogieën uitleg 6: Uitzonderingen" at bounding box center [260, 264] width 132 height 10
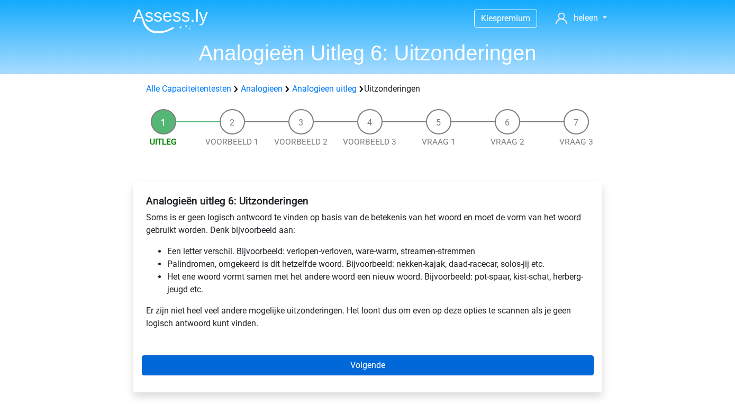
click at [367, 370] on link "Volgende" at bounding box center [368, 365] width 452 height 20
